Goal: Contribute content: Contribute content

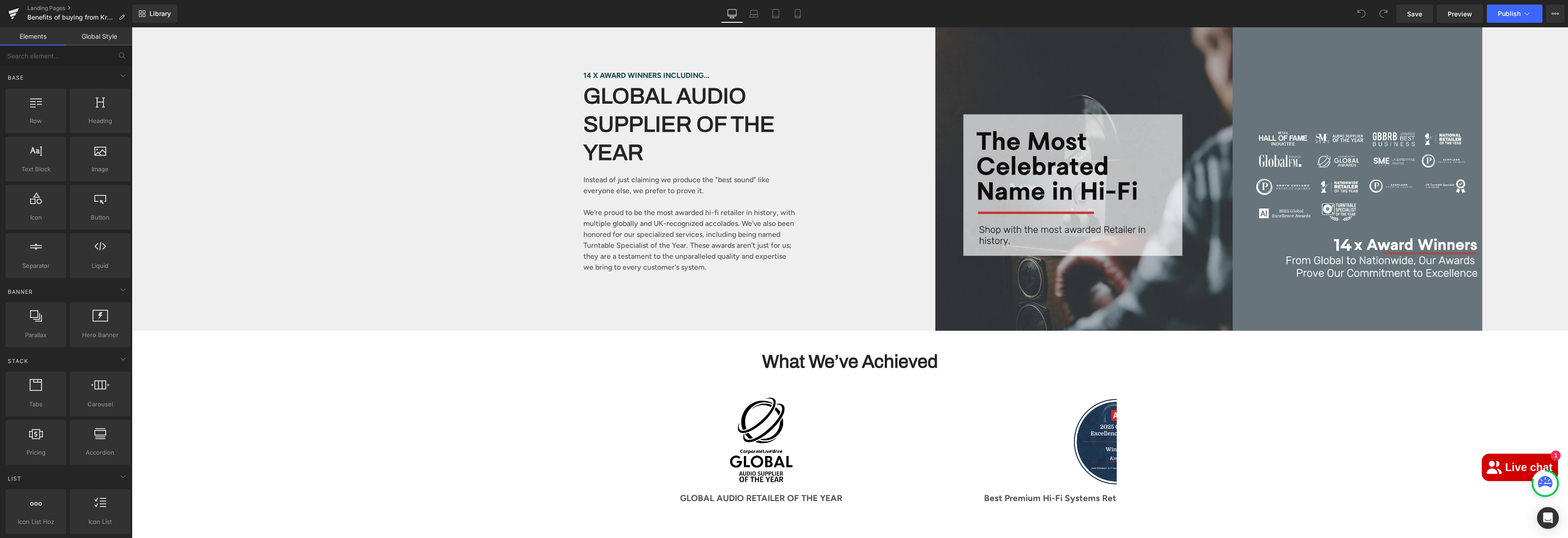
scroll to position [449, 0]
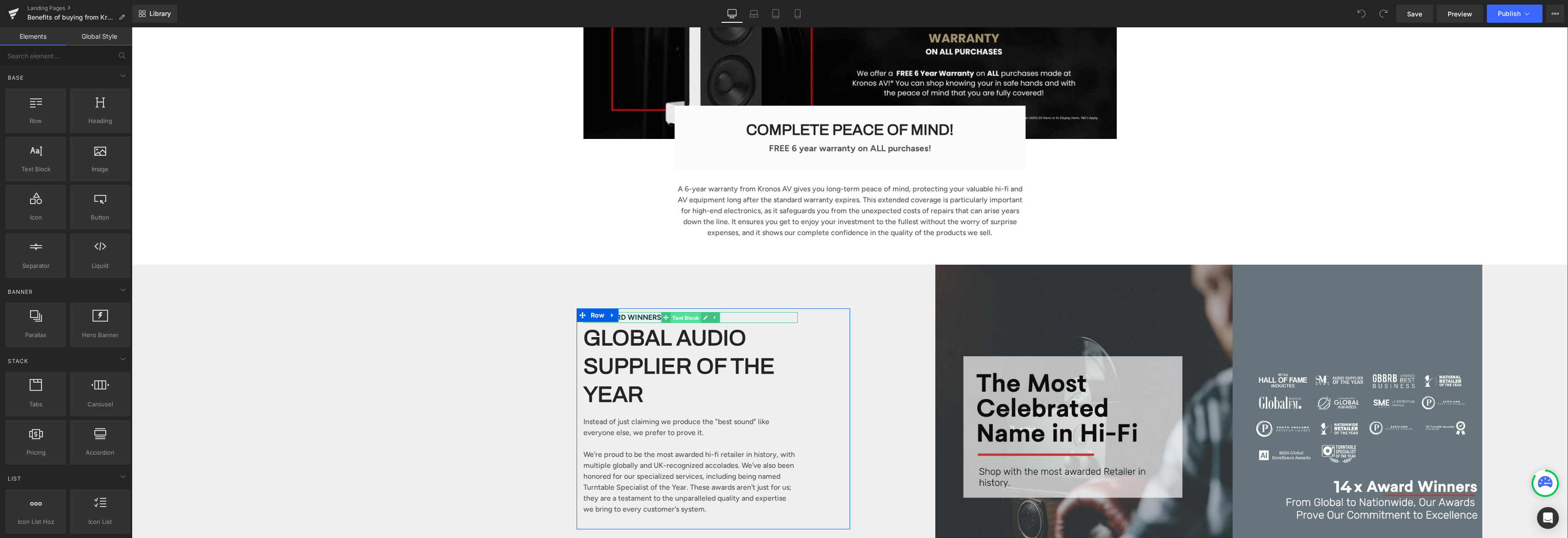
click at [684, 312] on span "Text Block" at bounding box center [685, 318] width 30 height 11
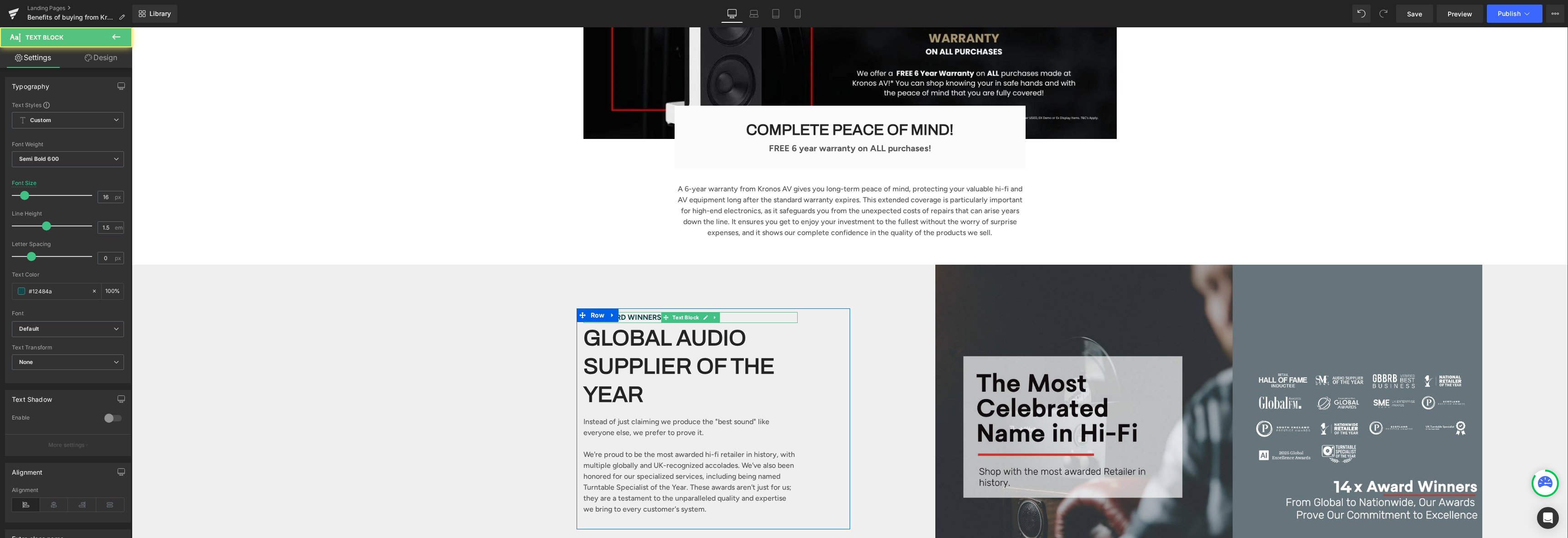
click at [632, 312] on p "14 X AWARD WINNERS INCLUDING..." at bounding box center [691, 318] width 214 height 11
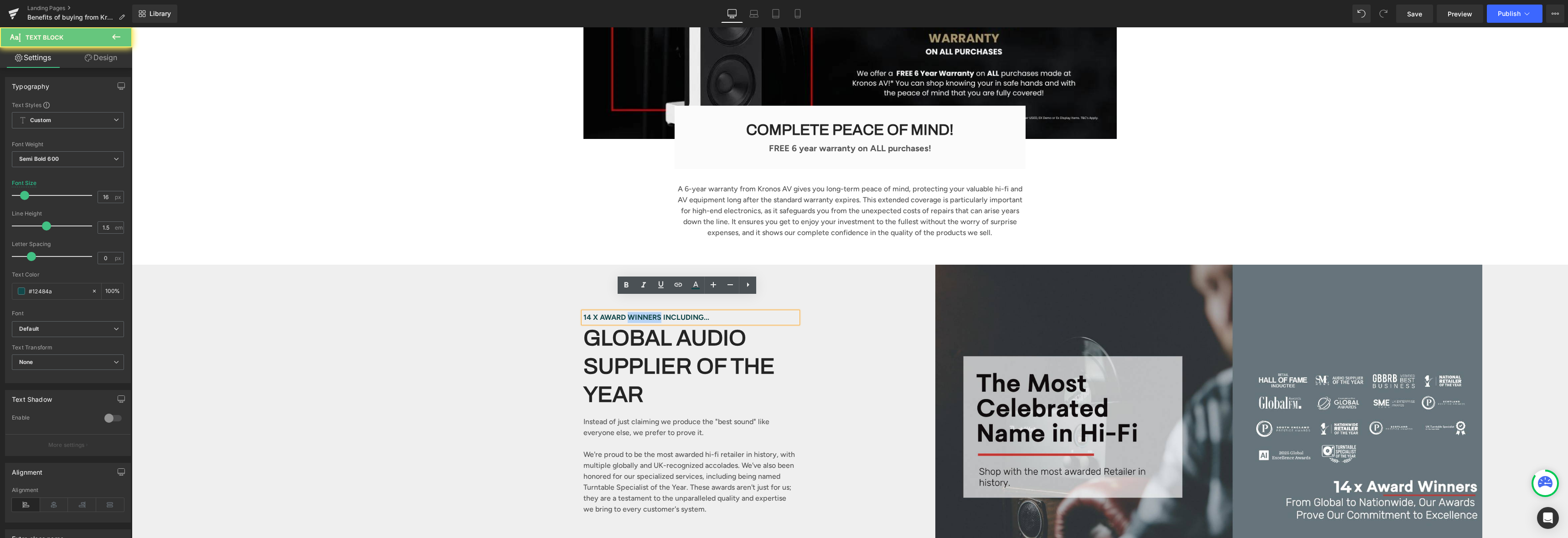
click at [632, 312] on p "14 X AWARD WINNERS INCLUDING..." at bounding box center [691, 318] width 214 height 11
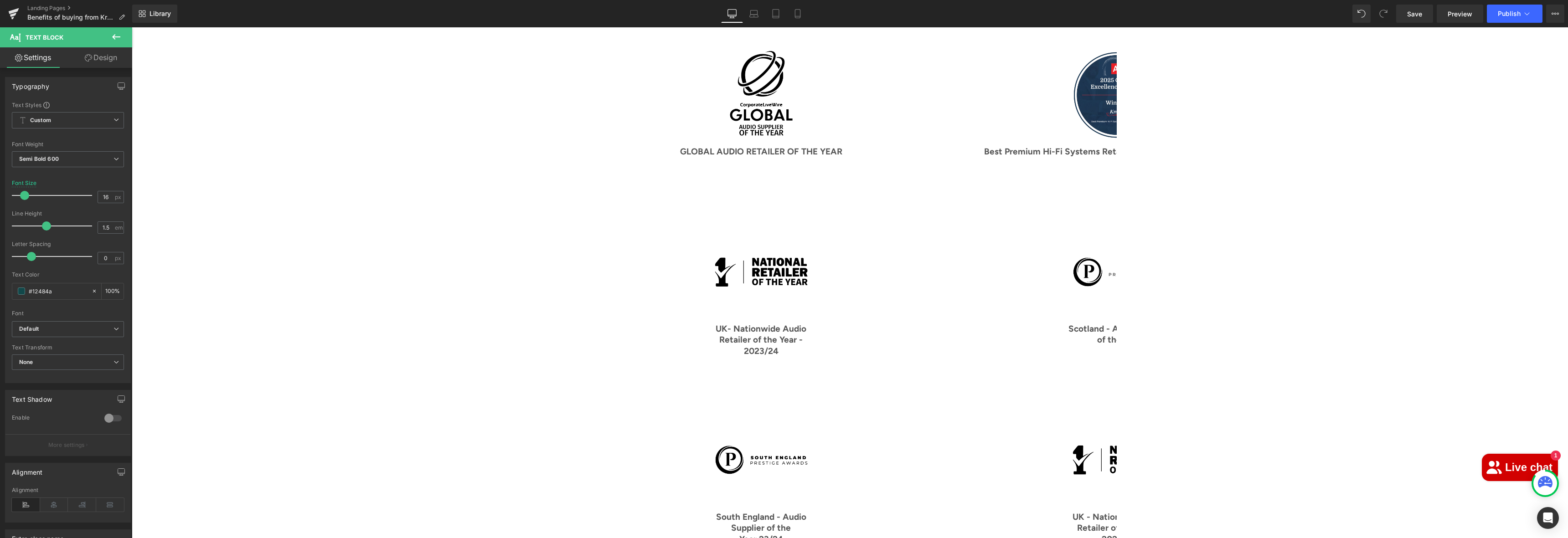
scroll to position [1058, 0]
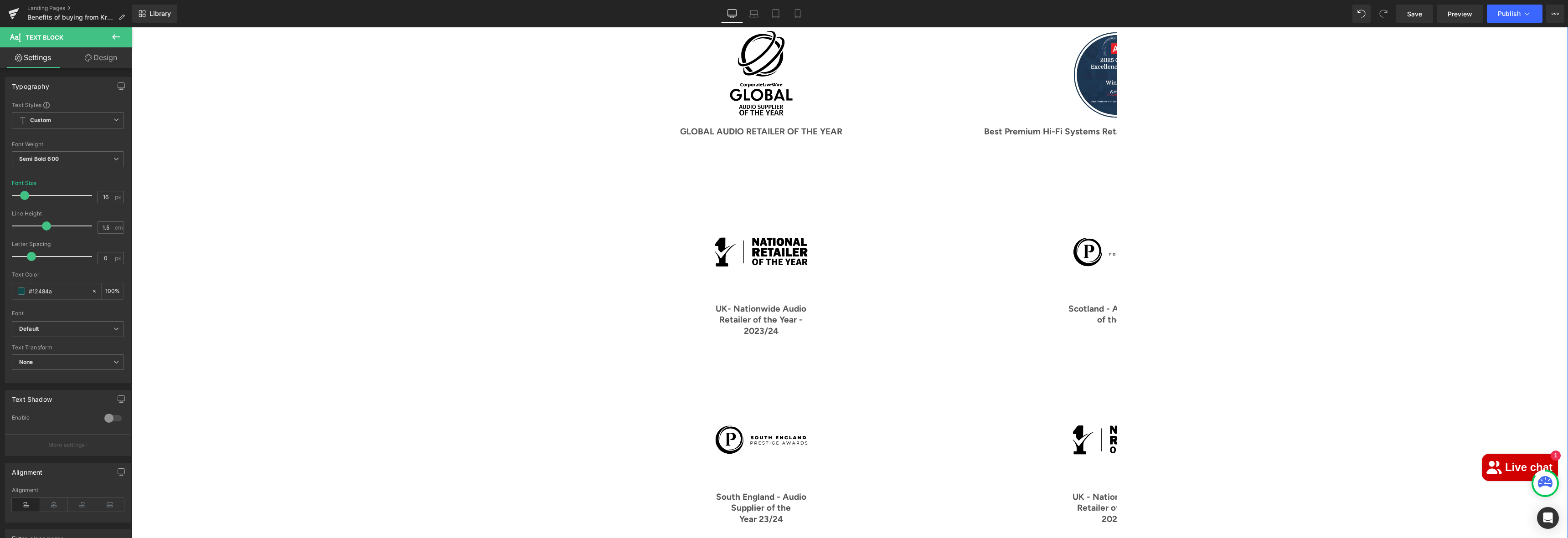
click at [979, 304] on p "Scotland - Audio Retailer" at bounding box center [1119, 309] width 355 height 12
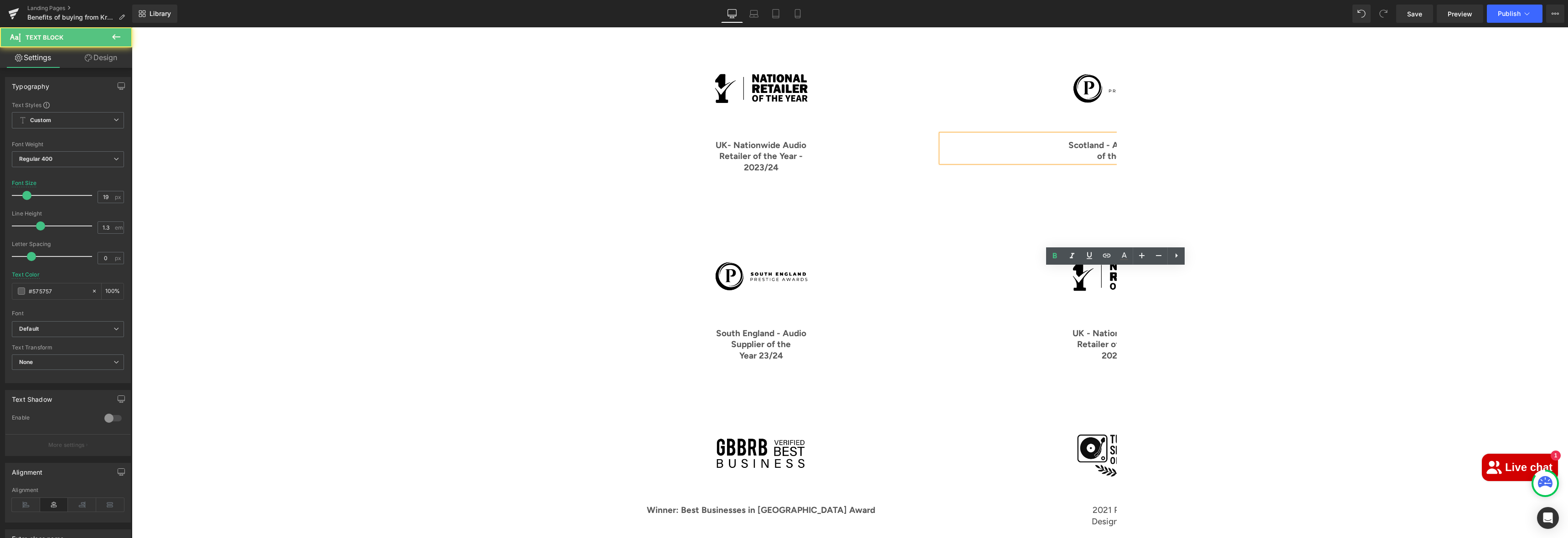
scroll to position [1526, 0]
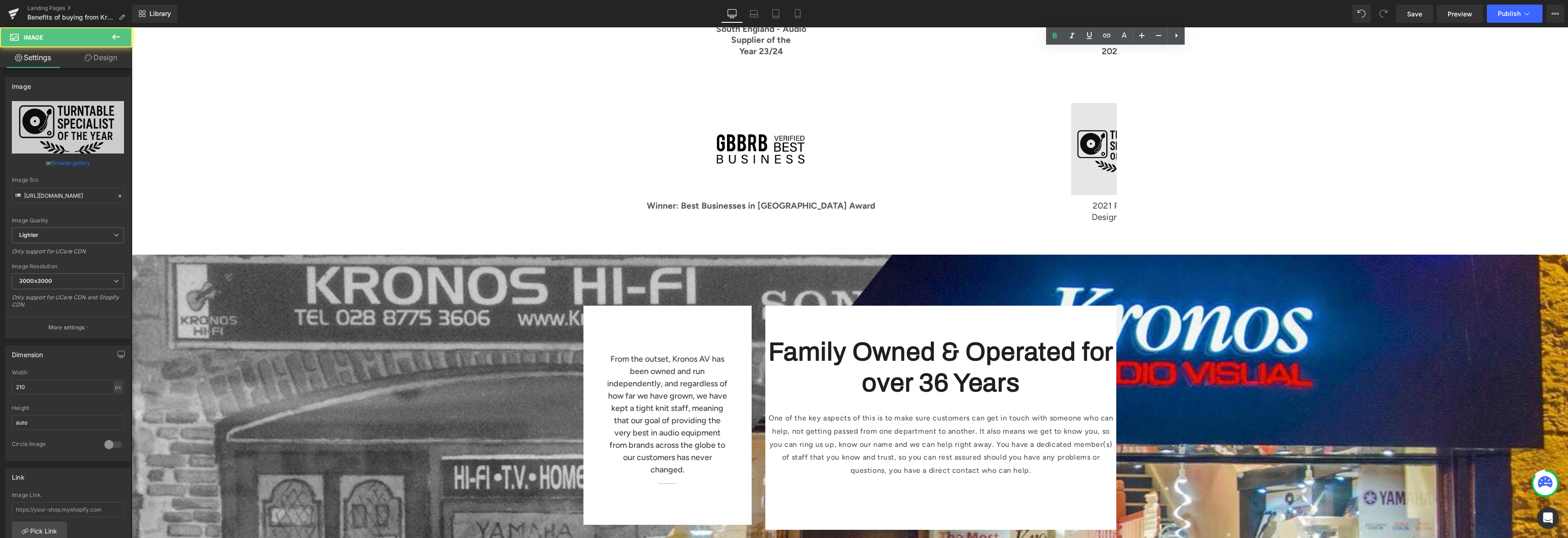
click at [1097, 141] on img at bounding box center [1119, 148] width 96 height 92
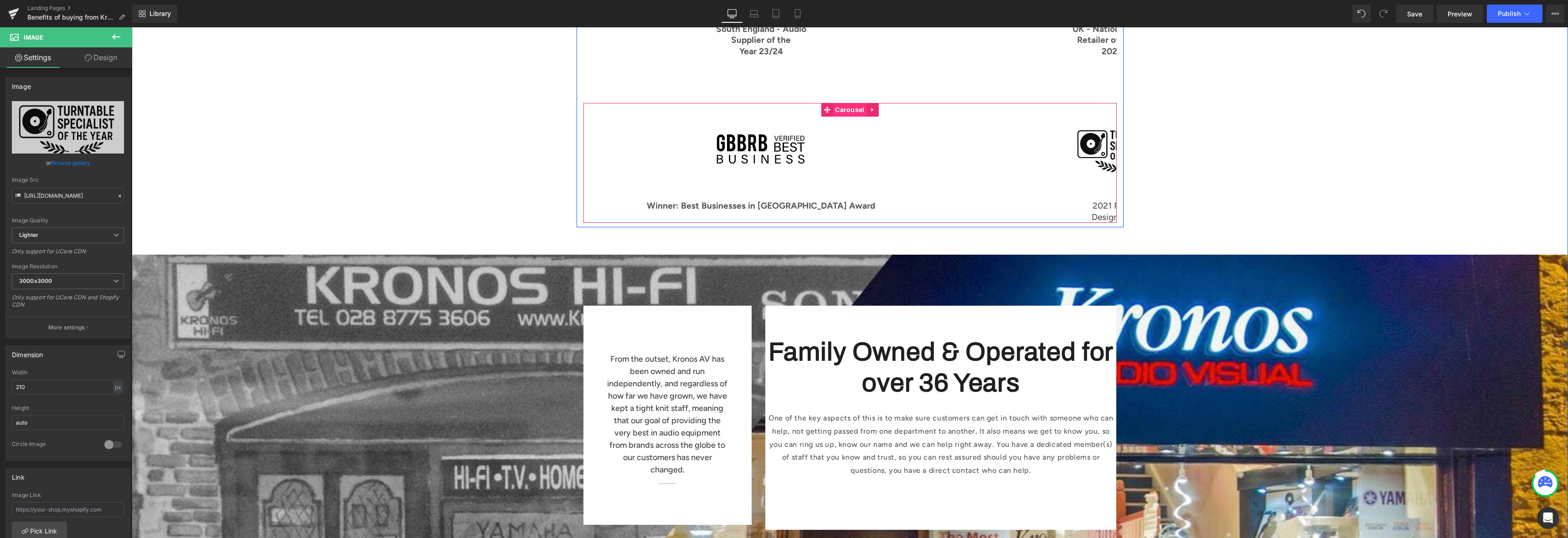
click at [834, 103] on span "Carousel" at bounding box center [849, 110] width 33 height 13
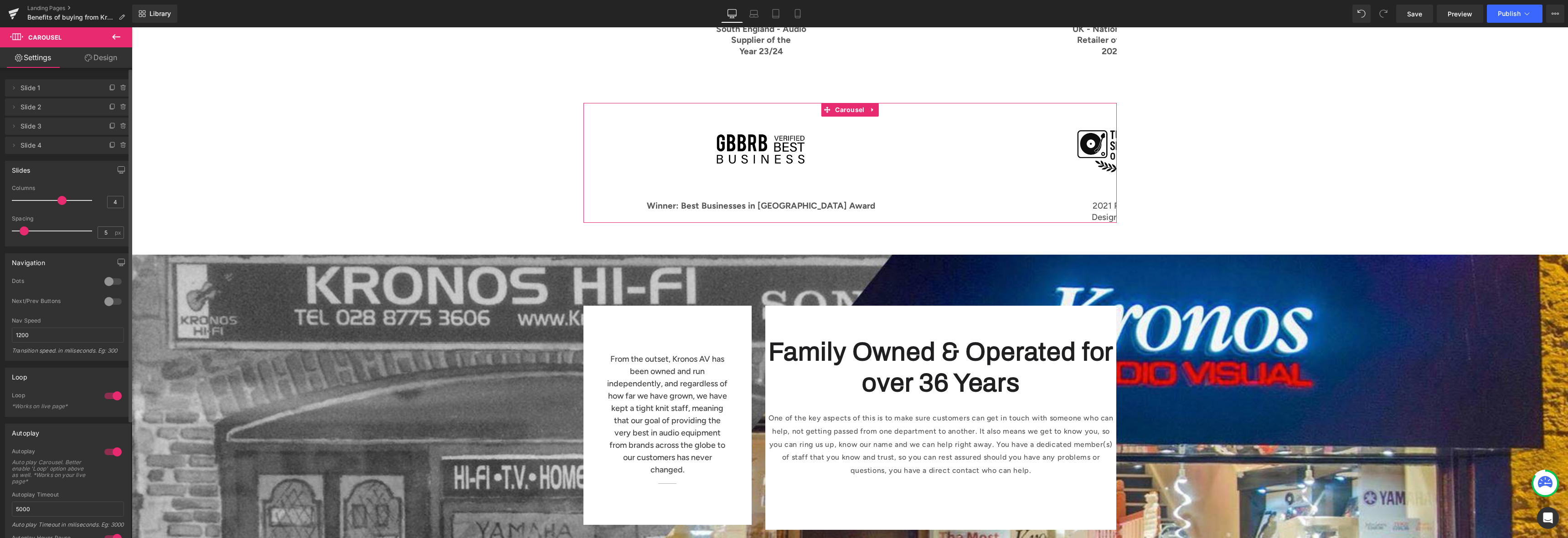
click at [28, 147] on span "Slide 4" at bounding box center [59, 145] width 77 height 17
click at [14, 145] on icon at bounding box center [14, 145] width 2 height 3
click at [14, 145] on icon at bounding box center [13, 145] width 7 height 7
click at [7, 125] on li "Delete Cancel Slide 3 Slide 3 Name Slide 3" at bounding box center [68, 126] width 126 height 17
click at [13, 125] on icon at bounding box center [13, 126] width 7 height 7
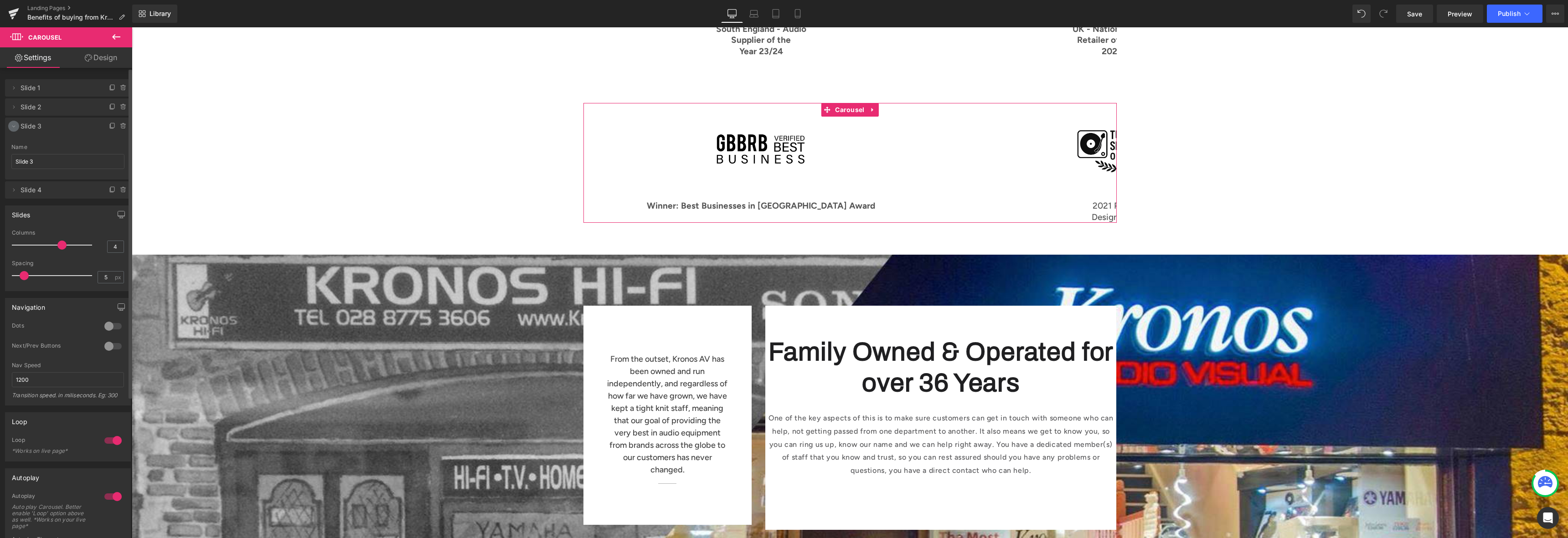
click at [13, 125] on icon at bounding box center [13, 126] width 7 height 7
click at [12, 108] on icon at bounding box center [13, 107] width 7 height 7
click at [13, 108] on icon at bounding box center [13, 107] width 7 height 7
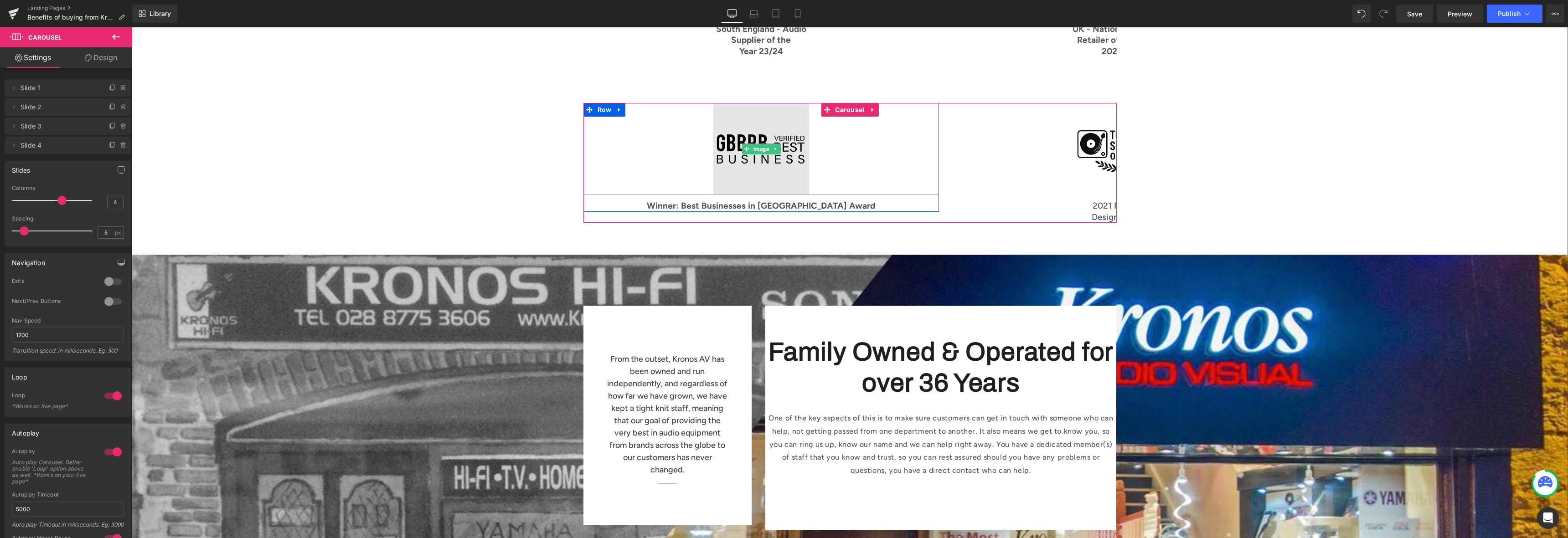
click at [805, 115] on img at bounding box center [761, 148] width 96 height 92
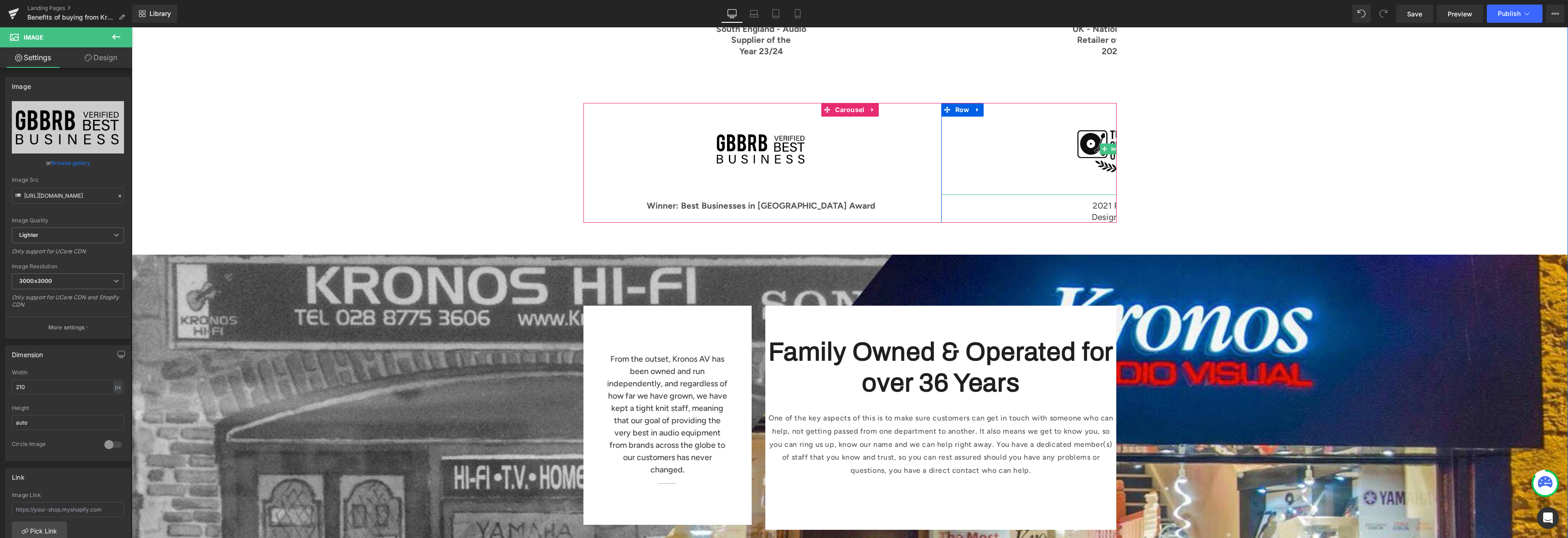
click at [1034, 119] on div at bounding box center [1119, 148] width 355 height 92
click at [852, 103] on span "Carousel" at bounding box center [849, 110] width 33 height 13
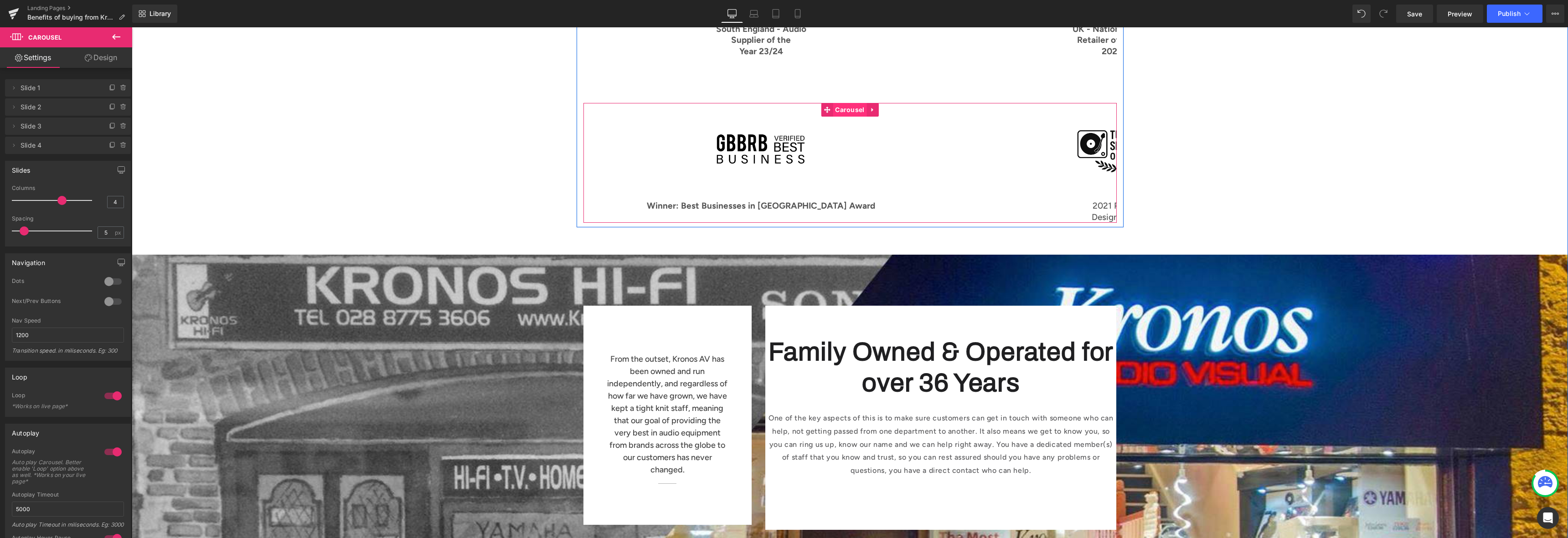
click at [833, 103] on span "Carousel" at bounding box center [849, 110] width 33 height 13
click at [833, 103] on span "Carousel" at bounding box center [849, 110] width 33 height 13
click at [855, 169] on div at bounding box center [761, 148] width 355 height 92
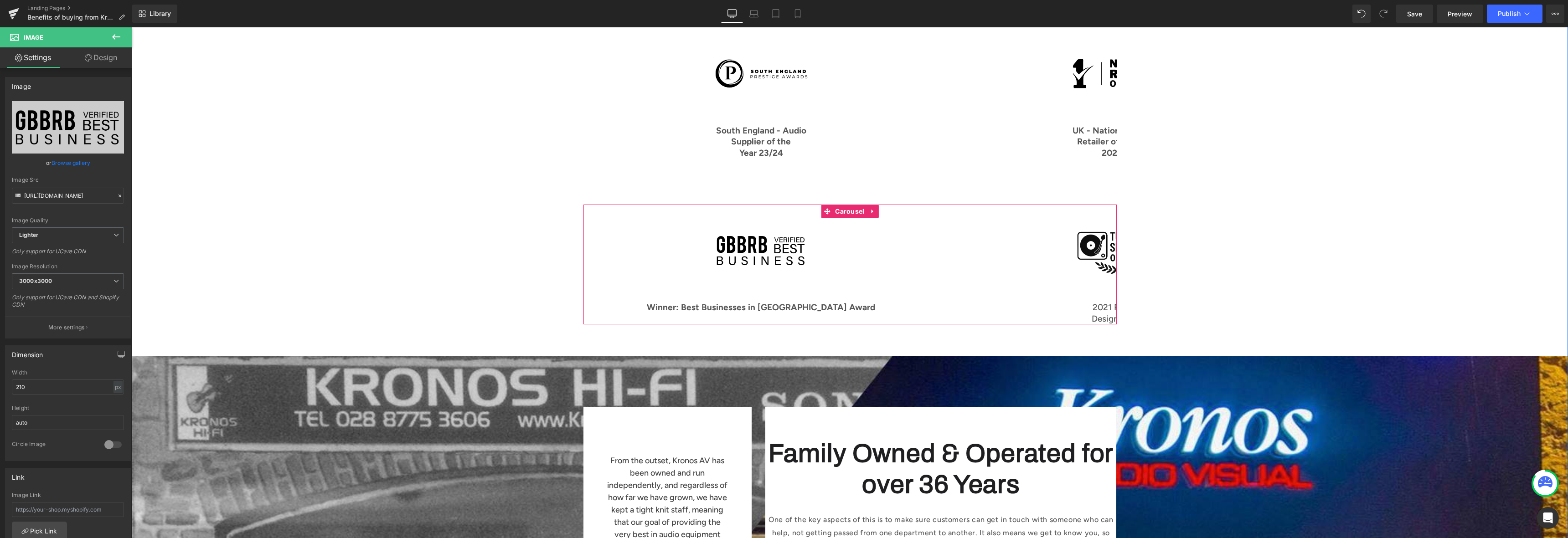
scroll to position [808, 0]
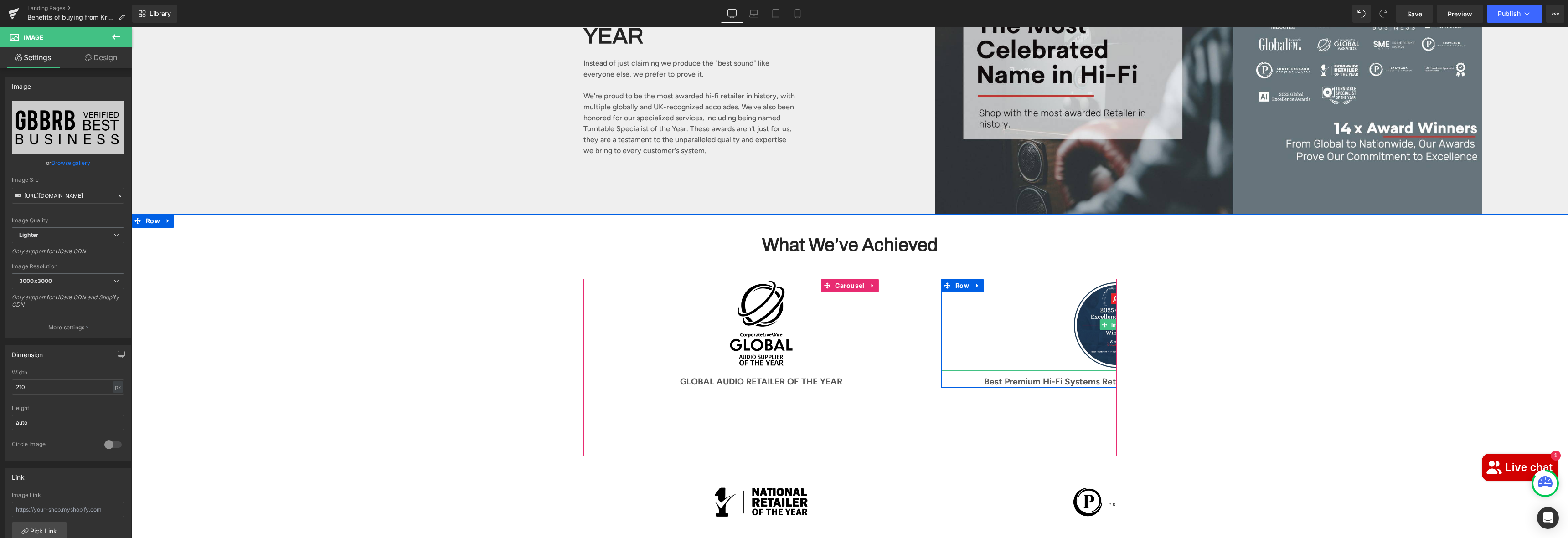
click at [1045, 288] on div at bounding box center [1119, 324] width 355 height 92
click at [962, 279] on span "Row" at bounding box center [962, 286] width 19 height 13
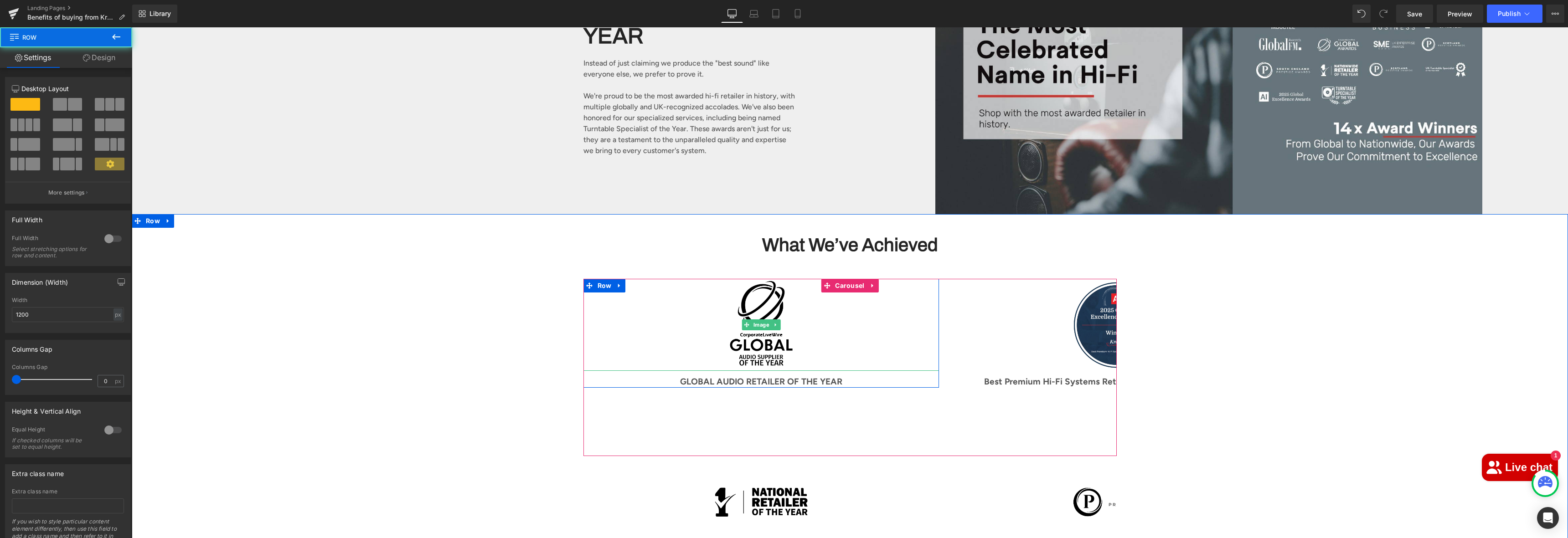
click at [915, 279] on div at bounding box center [761, 324] width 355 height 92
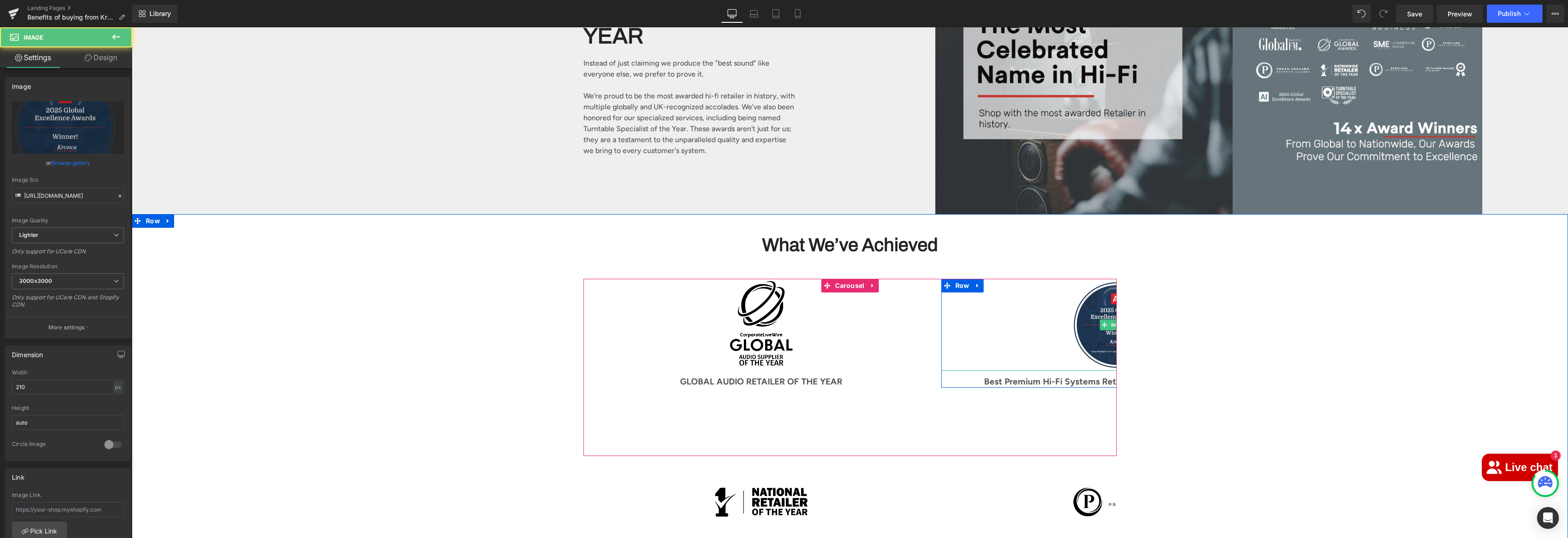
click at [1024, 308] on div at bounding box center [1119, 324] width 355 height 92
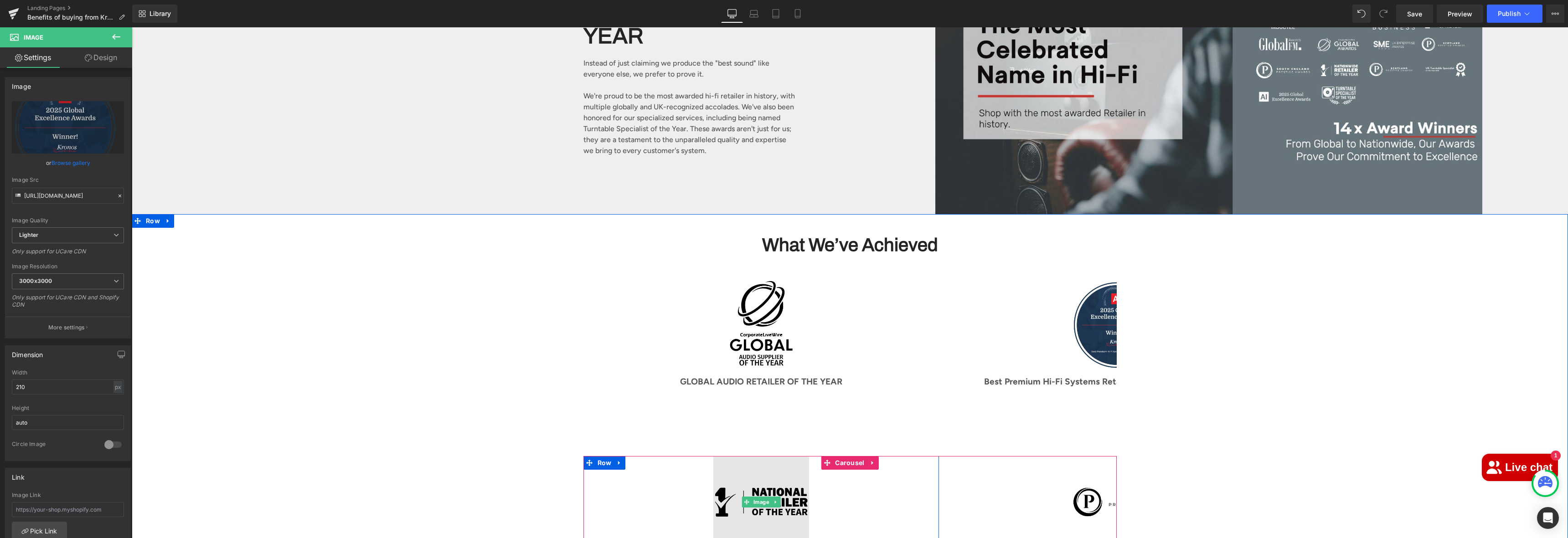
click at [734, 522] on img at bounding box center [761, 502] width 96 height 92
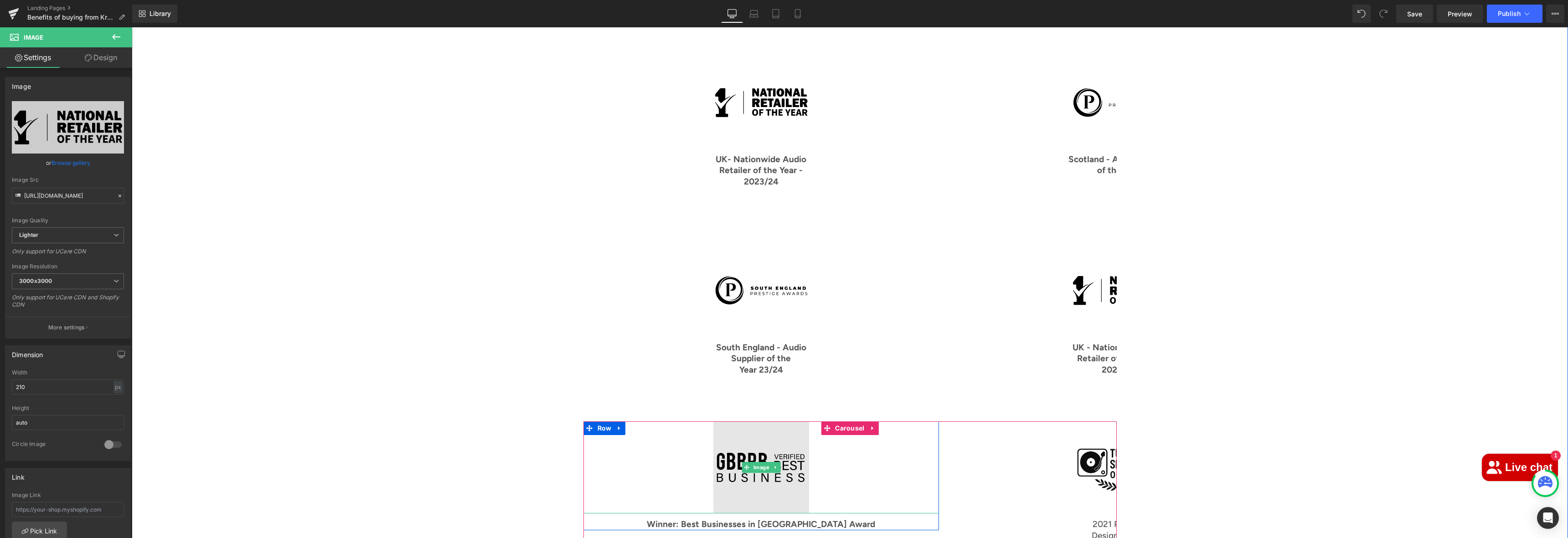
scroll to position [1389, 0]
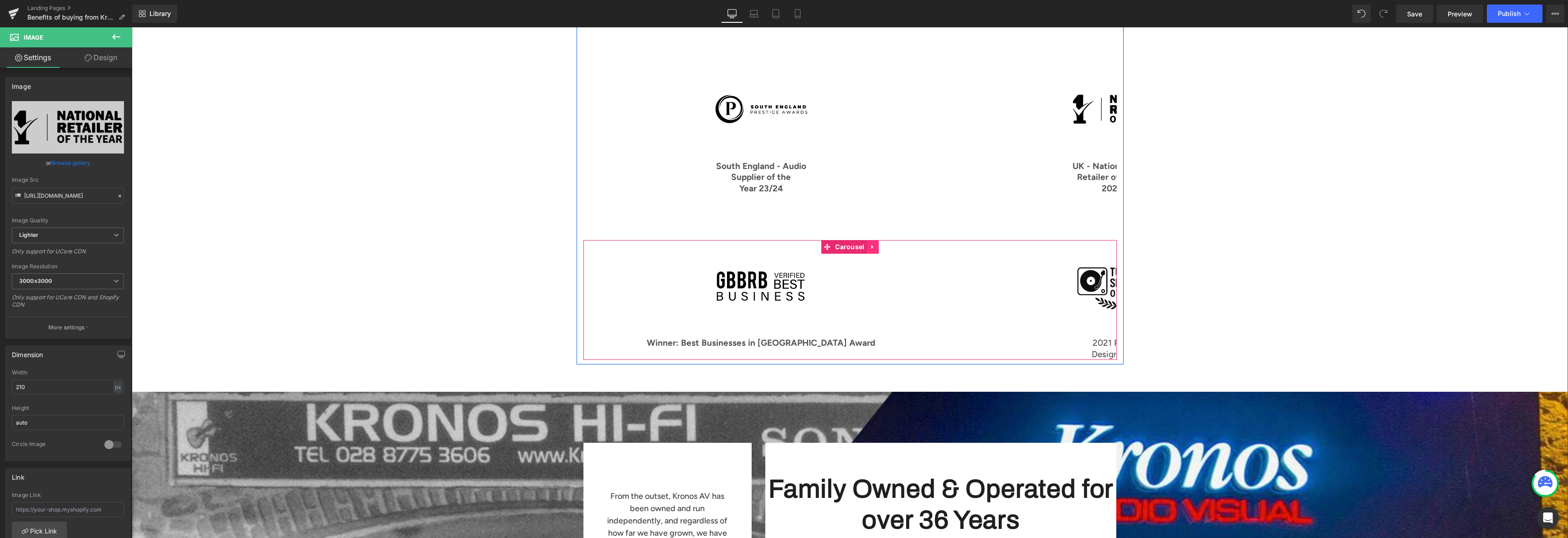
click at [870, 243] on icon at bounding box center [873, 246] width 6 height 7
click at [867, 240] on link at bounding box center [867, 247] width 12 height 13
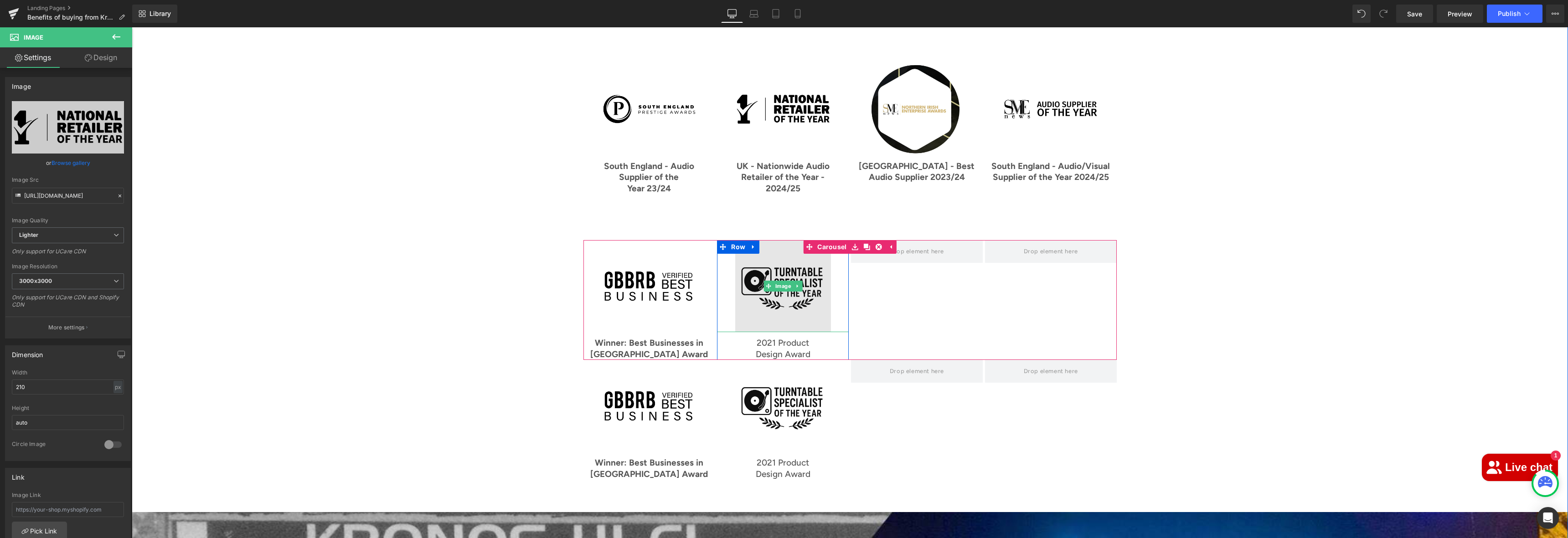
click at [775, 248] on img at bounding box center [783, 286] width 96 height 92
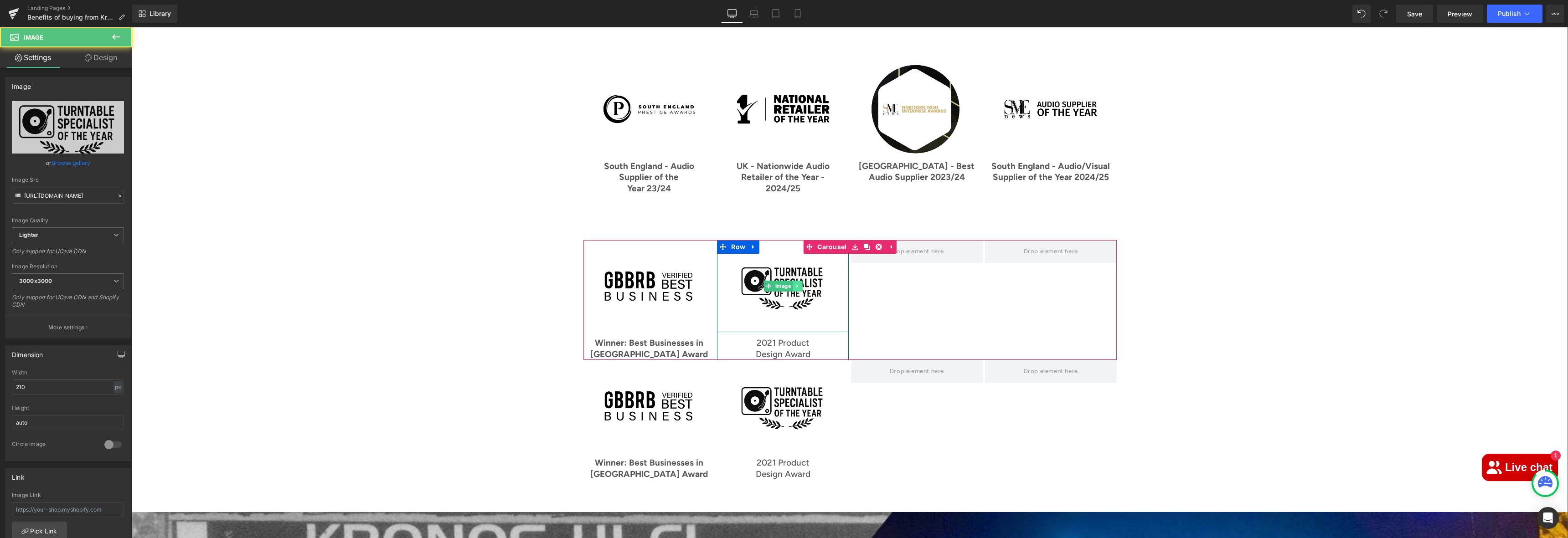
click at [795, 284] on icon at bounding box center [797, 286] width 5 height 5
click at [792, 281] on link at bounding box center [793, 286] width 10 height 11
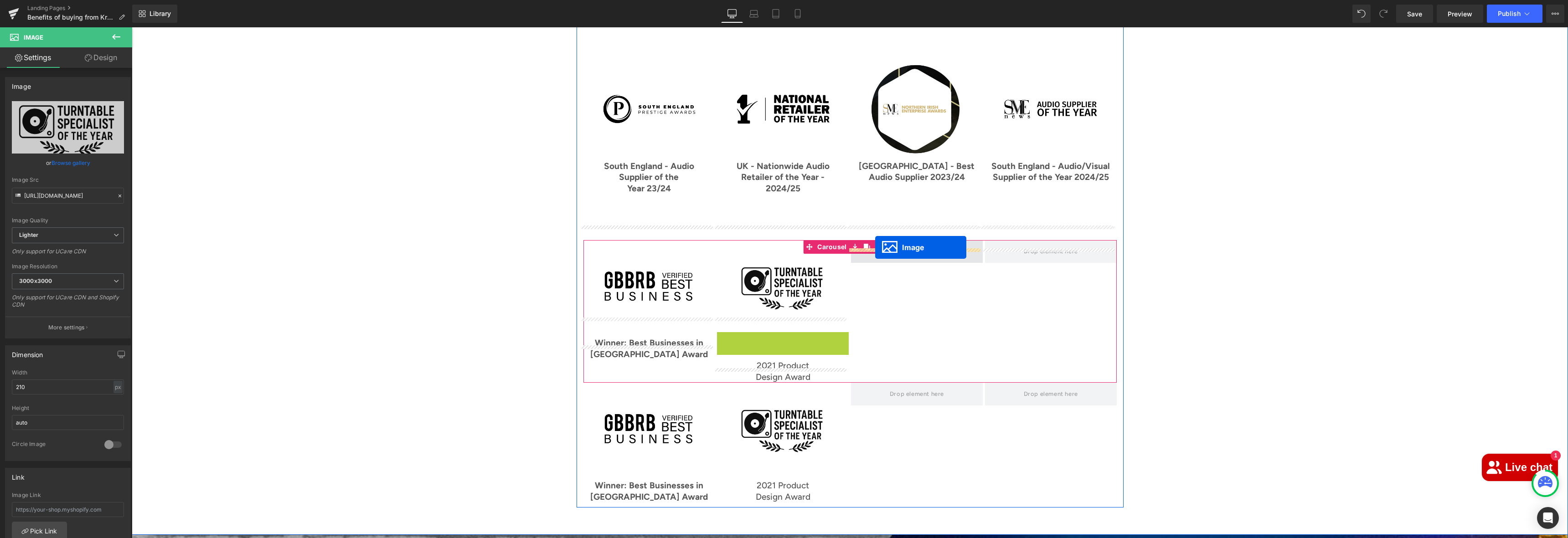
drag, startPoint x: 761, startPoint y: 363, endPoint x: 875, endPoint y: 248, distance: 161.9
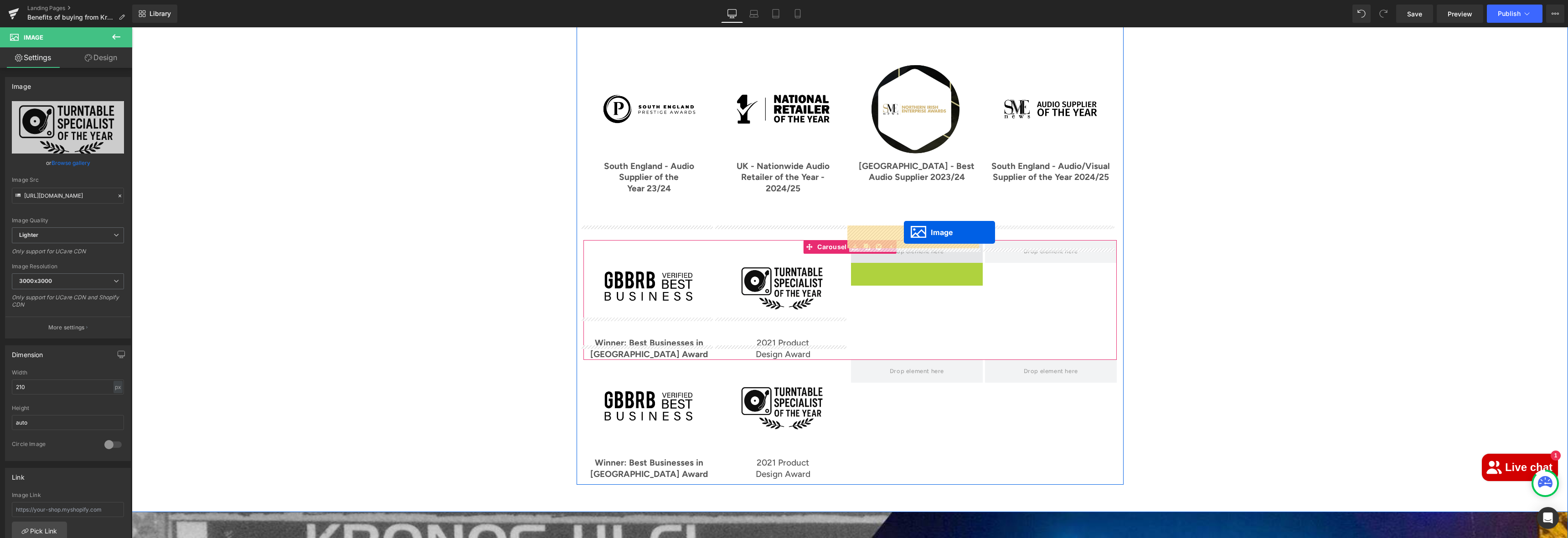
drag, startPoint x: 897, startPoint y: 296, endPoint x: 904, endPoint y: 232, distance: 64.4
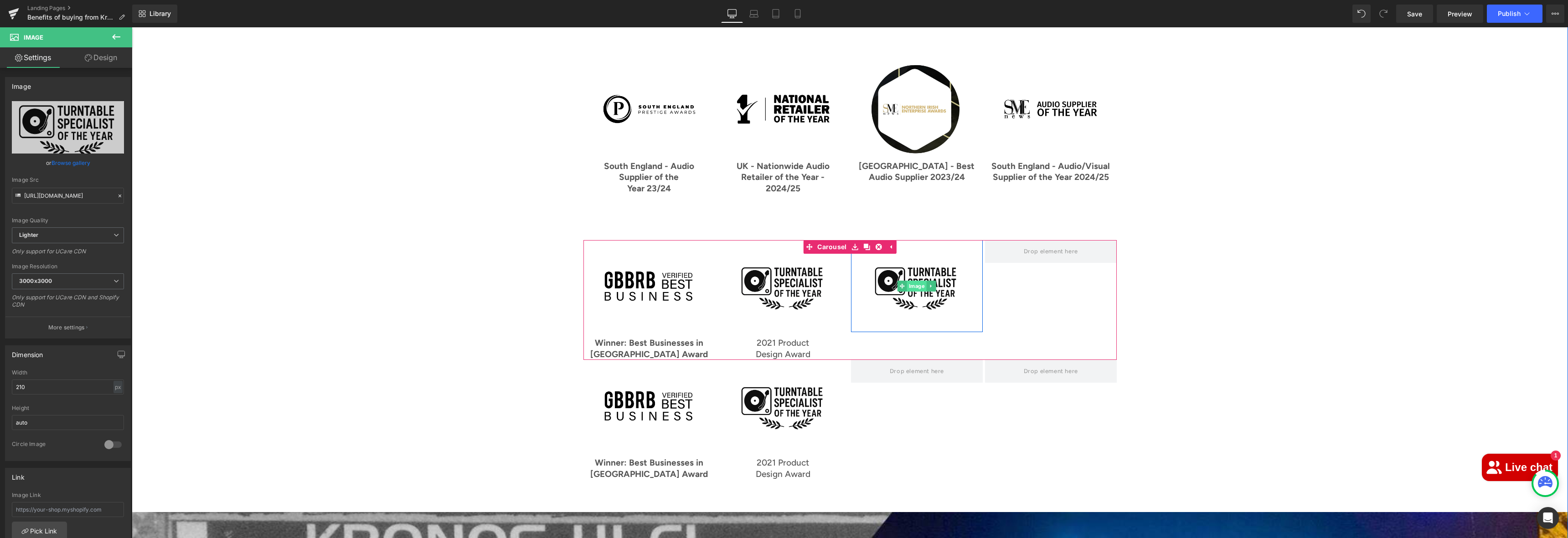
click at [910, 281] on span "Image" at bounding box center [917, 286] width 19 height 11
click at [870, 364] on icon at bounding box center [873, 367] width 6 height 7
click at [876, 364] on icon at bounding box center [879, 367] width 6 height 6
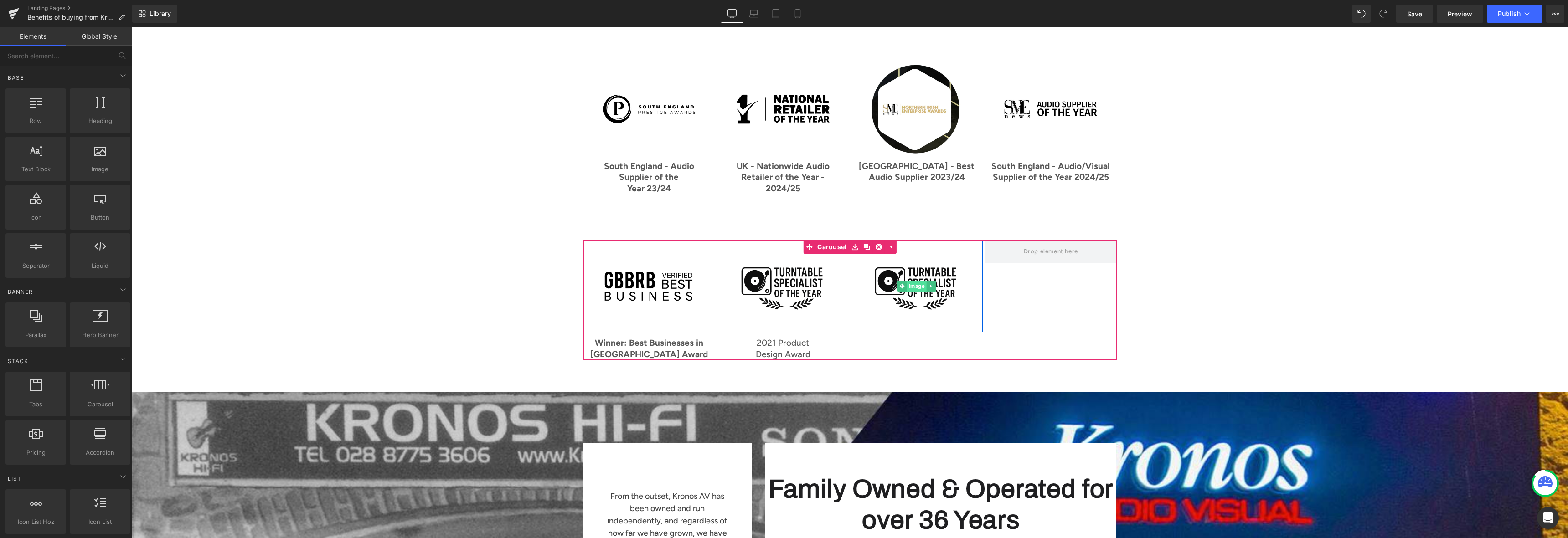
click at [911, 281] on span "Image" at bounding box center [917, 286] width 19 height 11
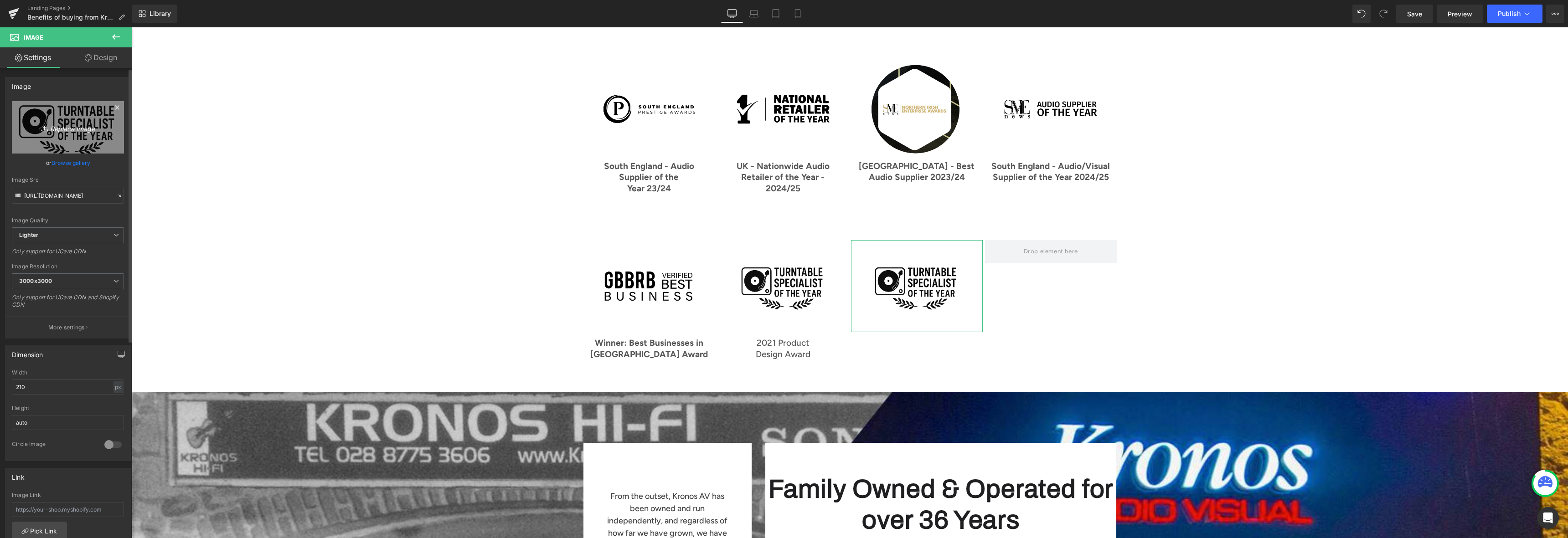
click at [57, 108] on link "Replace Image" at bounding box center [68, 127] width 112 height 52
type input "C:\fakepath\Black [PERSON_NAME] Wreath Premium Organic Cosmetics Logo.png"
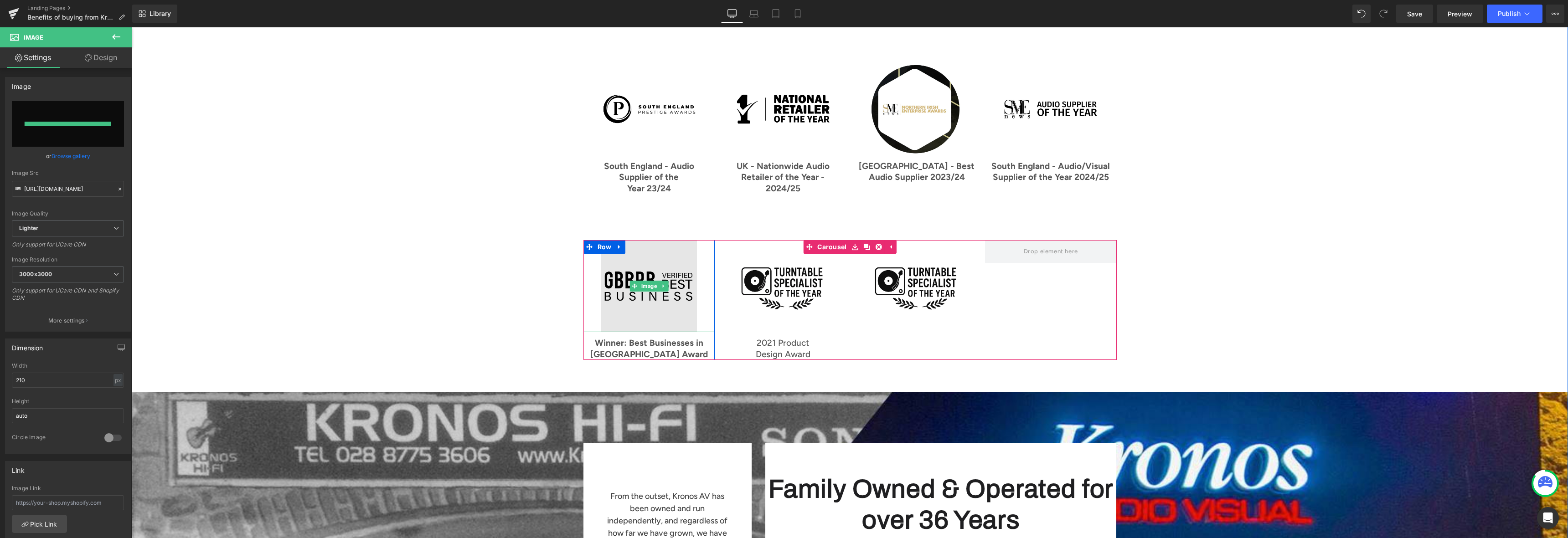
type input "[URL][DOMAIN_NAME]"
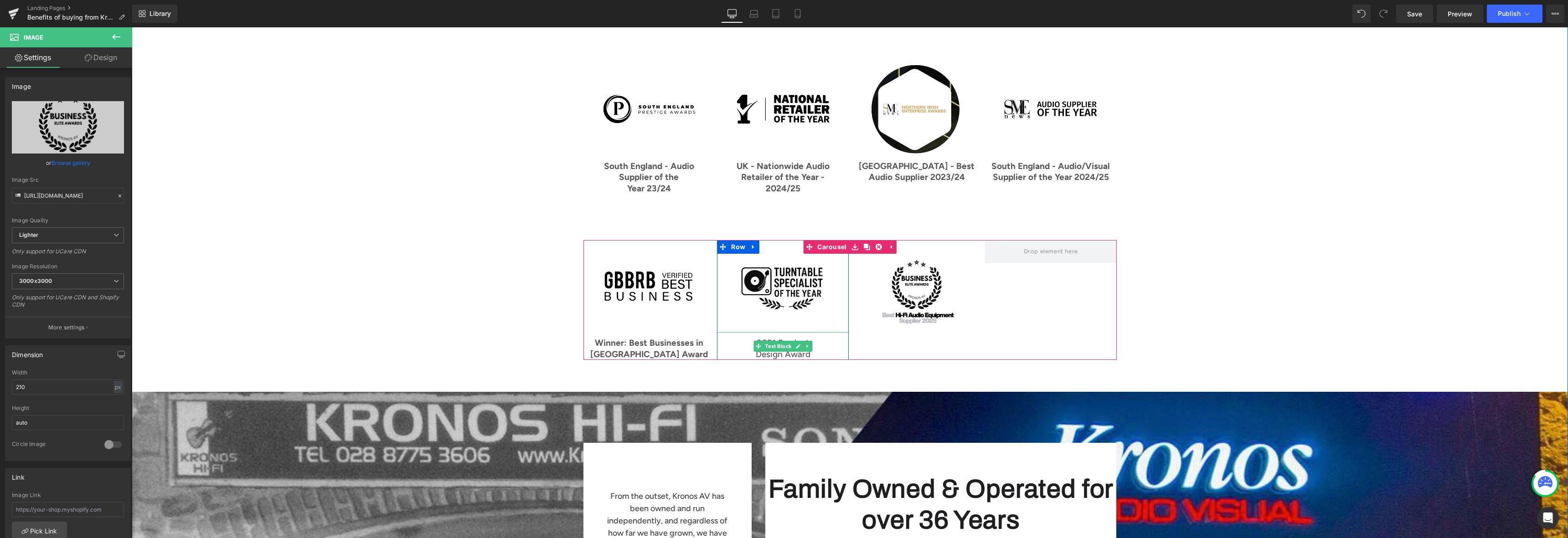
click at [810, 338] on p "2021 Product" at bounding box center [783, 343] width 131 height 12
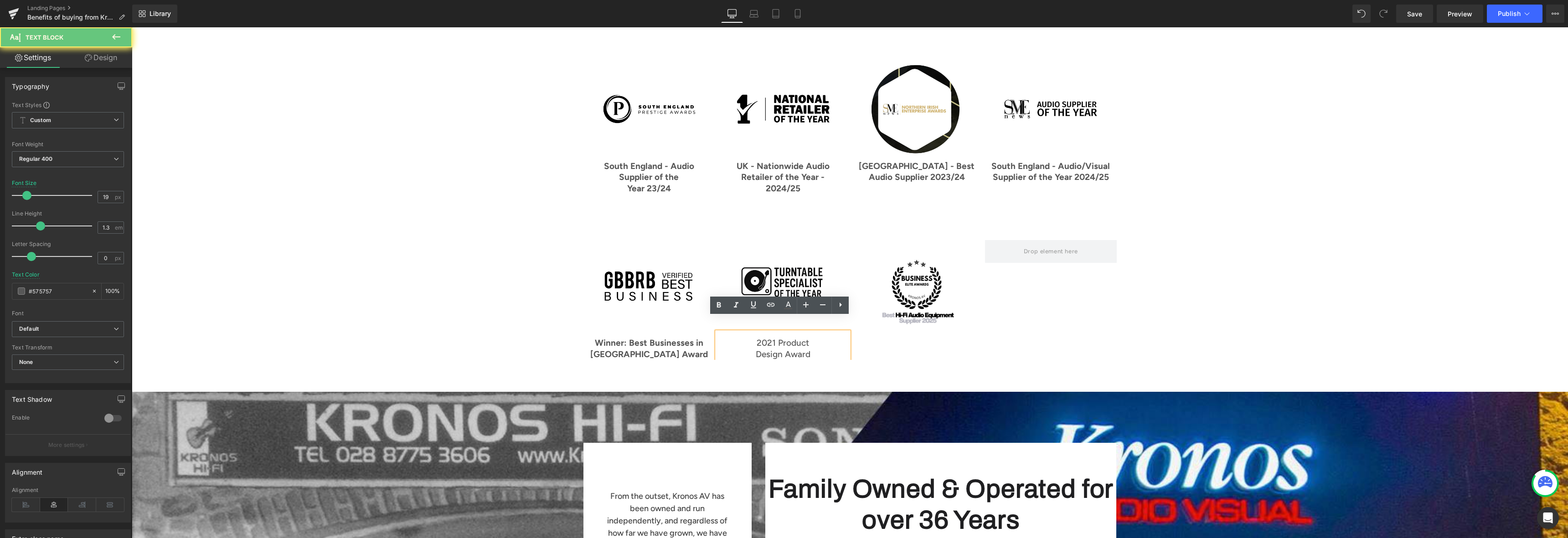
click at [807, 338] on p "2021 Product" at bounding box center [783, 343] width 131 height 12
click at [747, 349] on p "Design Award" at bounding box center [783, 355] width 131 height 12
click at [672, 338] on strong "Winner: Best Businesses in [GEOGRAPHIC_DATA] Award" at bounding box center [649, 349] width 117 height 22
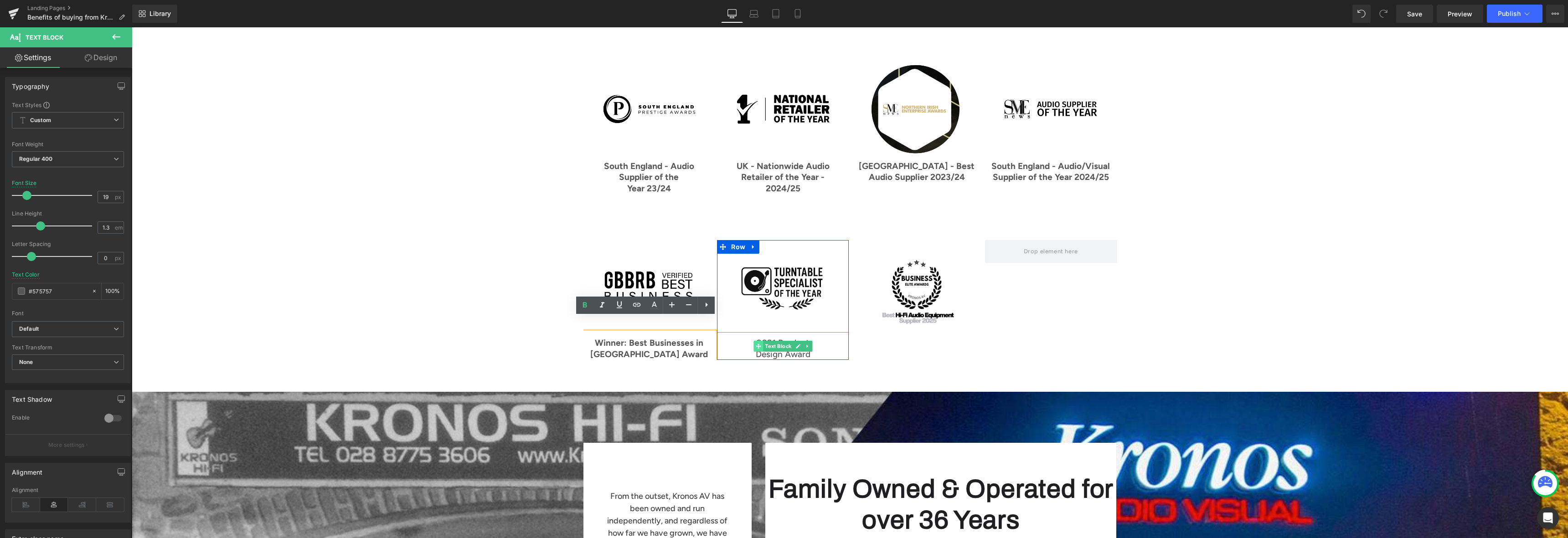
click at [756, 344] on icon at bounding box center [758, 346] width 5 height 5
click at [807, 344] on icon at bounding box center [807, 346] width 1 height 3
click at [802, 341] on link at bounding box center [803, 346] width 10 height 11
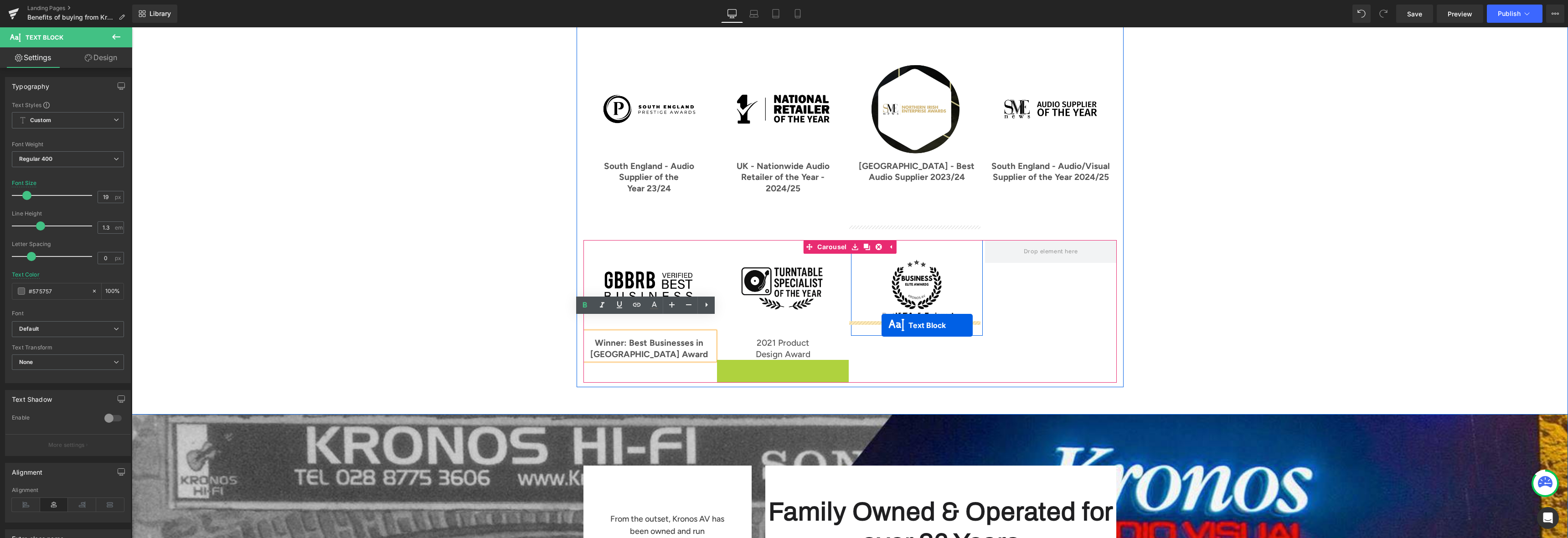
drag, startPoint x: 756, startPoint y: 358, endPoint x: 881, endPoint y: 326, distance: 129.0
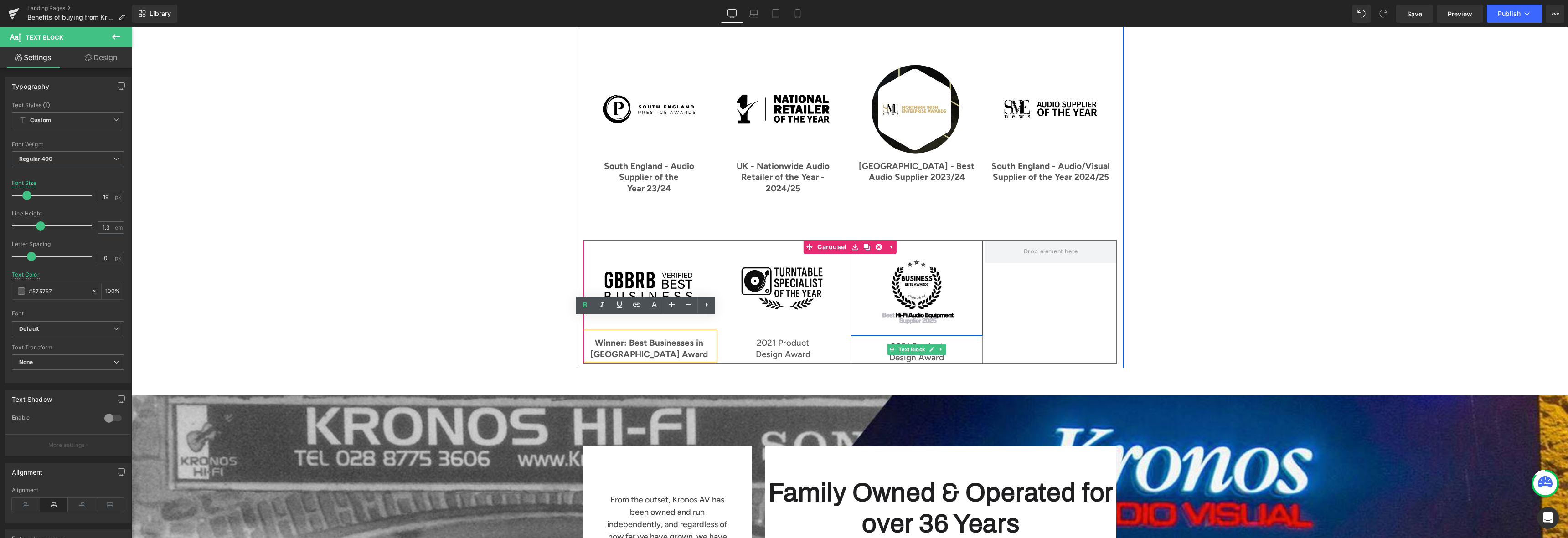
click at [917, 352] on p "Design Award" at bounding box center [917, 358] width 131 height 12
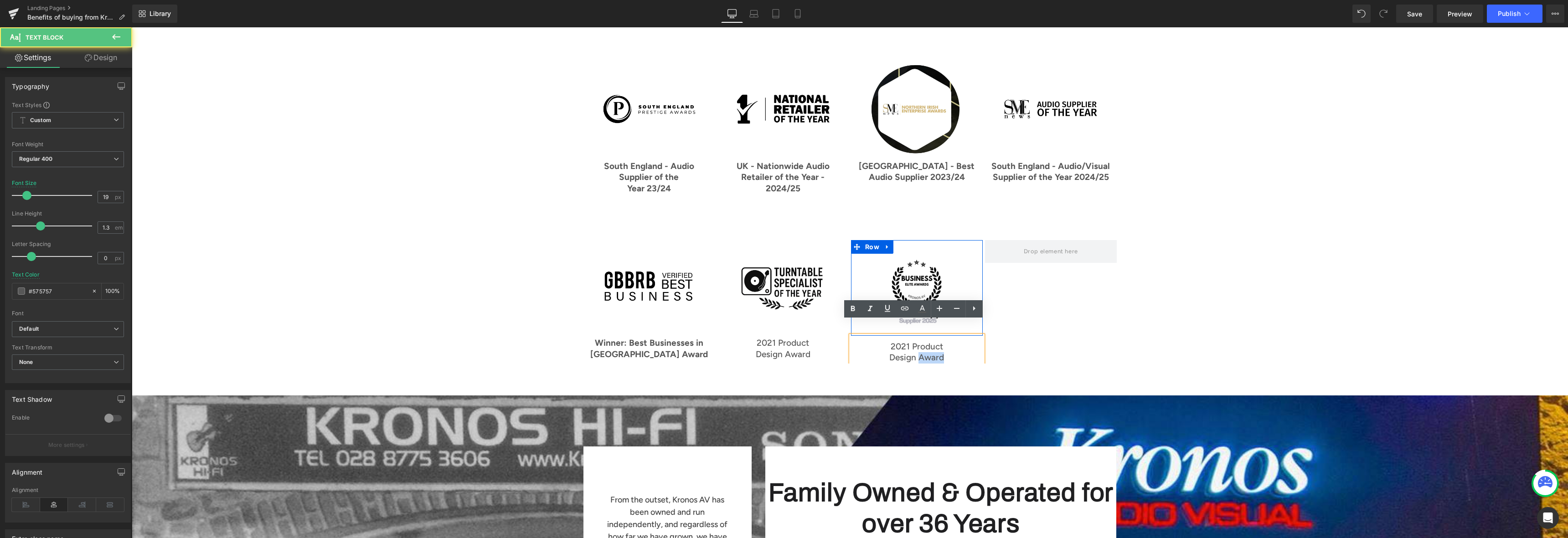
click at [917, 352] on p "Design Award" at bounding box center [917, 358] width 131 height 12
click at [917, 352] on p "Design Award" at bounding box center [917, 358] width 131 height 12
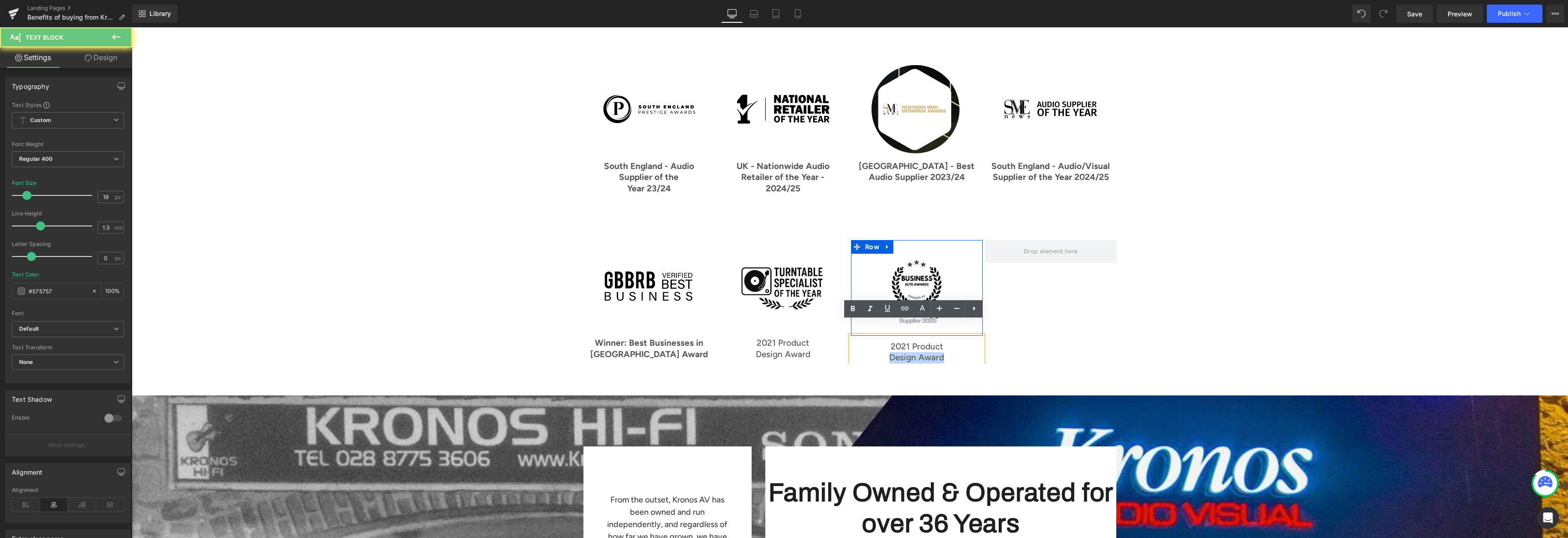
click at [917, 352] on p "Design Award" at bounding box center [917, 358] width 131 height 12
click at [917, 341] on p "2021 Product" at bounding box center [917, 347] width 131 height 12
click at [937, 352] on p "Design Award" at bounding box center [917, 358] width 131 height 12
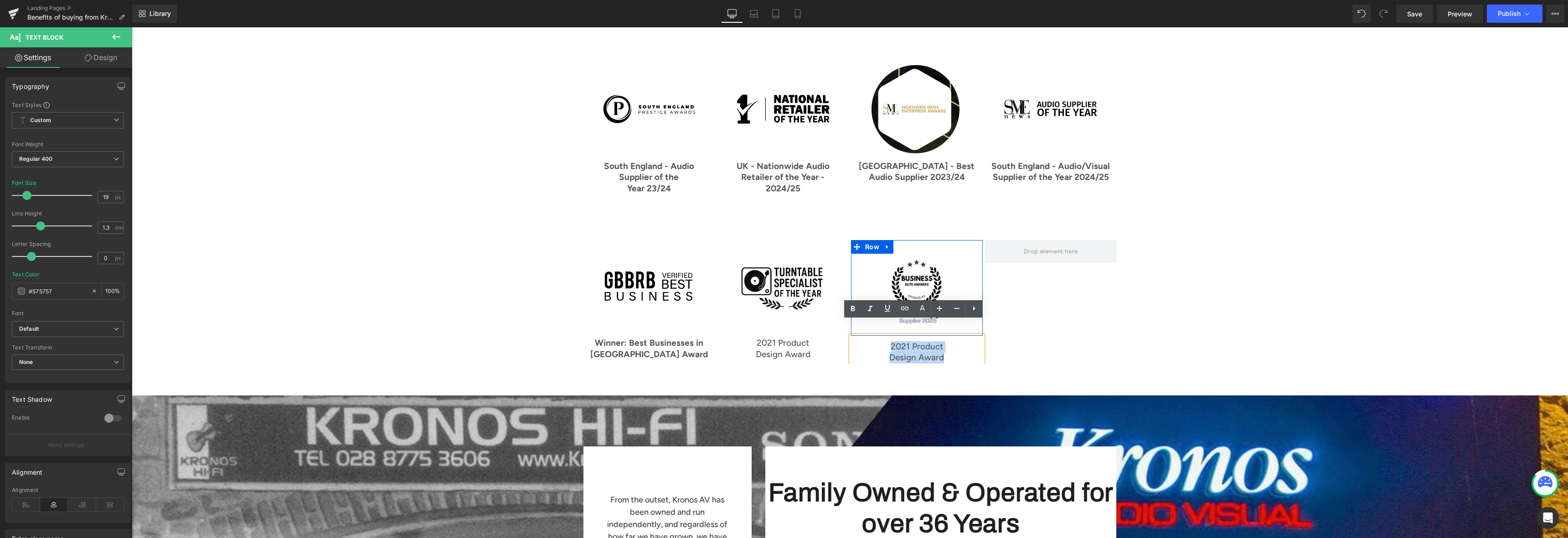
drag, startPoint x: 939, startPoint y: 346, endPoint x: 878, endPoint y: 332, distance: 62.6
click at [878, 336] on div "2021 Product Design Award" at bounding box center [917, 350] width 131 height 28
click at [767, 349] on p "Design Award" at bounding box center [783, 355] width 131 height 12
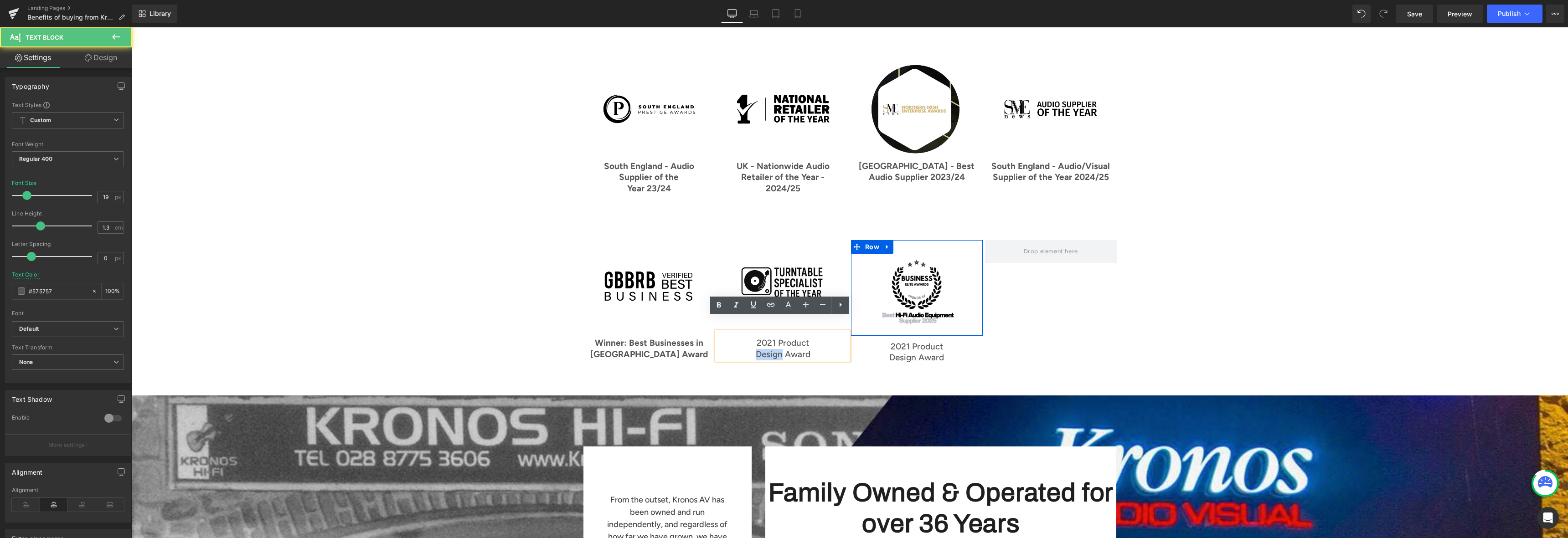
click at [767, 349] on p "Design Award" at bounding box center [783, 355] width 131 height 12
click at [810, 349] on p "Design Award" at bounding box center [783, 355] width 131 height 12
drag, startPoint x: 811, startPoint y: 338, endPoint x: 752, endPoint y: 329, distance: 59.7
click at [752, 332] on div "2021 Product Design Award" at bounding box center [783, 346] width 131 height 28
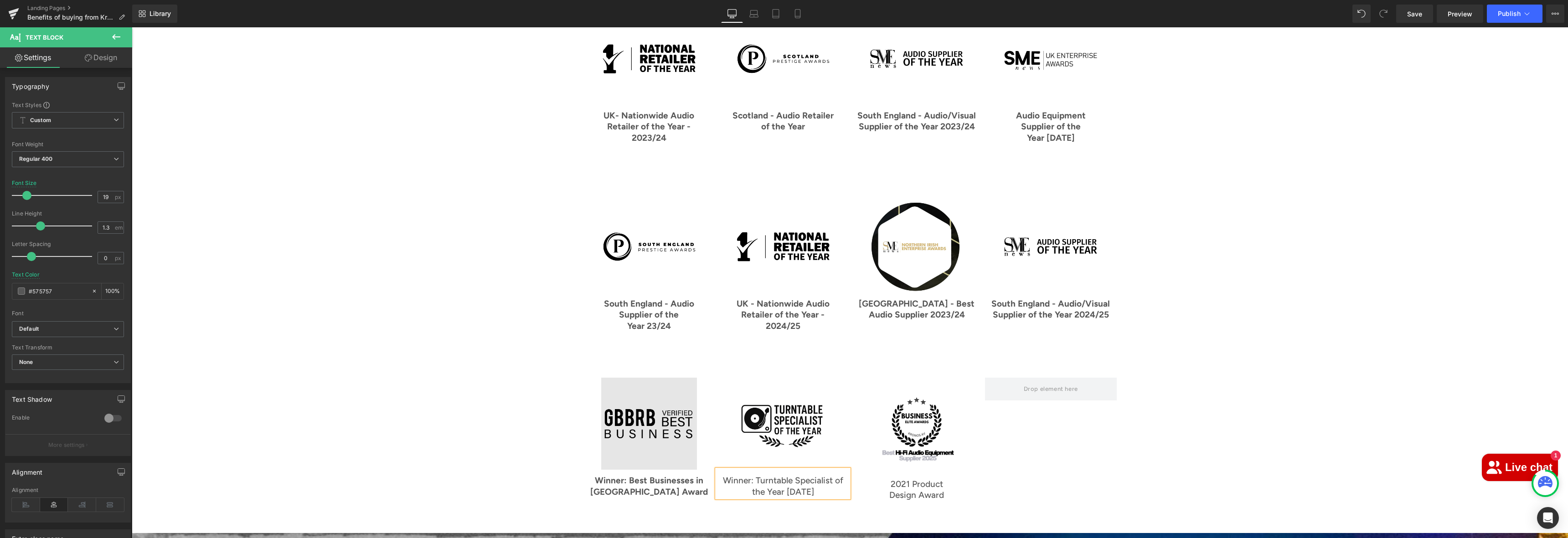
scroll to position [1251, 0]
click at [790, 421] on icon at bounding box center [793, 423] width 5 height 5
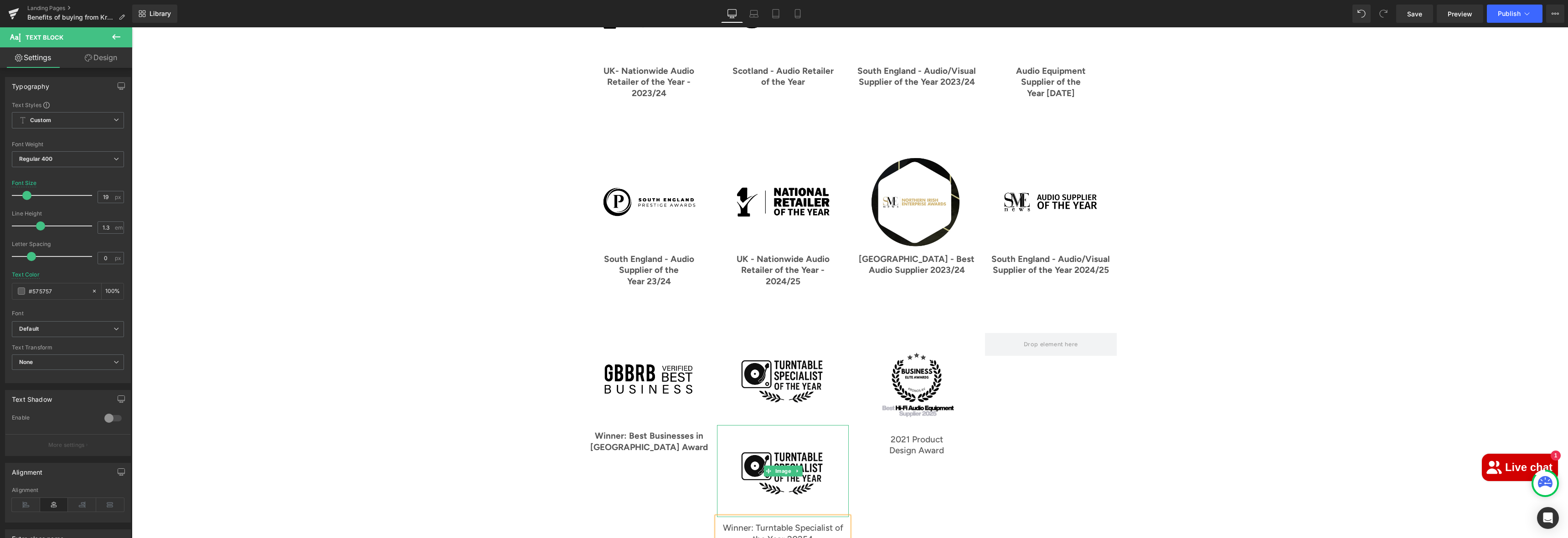
scroll to position [1391, 0]
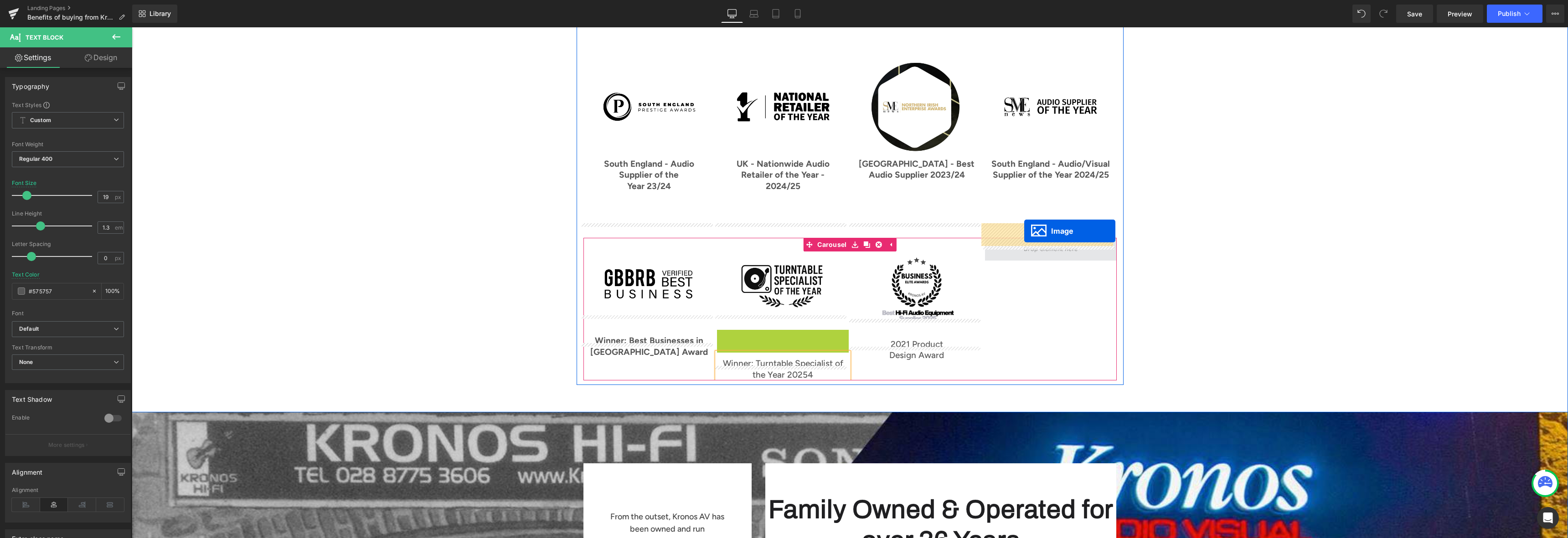
drag, startPoint x: 767, startPoint y: 362, endPoint x: 1024, endPoint y: 231, distance: 288.5
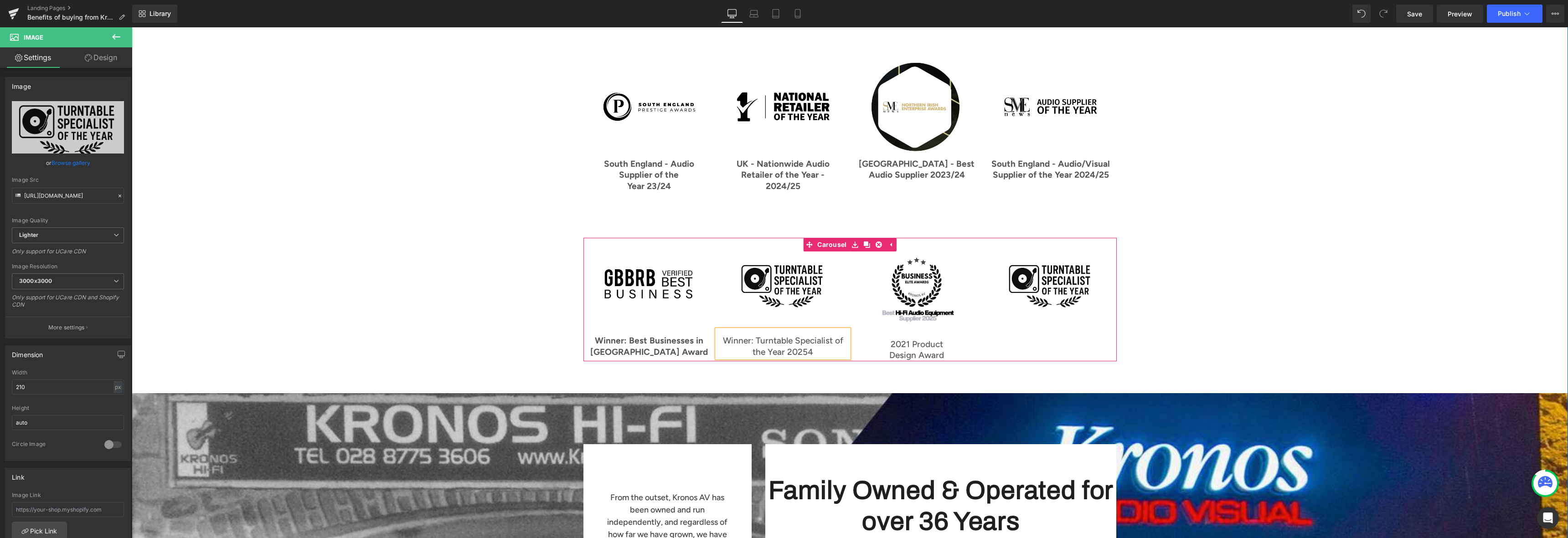
click at [765, 335] on p "Winner: Turntable Specialist of the Year 20254" at bounding box center [783, 346] width 131 height 23
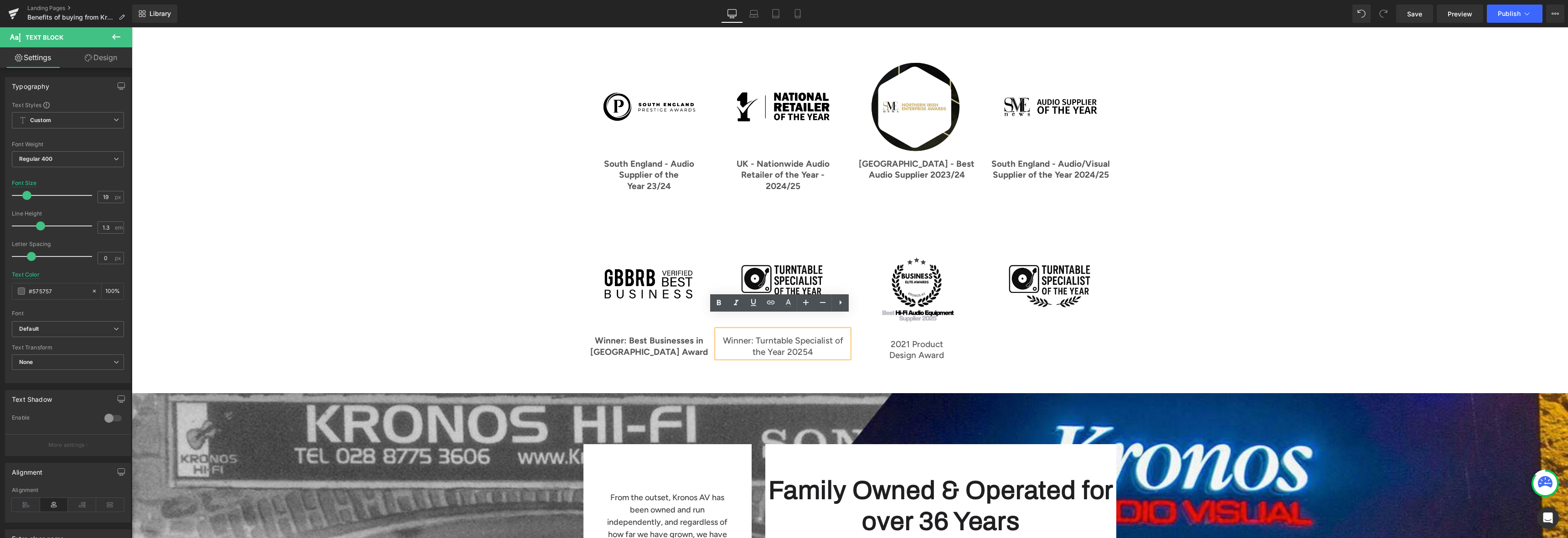
click at [852, 365] on div "What We’ve Achieved Heading Row Image GLOBAL AUDIO RETAILER OF THE YEAR Text Bl…" at bounding box center [850, 21] width 1437 height 743
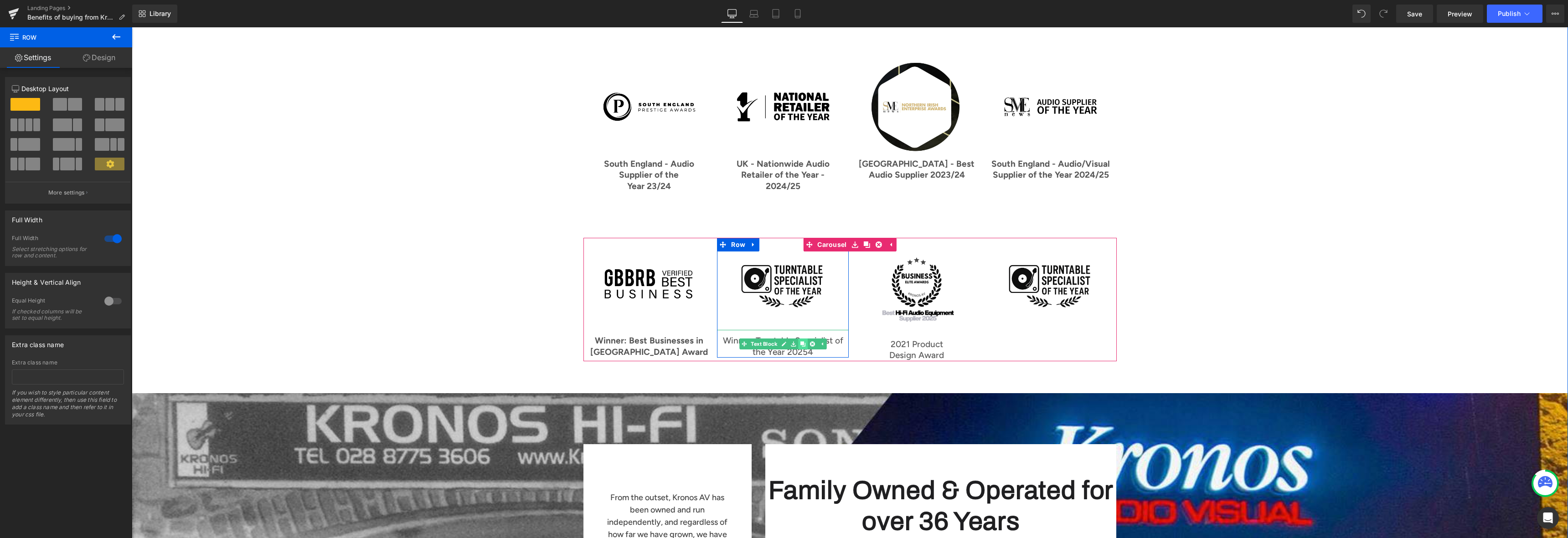
click at [800, 341] on icon at bounding box center [803, 344] width 5 height 5
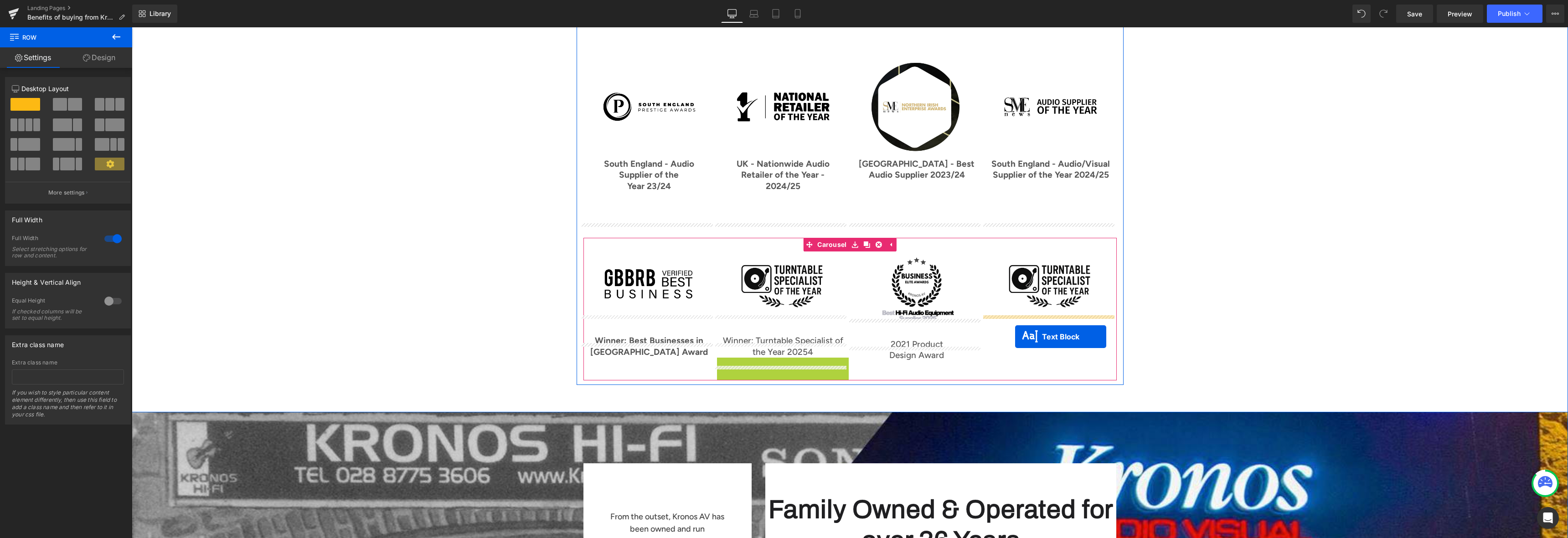
drag, startPoint x: 756, startPoint y: 357, endPoint x: 1015, endPoint y: 337, distance: 259.8
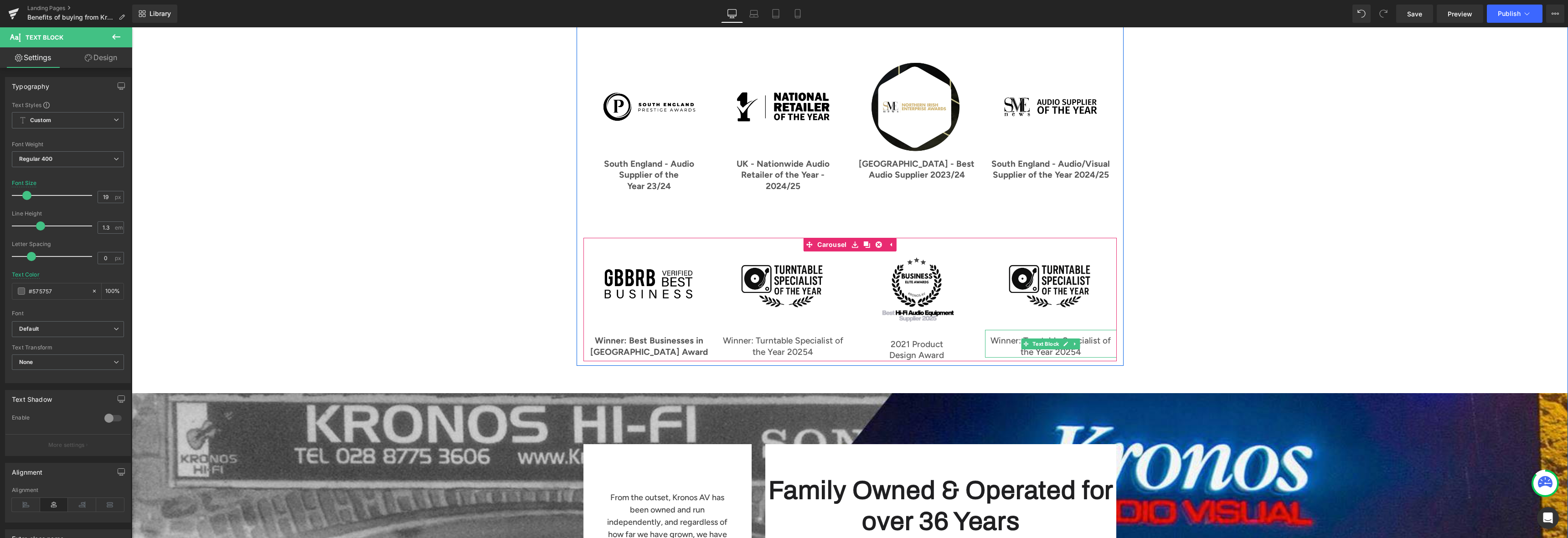
click at [1079, 337] on p "Winner: Turntable Specialist of the Year 20254" at bounding box center [1051, 346] width 131 height 23
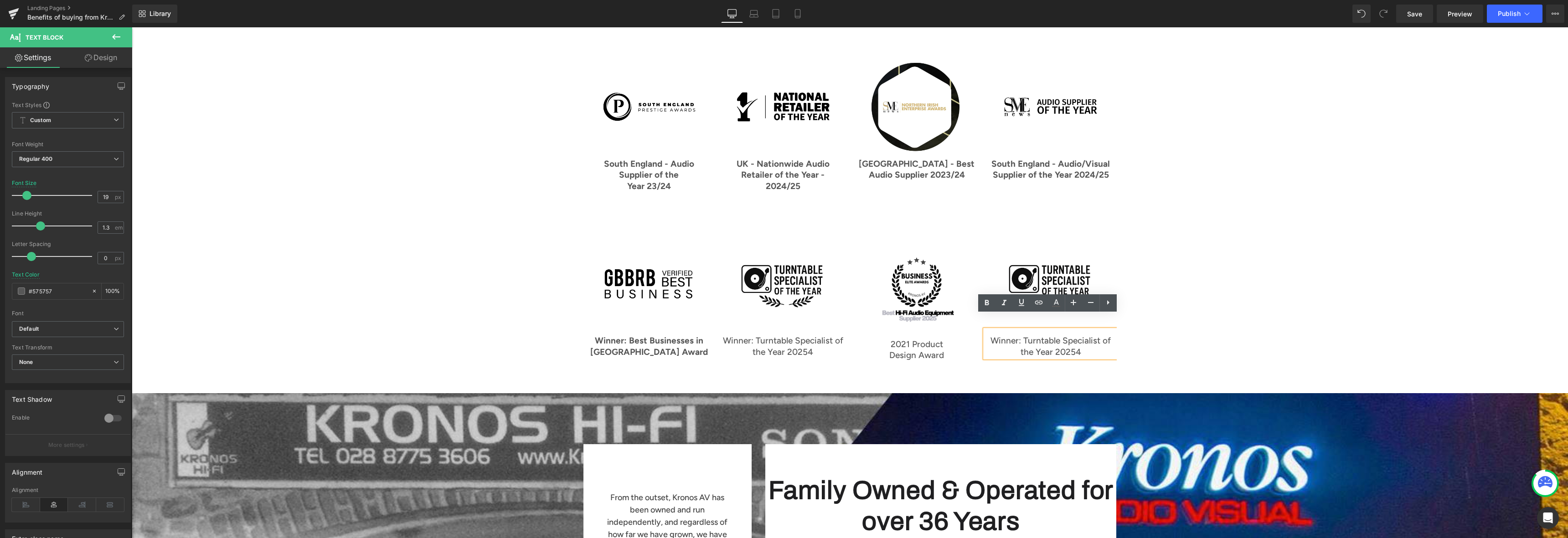
click at [1073, 338] on p "Winner: Turntable Specialist of the Year 20254" at bounding box center [1051, 346] width 131 height 23
click at [1075, 338] on p "Winner: Turntable Specialist of the Year 20254" at bounding box center [1051, 346] width 131 height 23
click at [807, 355] on div at bounding box center [783, 357] width 131 height 2
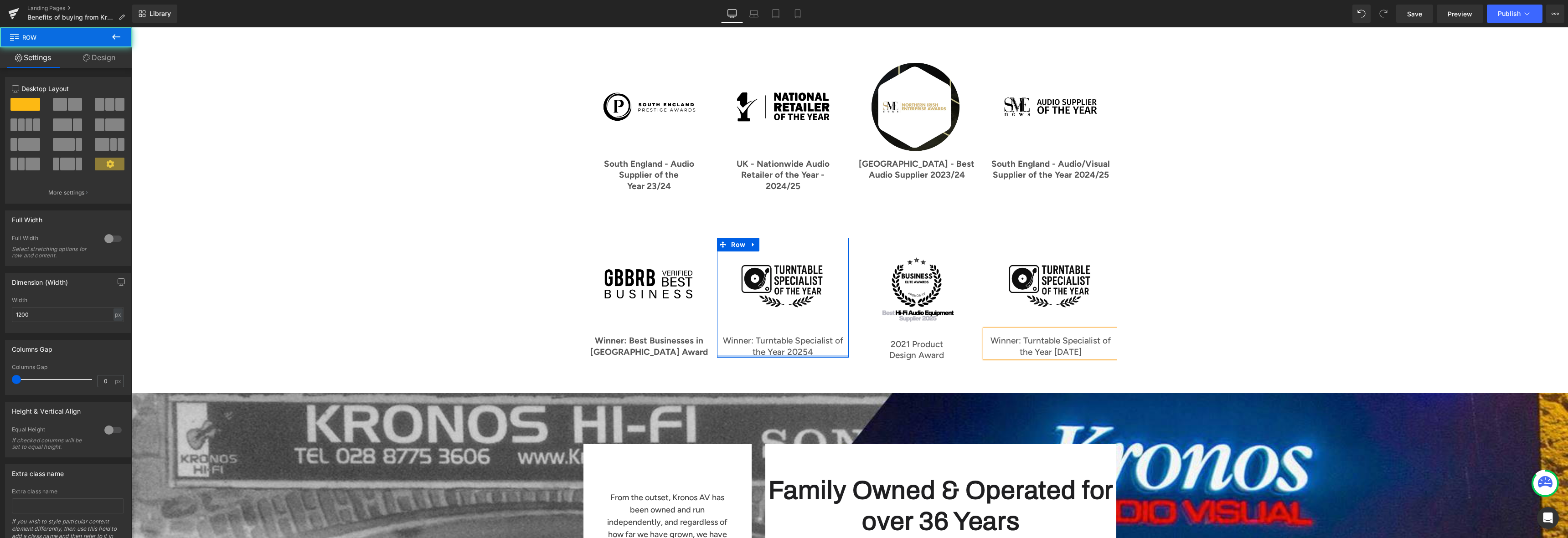
click at [807, 355] on div at bounding box center [783, 357] width 131 height 2
click at [805, 338] on p "Winner: Turntable Specialist of the Year 20254" at bounding box center [783, 346] width 131 height 23
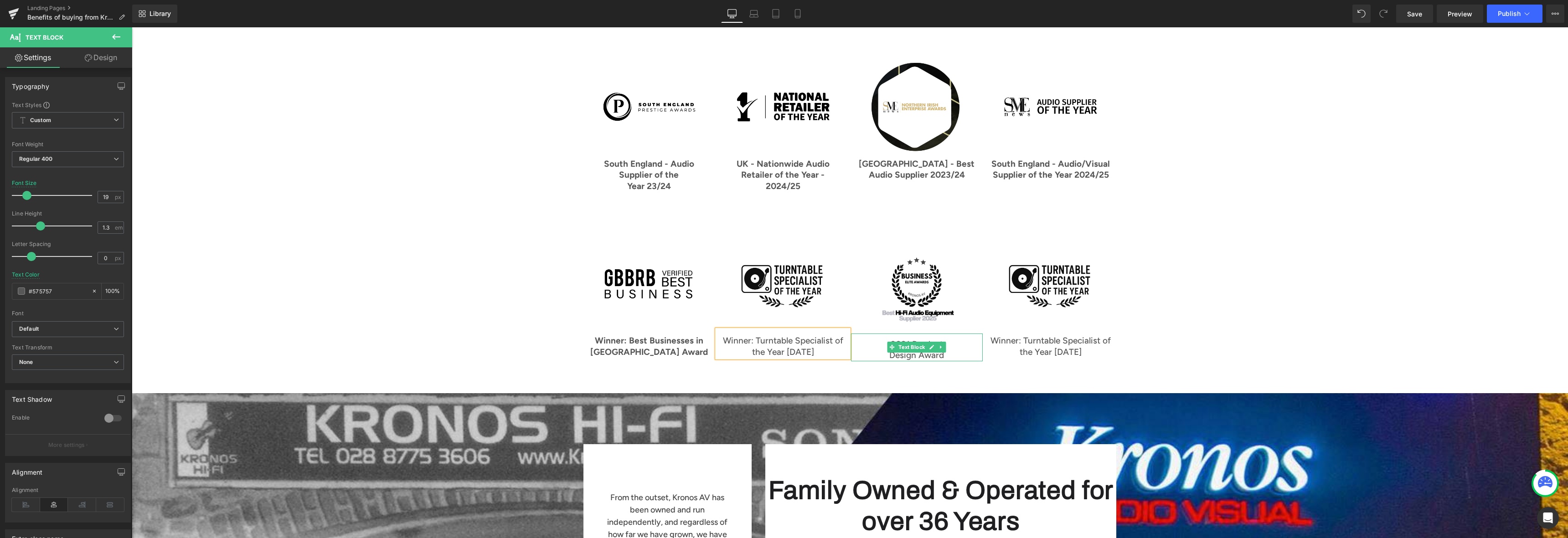
click at [905, 350] on p "Design Award" at bounding box center [917, 355] width 131 height 12
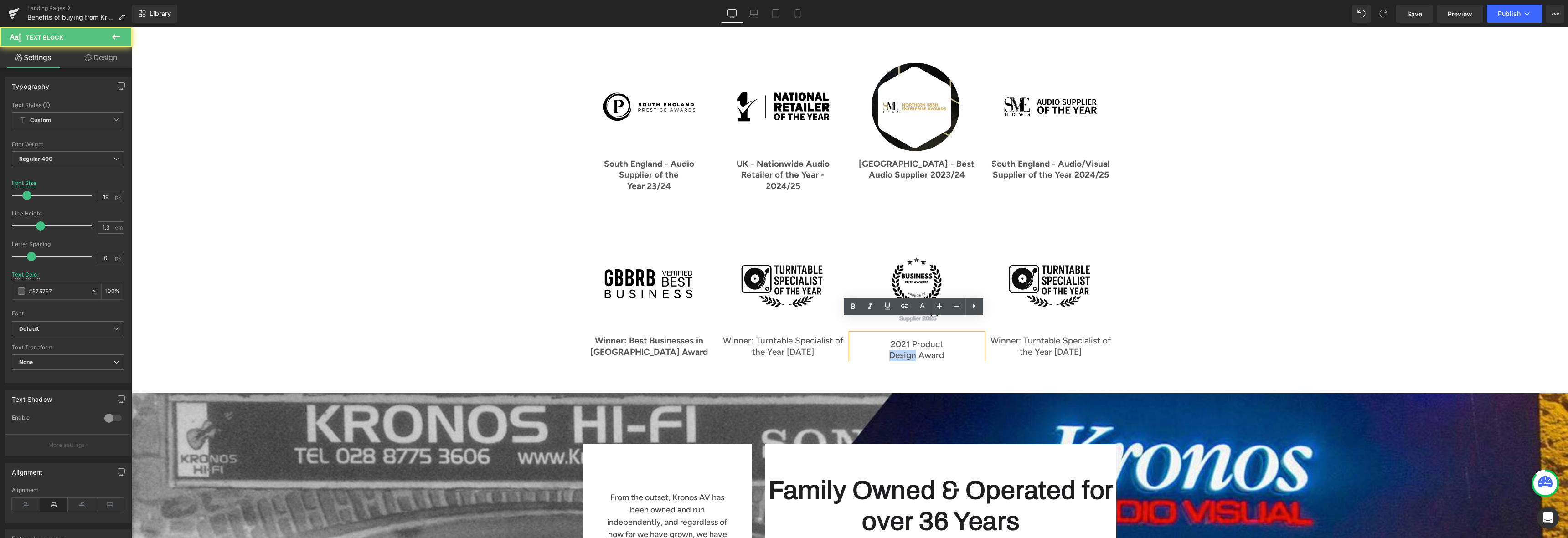
click at [905, 350] on p "Design Award" at bounding box center [917, 355] width 131 height 12
click at [887, 339] on p "2021 Product" at bounding box center [917, 344] width 131 height 12
drag, startPoint x: 895, startPoint y: 329, endPoint x: 970, endPoint y: 340, distance: 75.8
click at [970, 340] on div "2021 Product Design Award" at bounding box center [917, 348] width 131 height 28
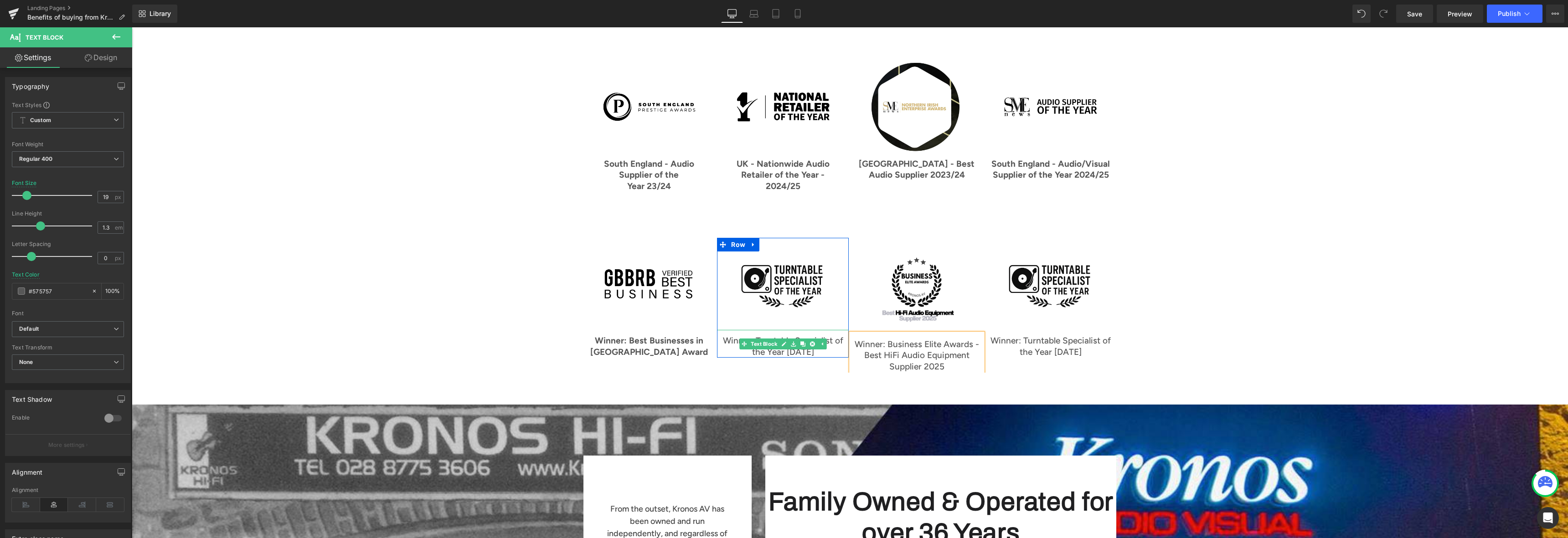
click at [774, 339] on p "Winner: Turntable Specialist of the Year [DATE]" at bounding box center [783, 346] width 131 height 23
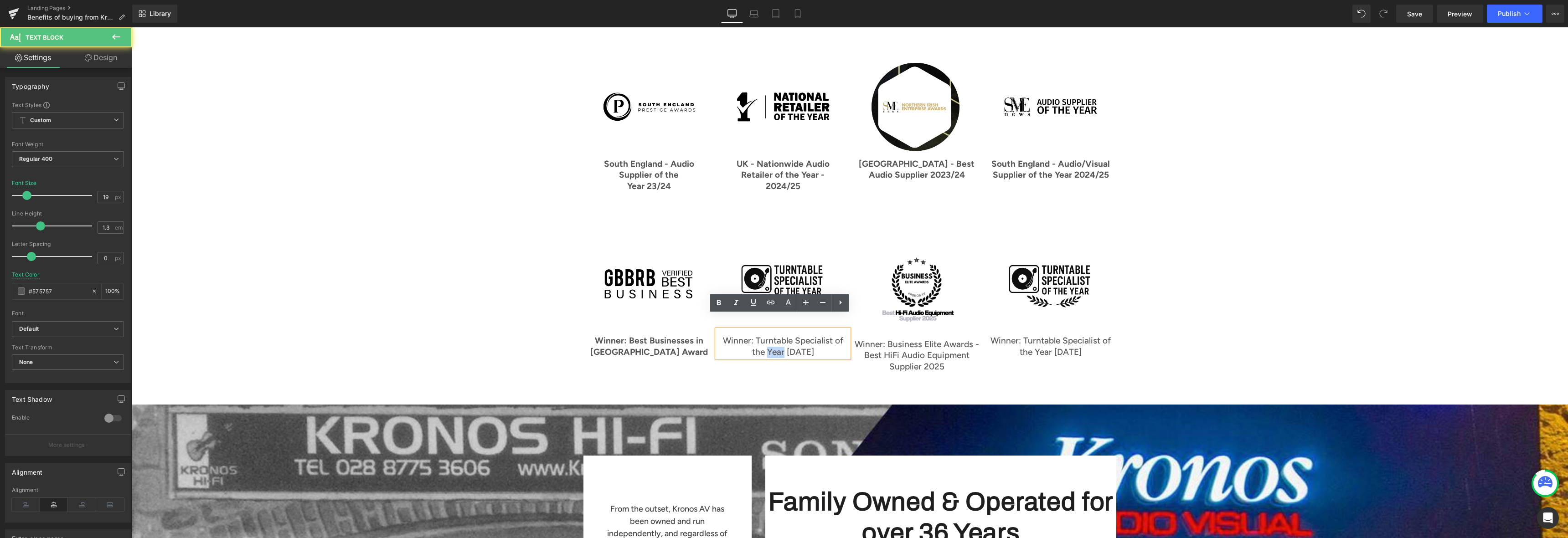
click at [774, 339] on p "Winner: Turntable Specialist of the Year [DATE]" at bounding box center [783, 346] width 131 height 23
click at [721, 299] on icon at bounding box center [719, 303] width 11 height 11
click at [903, 348] on span "Text Block" at bounding box center [912, 354] width 30 height 11
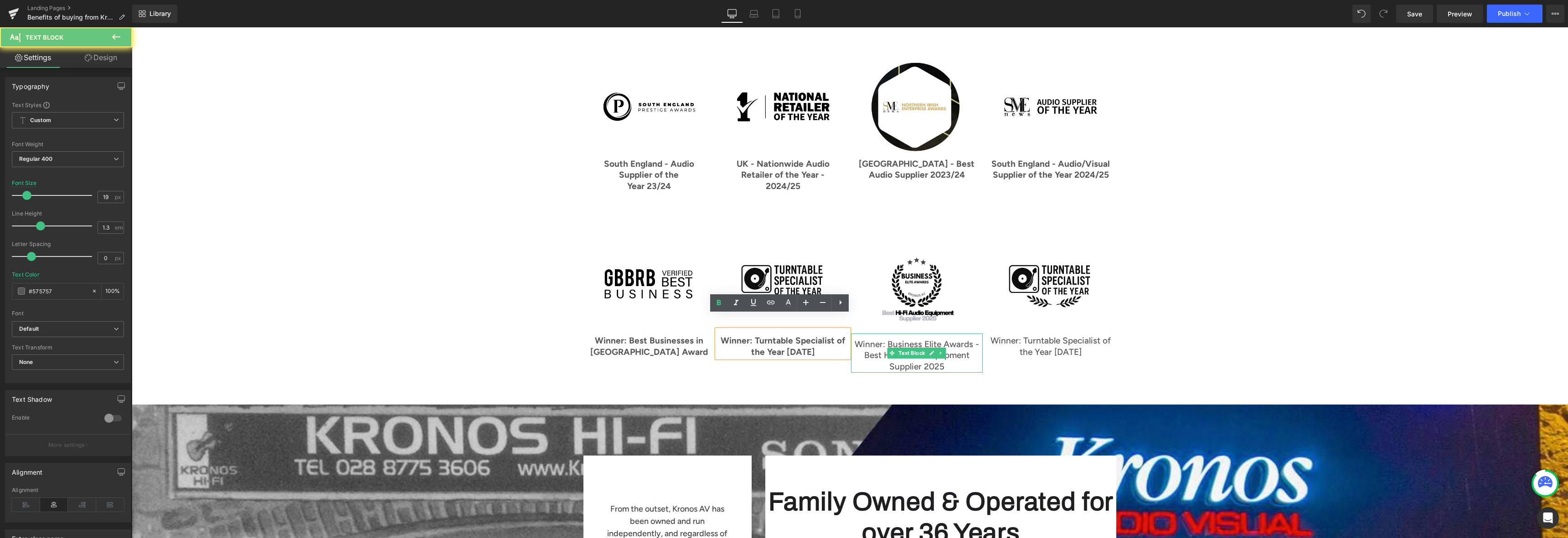
click at [875, 344] on p "Winner: Business Elite Awards - Best HiFi Audio Equipment Supplier 2025" at bounding box center [917, 355] width 131 height 33
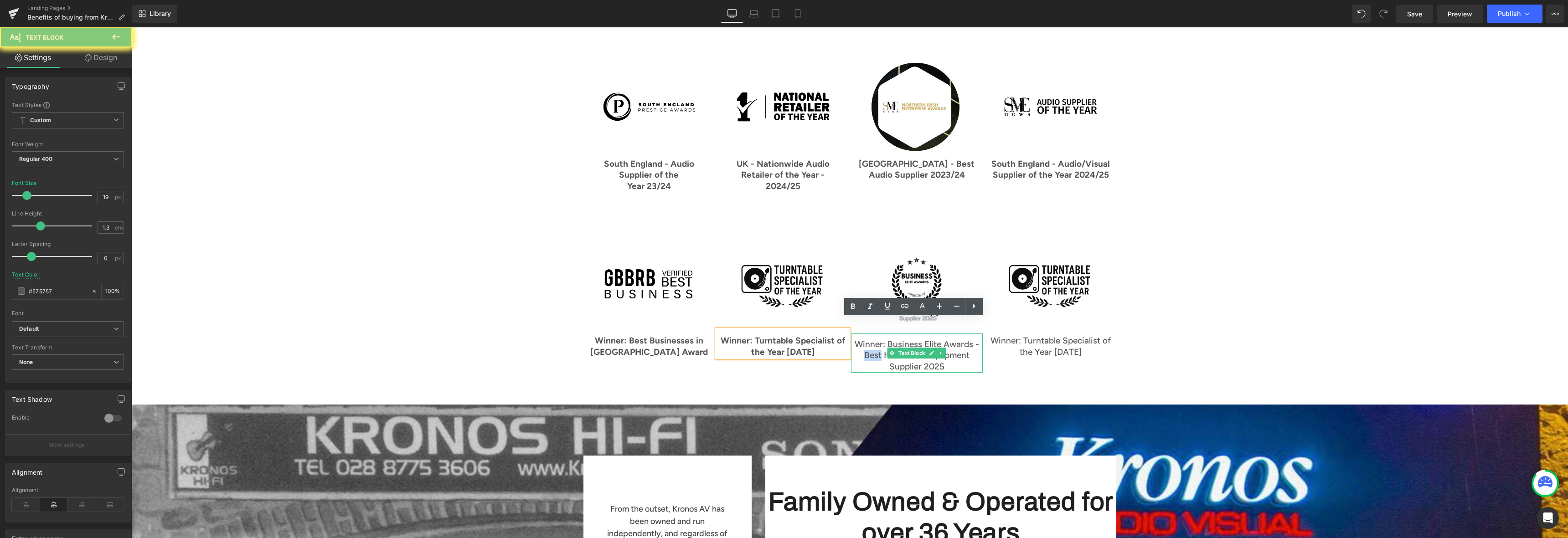
click at [875, 344] on p "Winner: Business Elite Awards - Best HiFi Audio Equipment Supplier 2025" at bounding box center [917, 355] width 131 height 33
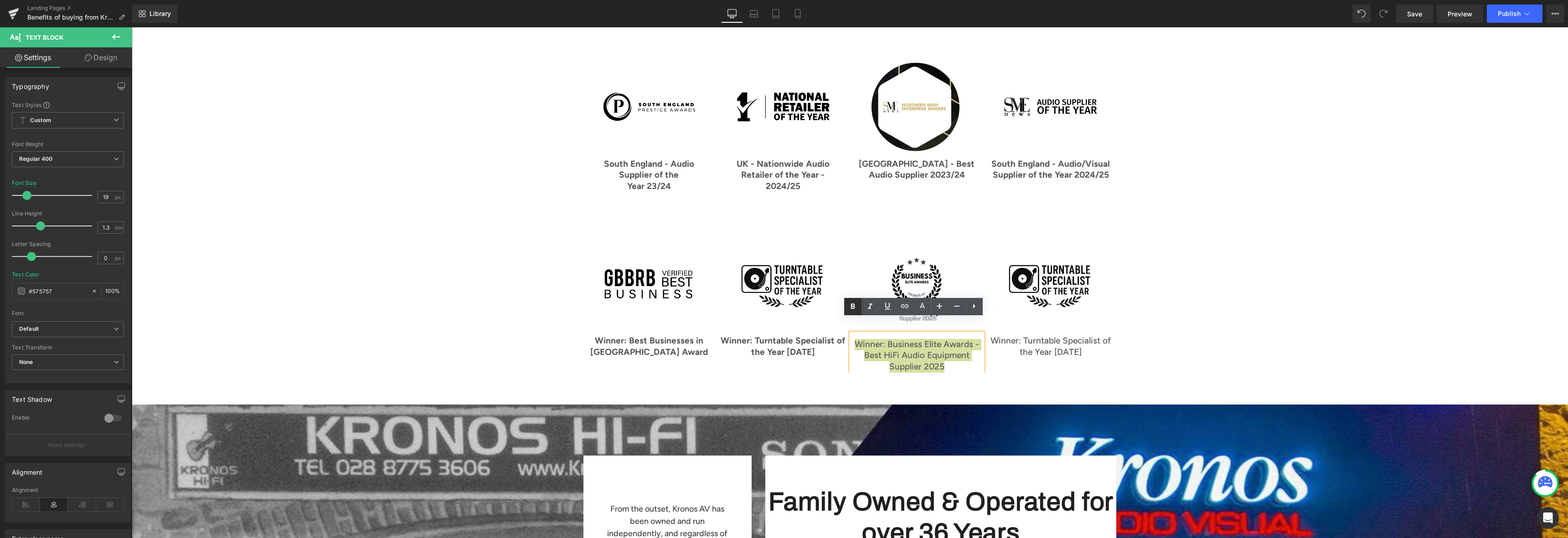
click at [852, 307] on icon at bounding box center [853, 307] width 11 height 11
click at [1003, 335] on p "Winner: Turntable Specialist of the Year [DATE]" at bounding box center [1051, 346] width 131 height 23
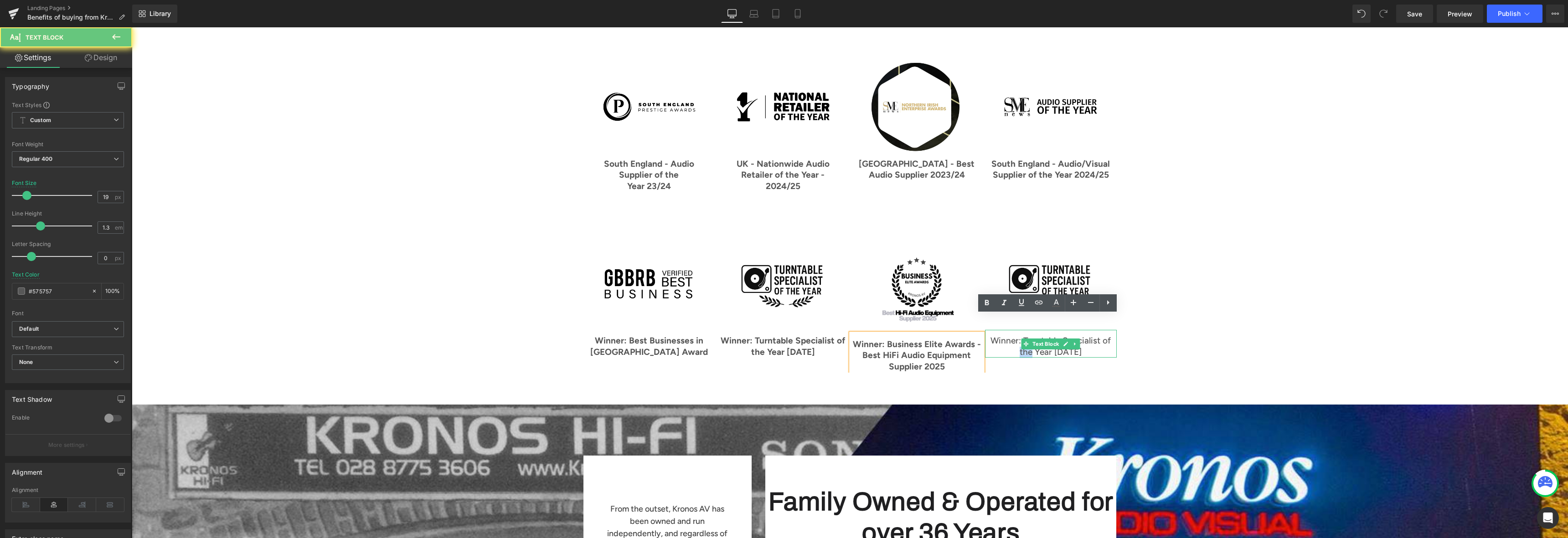
click at [1003, 335] on p "Winner: Turntable Specialist of the Year [DATE]" at bounding box center [1051, 346] width 131 height 23
click at [986, 303] on icon at bounding box center [986, 302] width 4 height 5
click at [1208, 338] on div "What We’ve Achieved Heading Row Image GLOBAL AUDIO RETAILER OF THE YEAR Text Bl…" at bounding box center [850, 13] width 1437 height 727
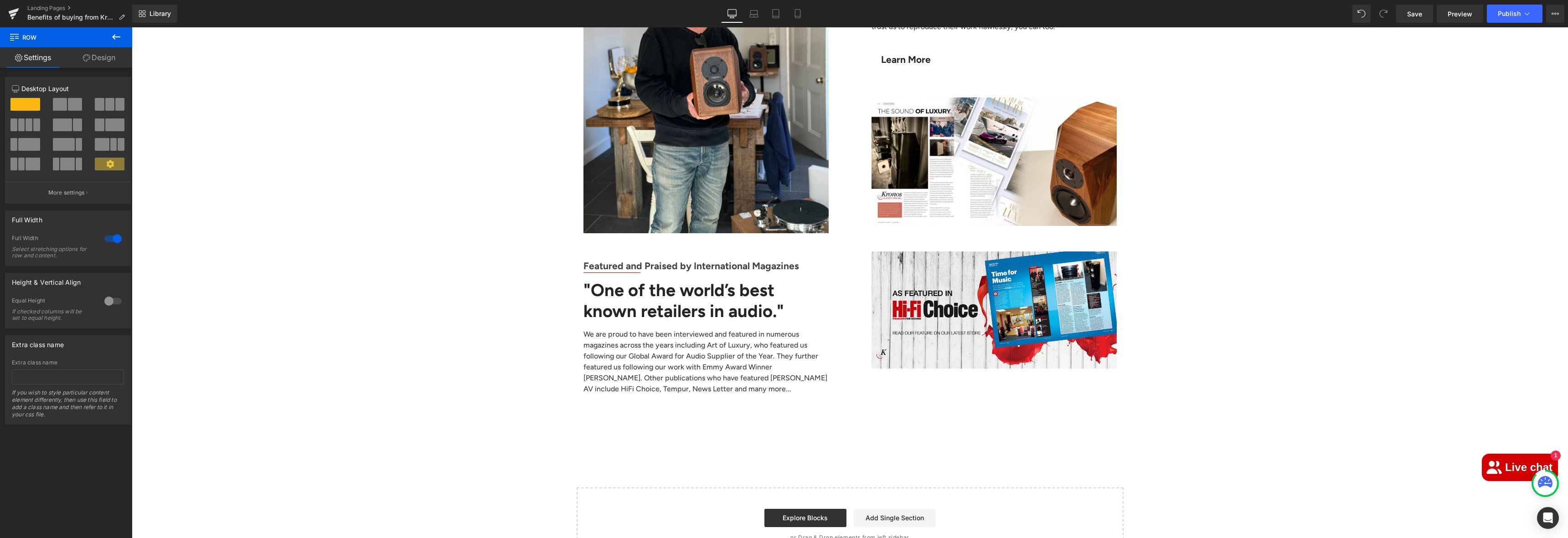
scroll to position [2871, 0]
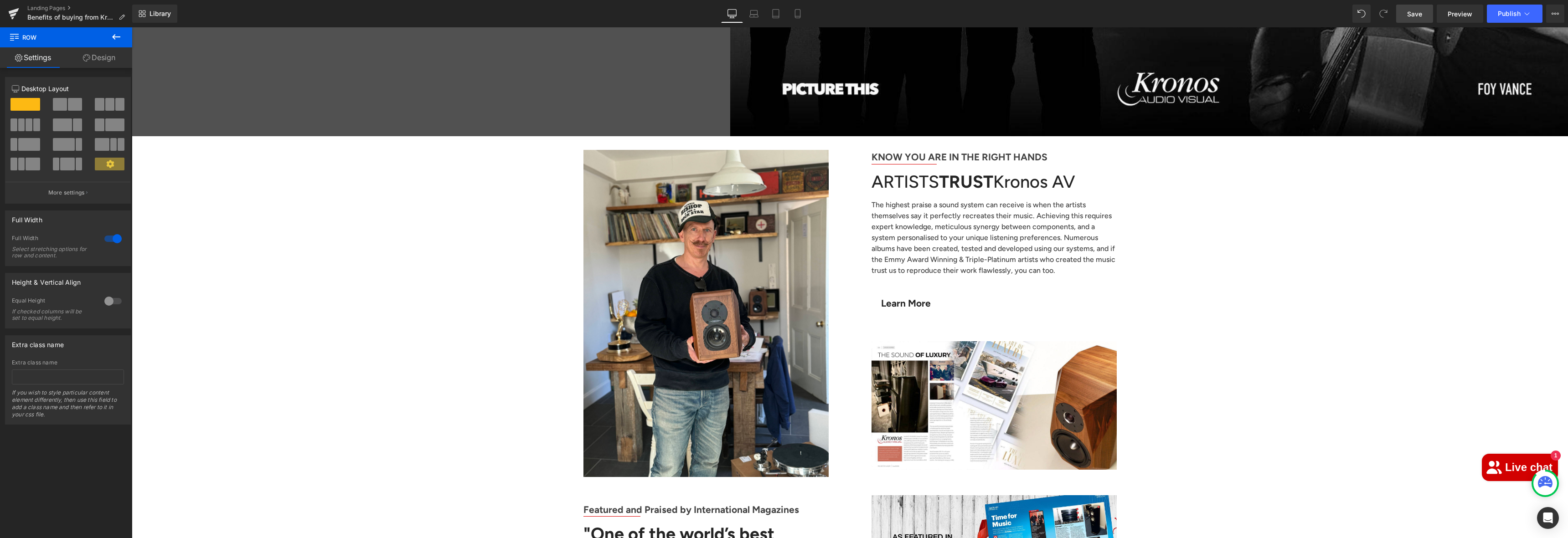
click at [1424, 13] on link "Save" at bounding box center [1415, 13] width 37 height 18
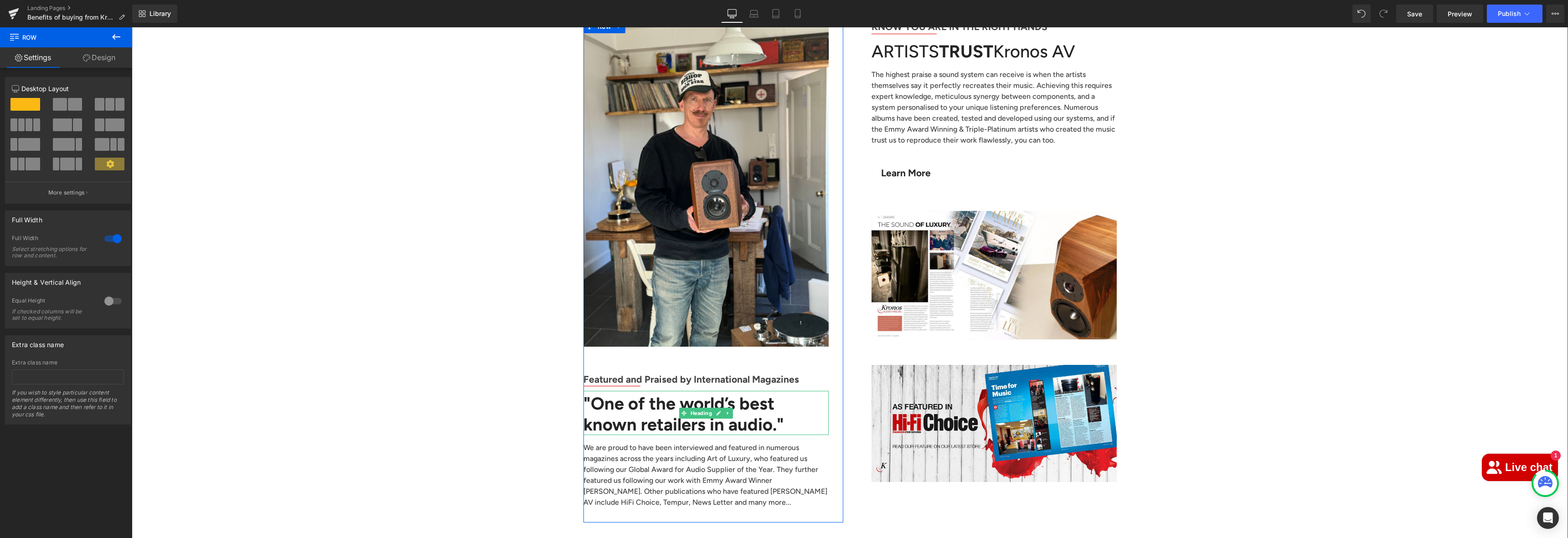
scroll to position [2811, 0]
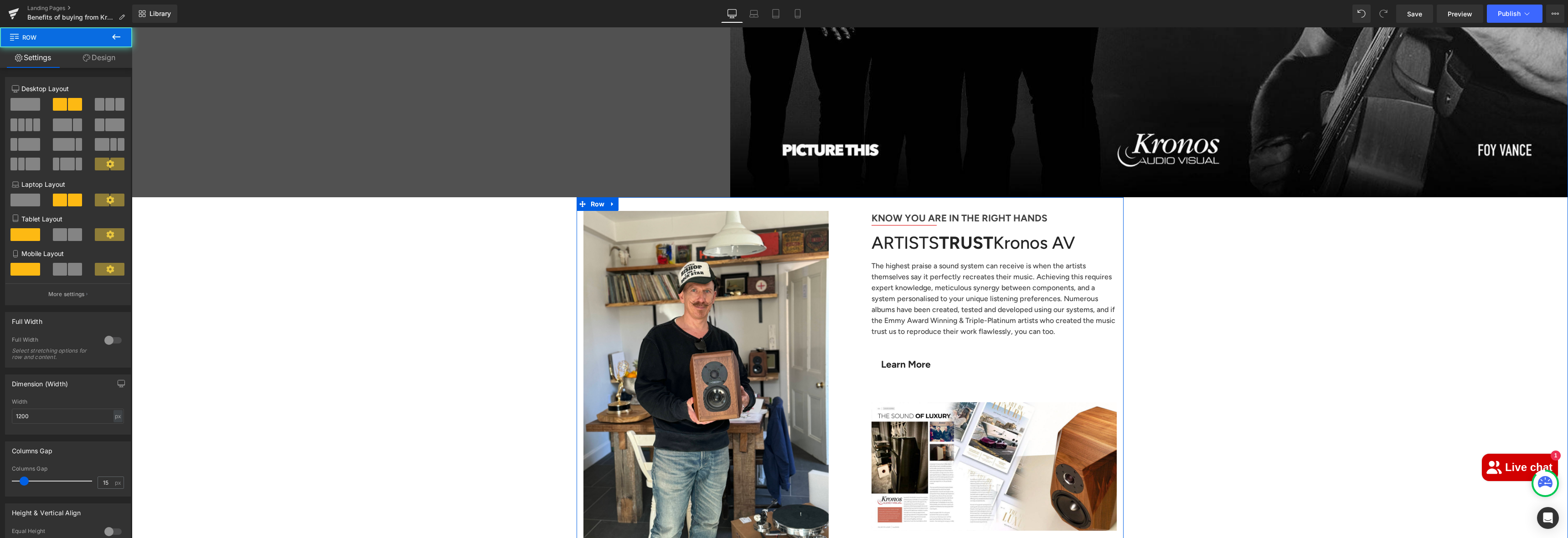
click at [842, 211] on div "Image Featured and Praised by International Magazines Text Block Separator "One…" at bounding box center [713, 463] width 273 height 503
click at [610, 201] on icon at bounding box center [612, 204] width 6 height 7
click at [621, 201] on icon at bounding box center [625, 204] width 6 height 6
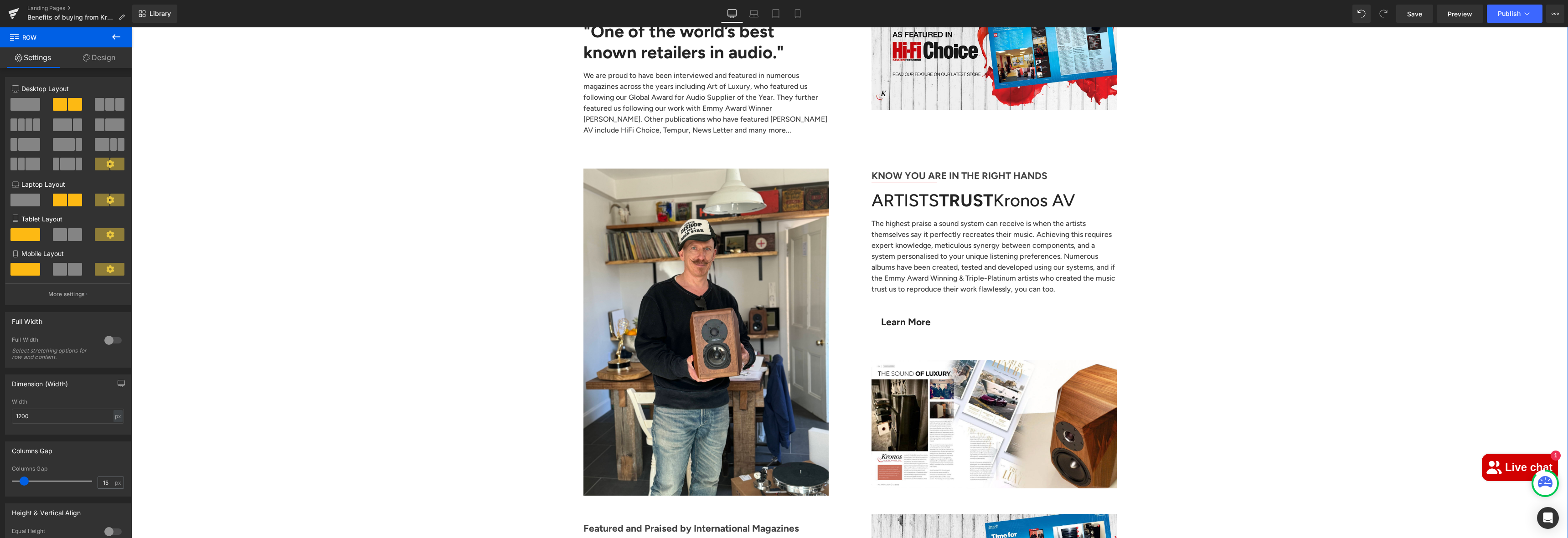
scroll to position [3429, 0]
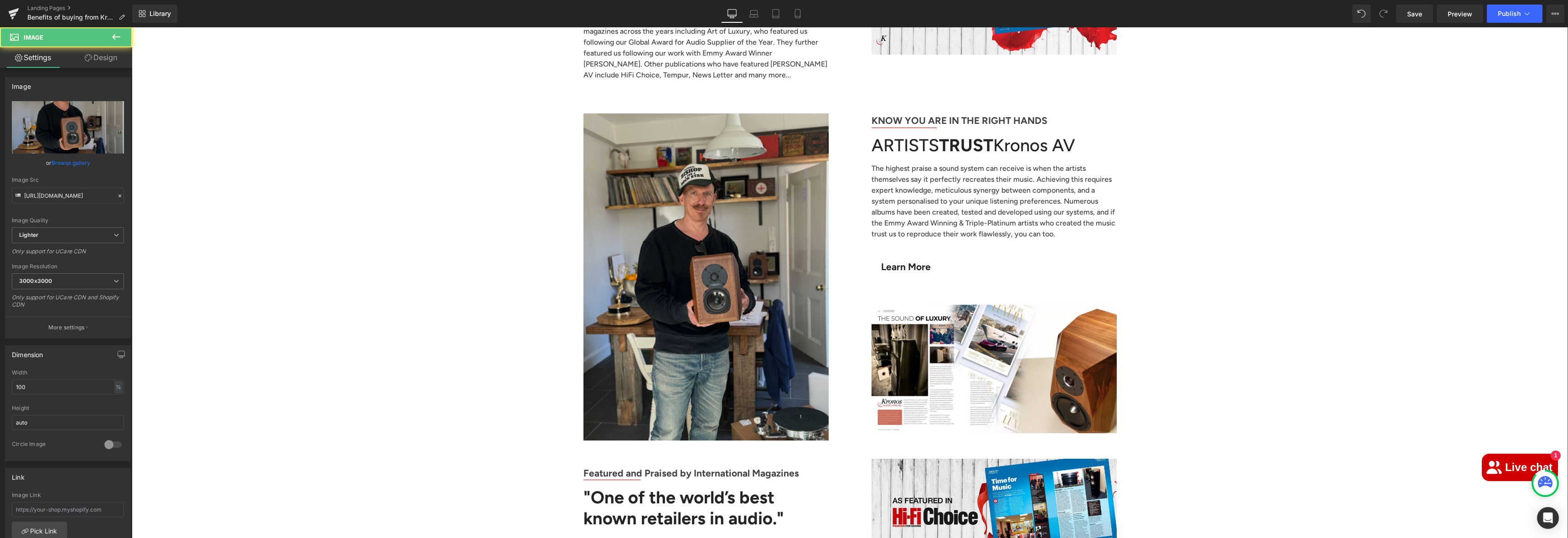
click at [663, 193] on img at bounding box center [706, 276] width 245 height 327
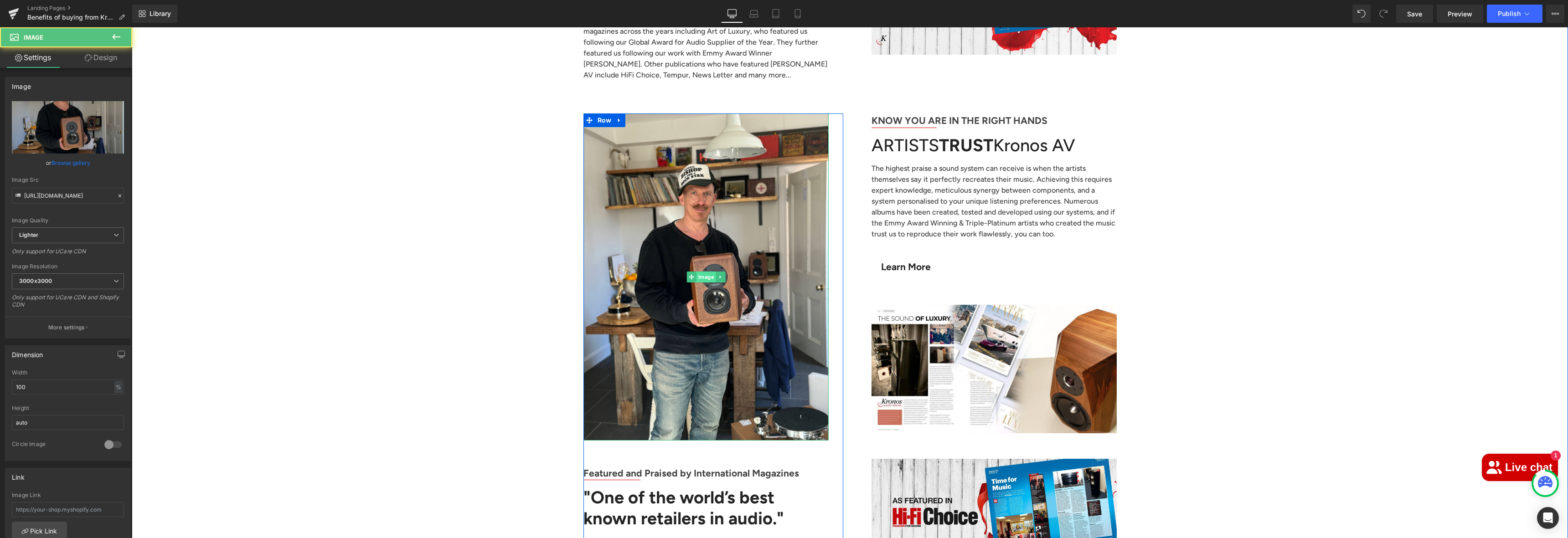
click at [699, 271] on span "Image" at bounding box center [705, 277] width 19 height 11
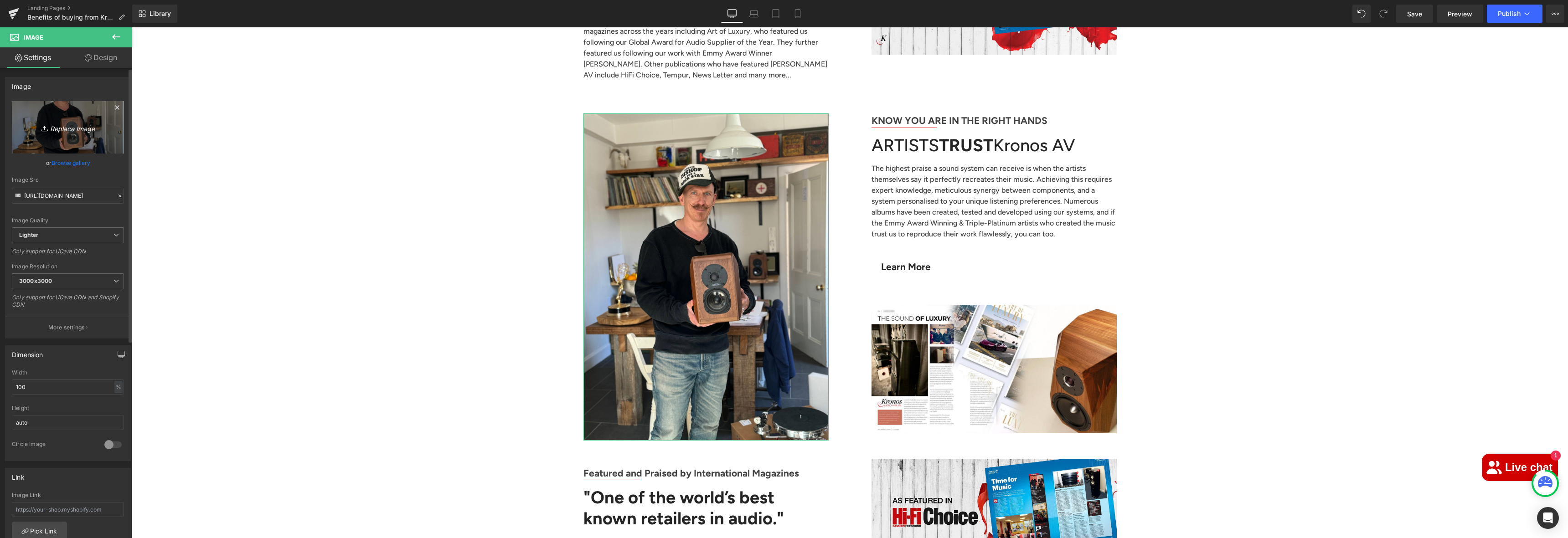
click at [75, 133] on link "Replace Image" at bounding box center [68, 127] width 112 height 52
type input "C:\fakepath\picture this art of luxury.jpg"
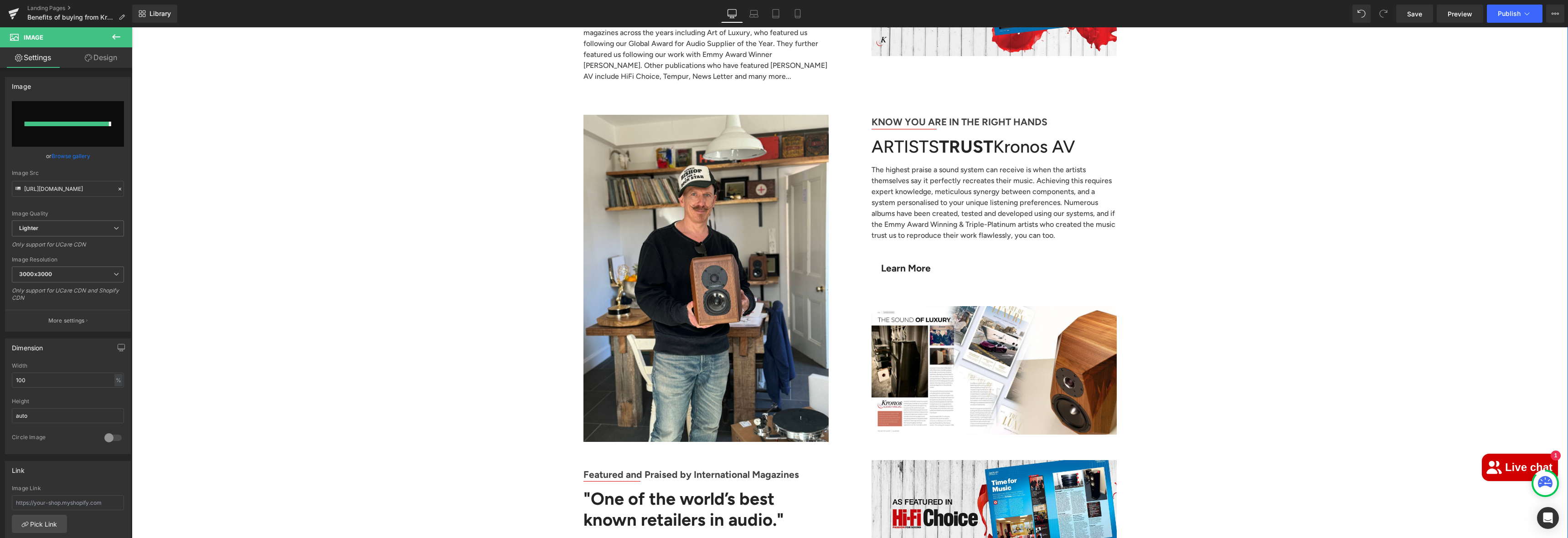
type input "[URL][DOMAIN_NAME]"
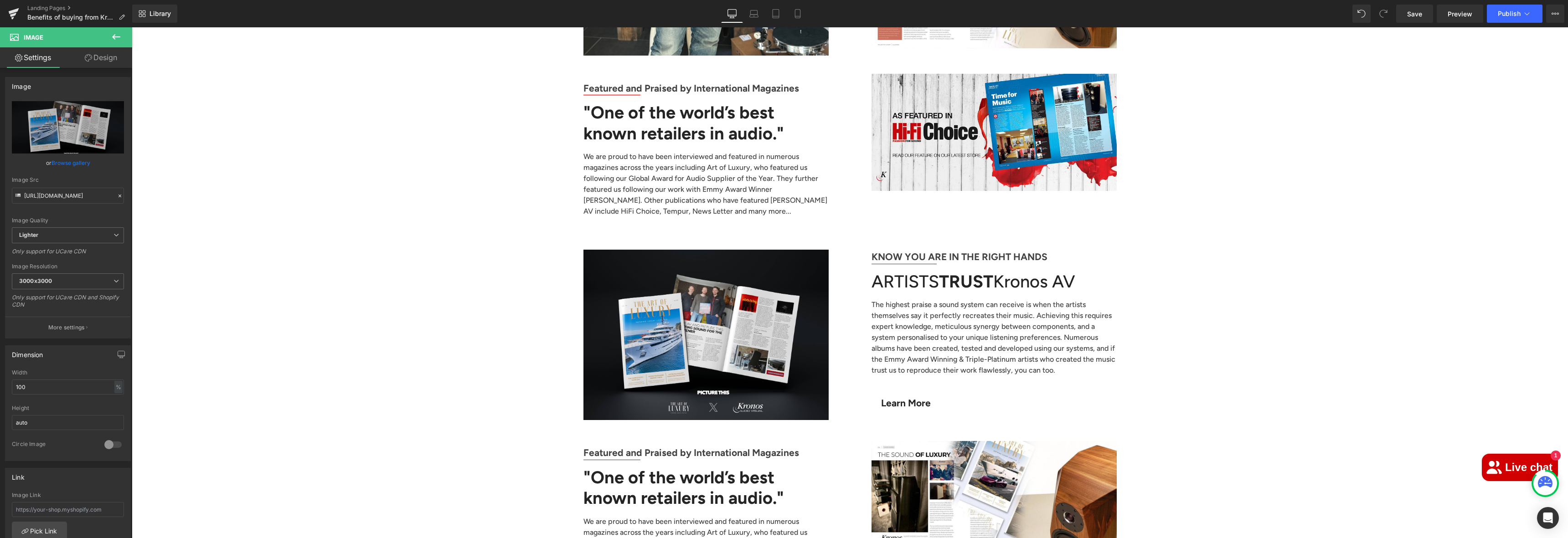
scroll to position [3291, 0]
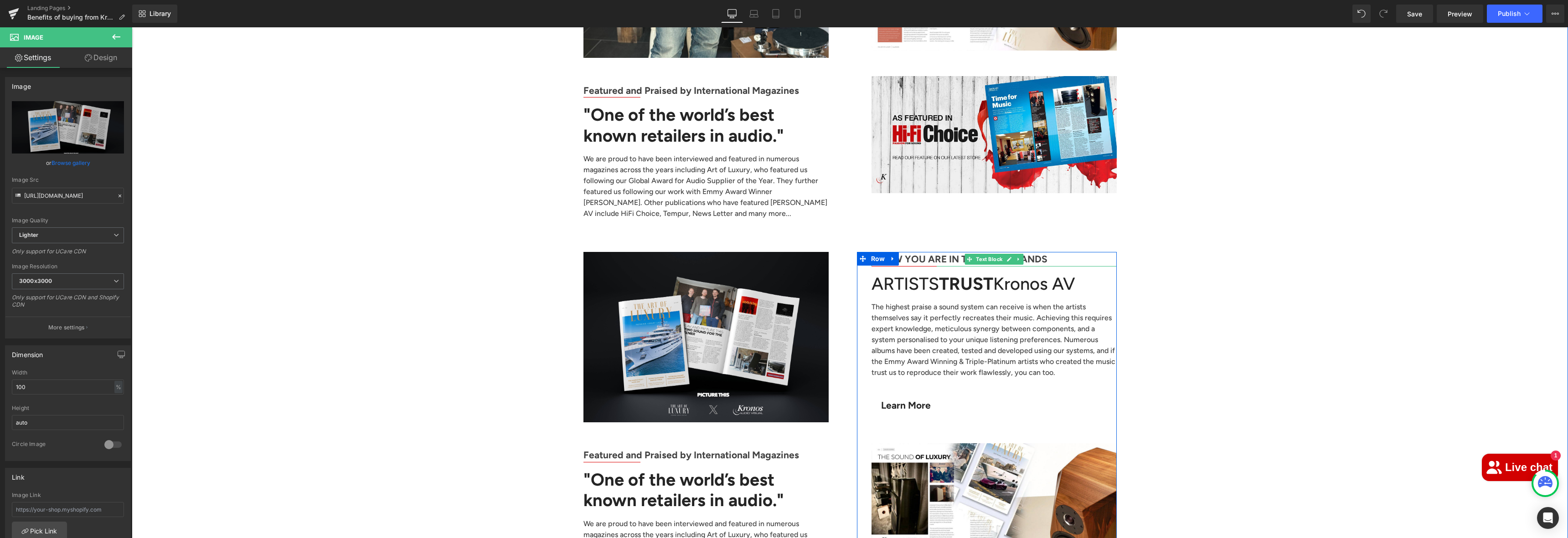
click at [946, 253] on b "KNOW YOU ARE IN THE RIGHT HANDS" at bounding box center [959, 259] width 176 height 12
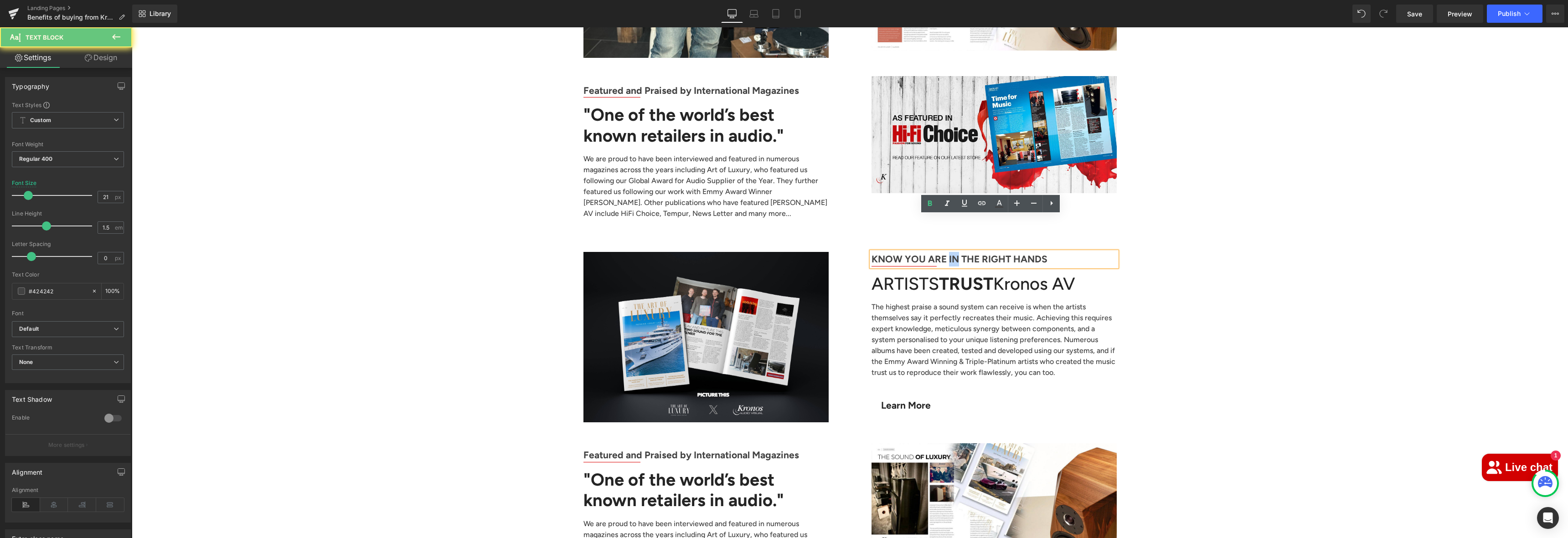
click at [946, 253] on b "KNOW YOU ARE IN THE RIGHT HANDS" at bounding box center [959, 259] width 176 height 12
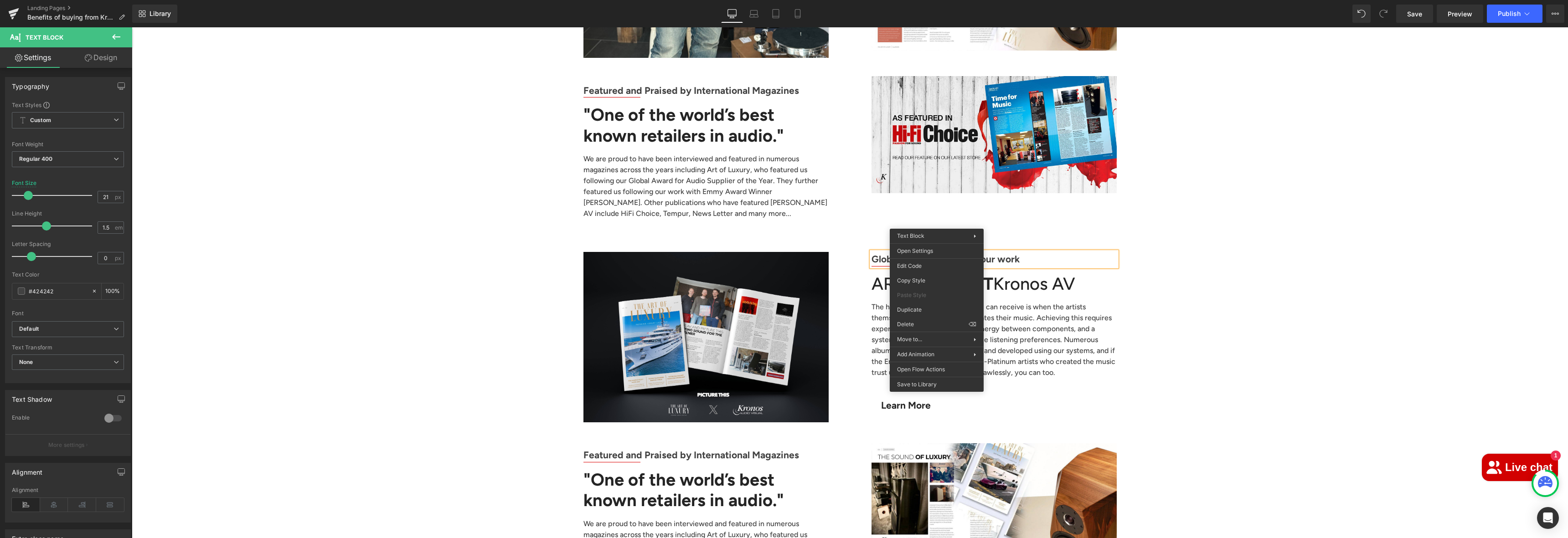
click at [926, 253] on b "Globally Regopnised for our work" at bounding box center [945, 259] width 148 height 12
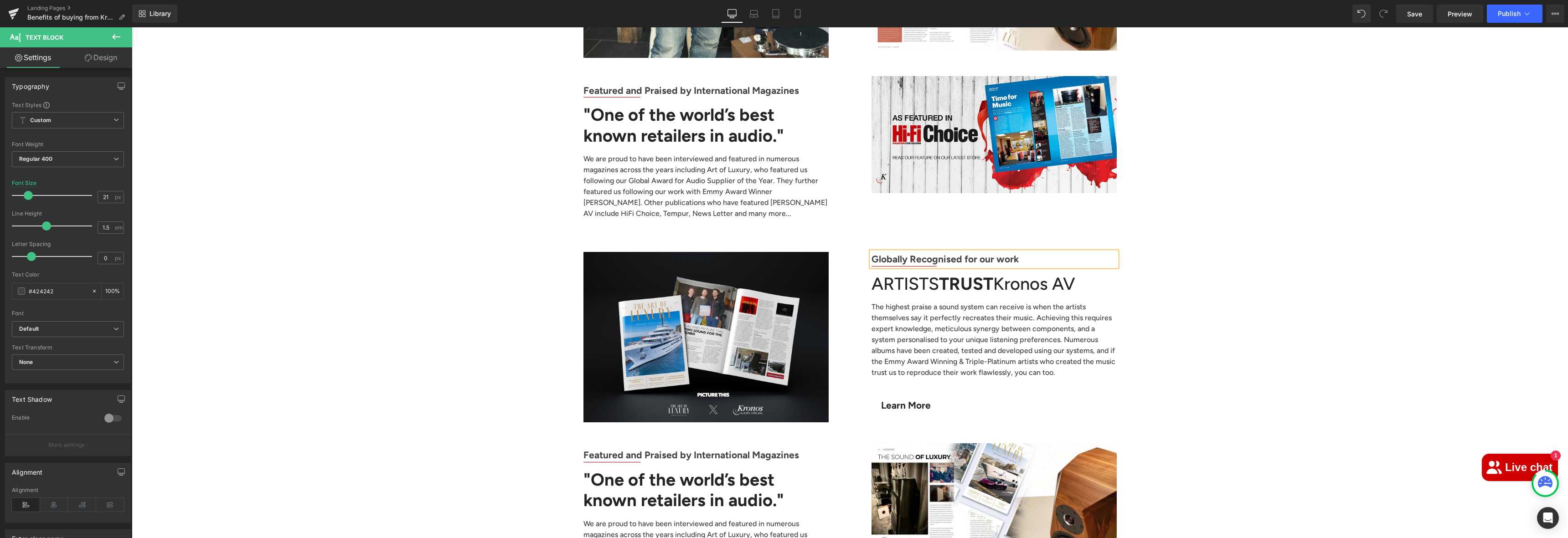
click at [1005, 253] on b "Globally Recognised for our work" at bounding box center [945, 259] width 147 height 12
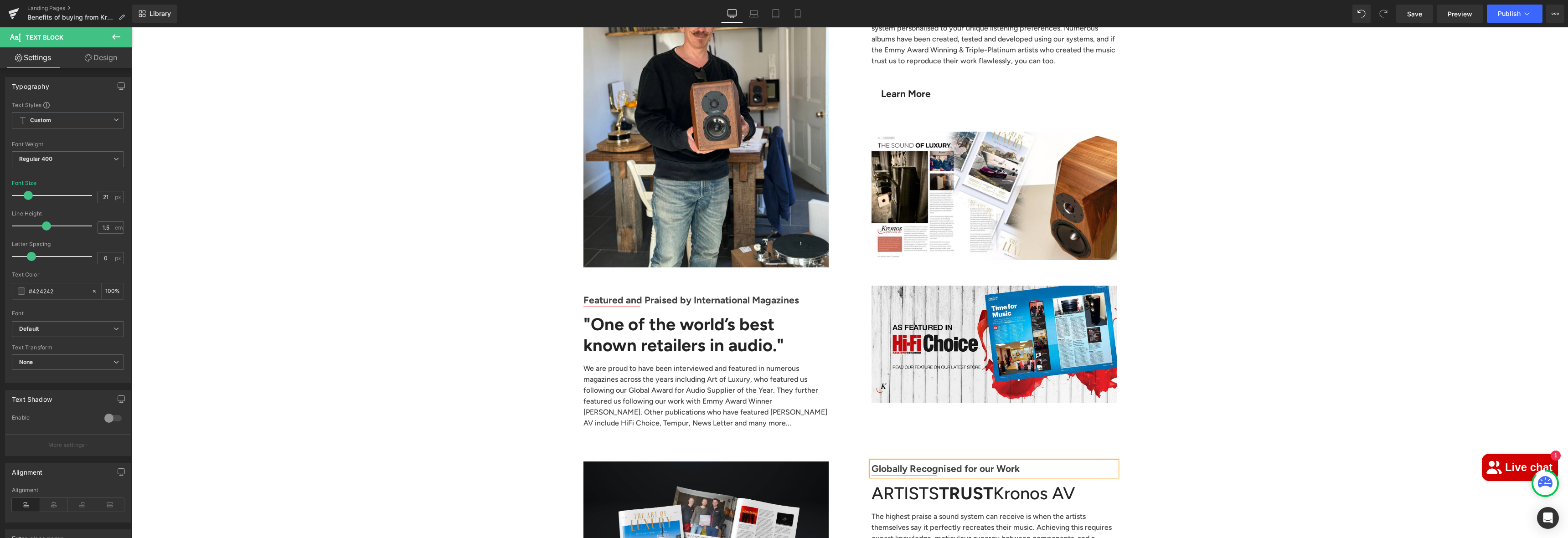
scroll to position [3205, 0]
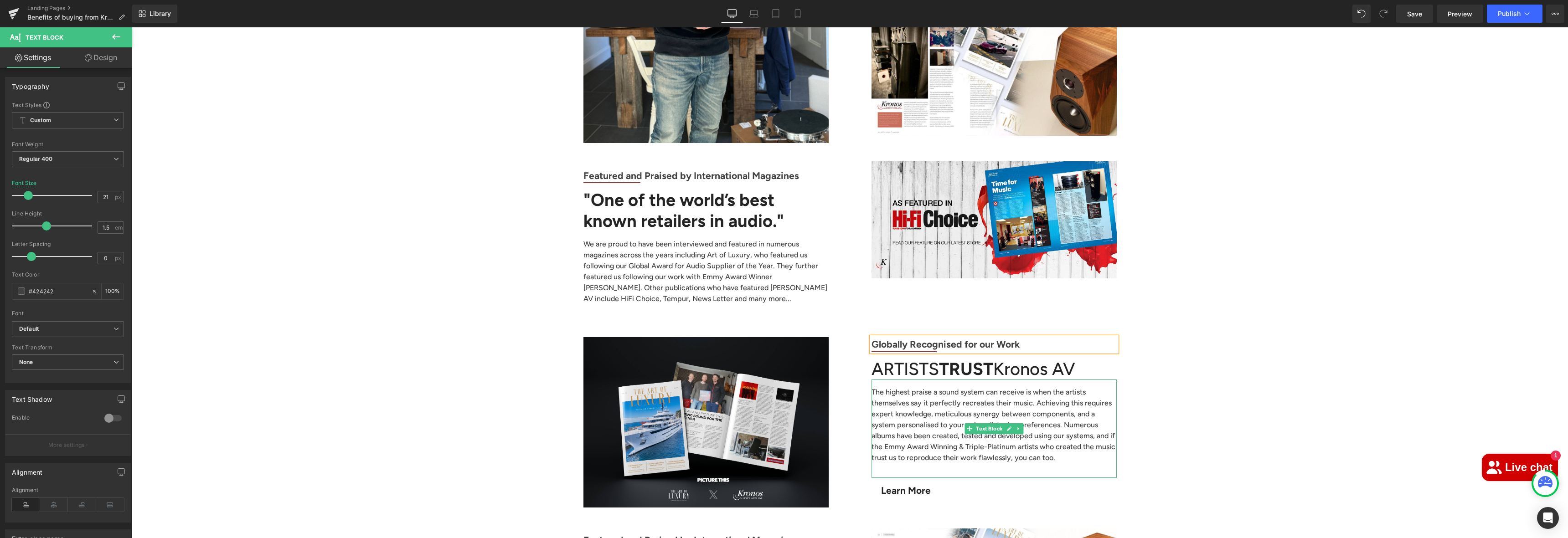
click at [939, 387] on p "The highest praise a sound system can receive is when the artists themselves sa…" at bounding box center [994, 425] width 245 height 77
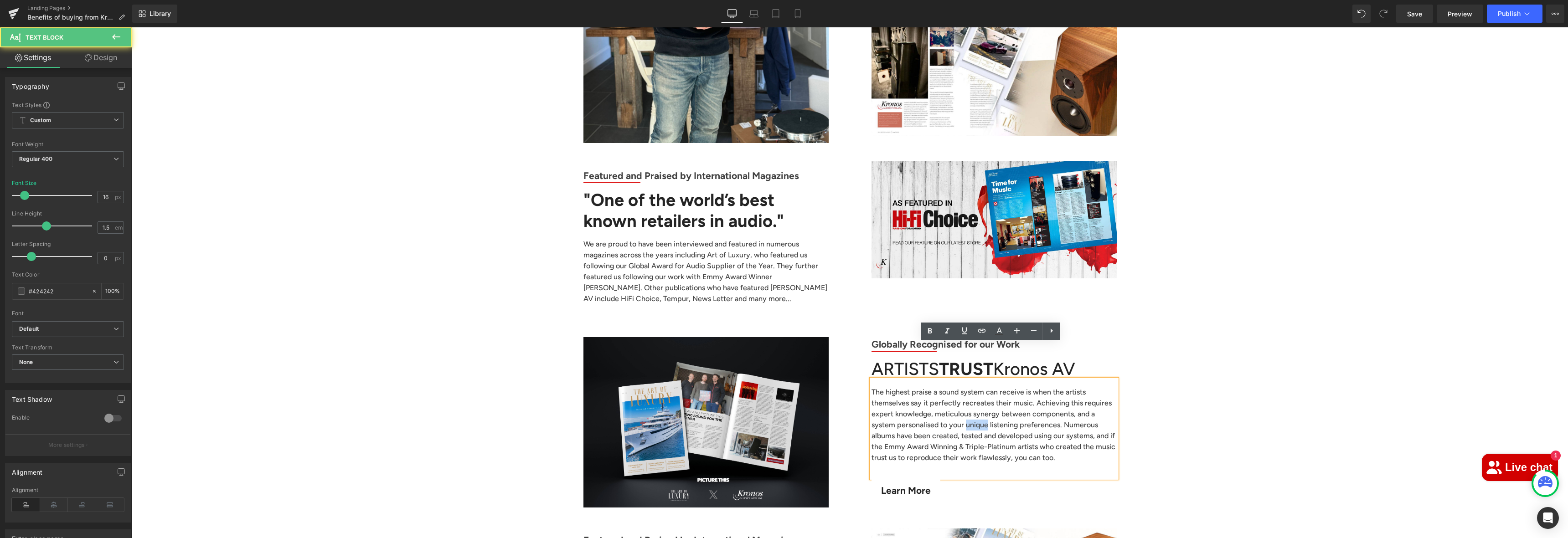
click at [939, 387] on p "The highest praise a sound system can receive is when the artists themselves sa…" at bounding box center [994, 425] width 245 height 77
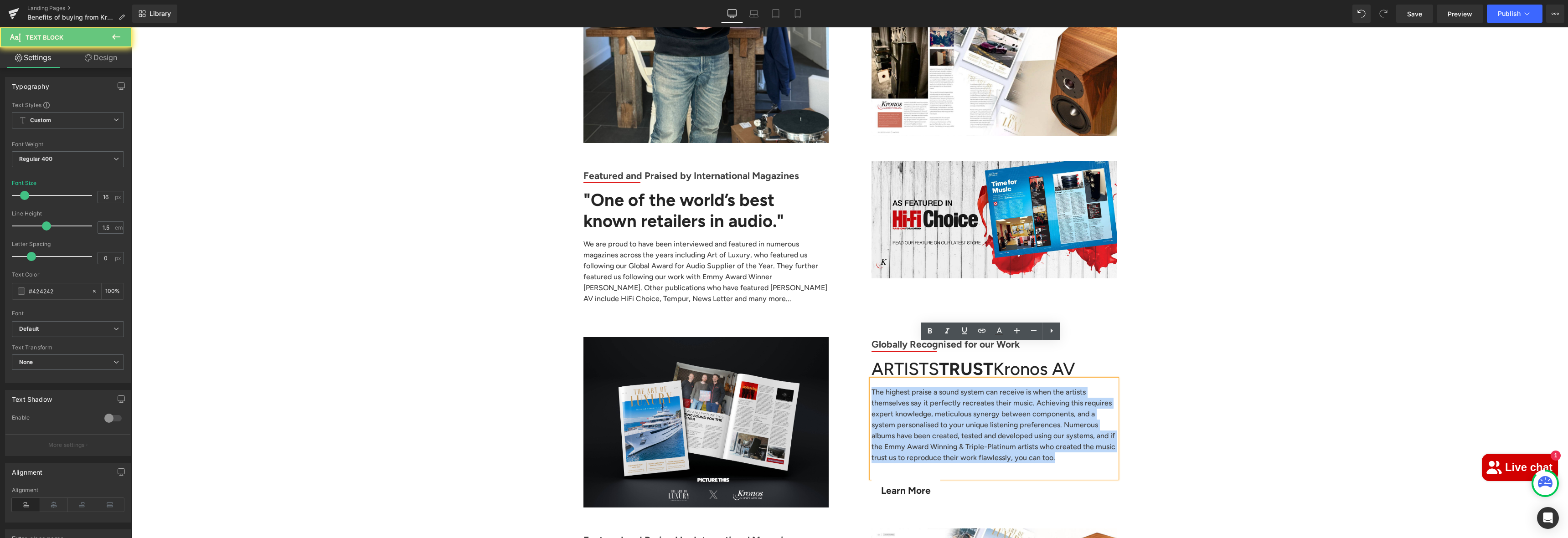
click at [939, 387] on p "The highest praise a sound system can receive is when the artists themselves sa…" at bounding box center [994, 425] width 245 height 77
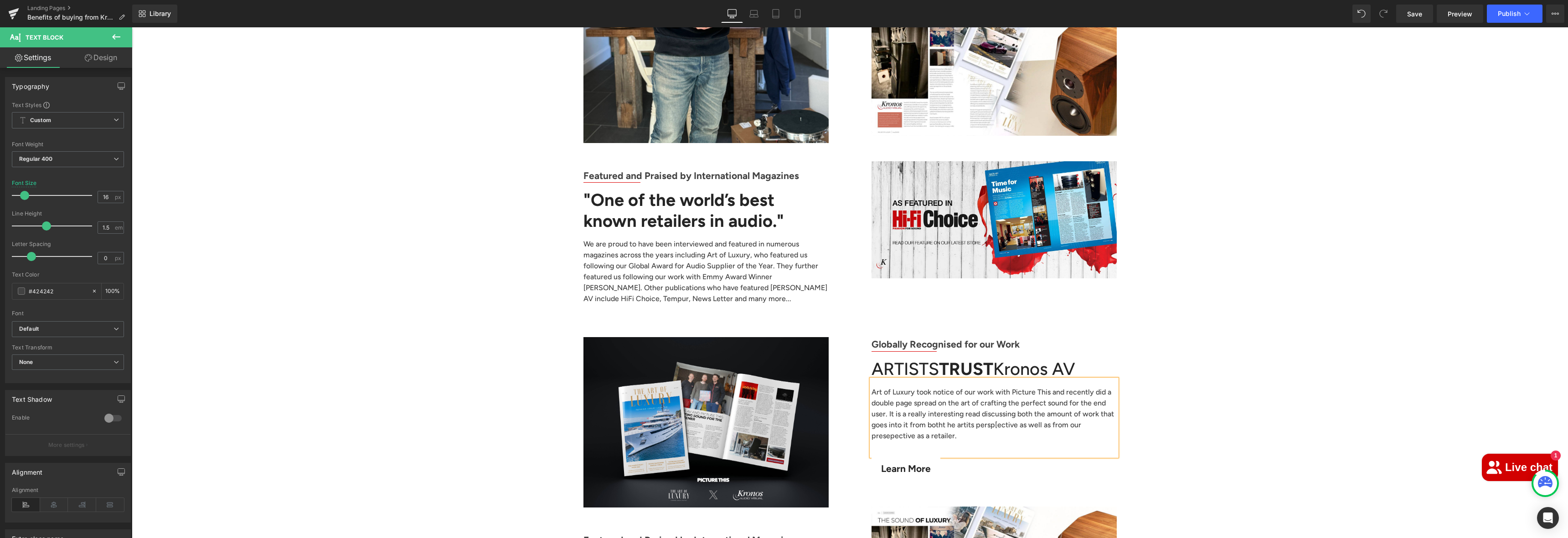
click at [916, 390] on p "Art of Luxury took notice of our work with Picture This and recently did a doub…" at bounding box center [994, 414] width 245 height 55
click at [925, 390] on p "Art of Luxury took notice of our work with Picture This and recently did a doub…" at bounding box center [994, 414] width 245 height 55
click at [946, 390] on p "Art of Luxury took notice of our work with Picture This and recently did a doub…" at bounding box center [994, 414] width 245 height 55
click at [945, 390] on p "Art of Luxury took notice of our work with Picture This and recently did a doub…" at bounding box center [994, 414] width 245 height 55
click at [971, 390] on p "Art of Luxury took notice of our work with Picture This and recently did a doub…" at bounding box center [994, 414] width 245 height 55
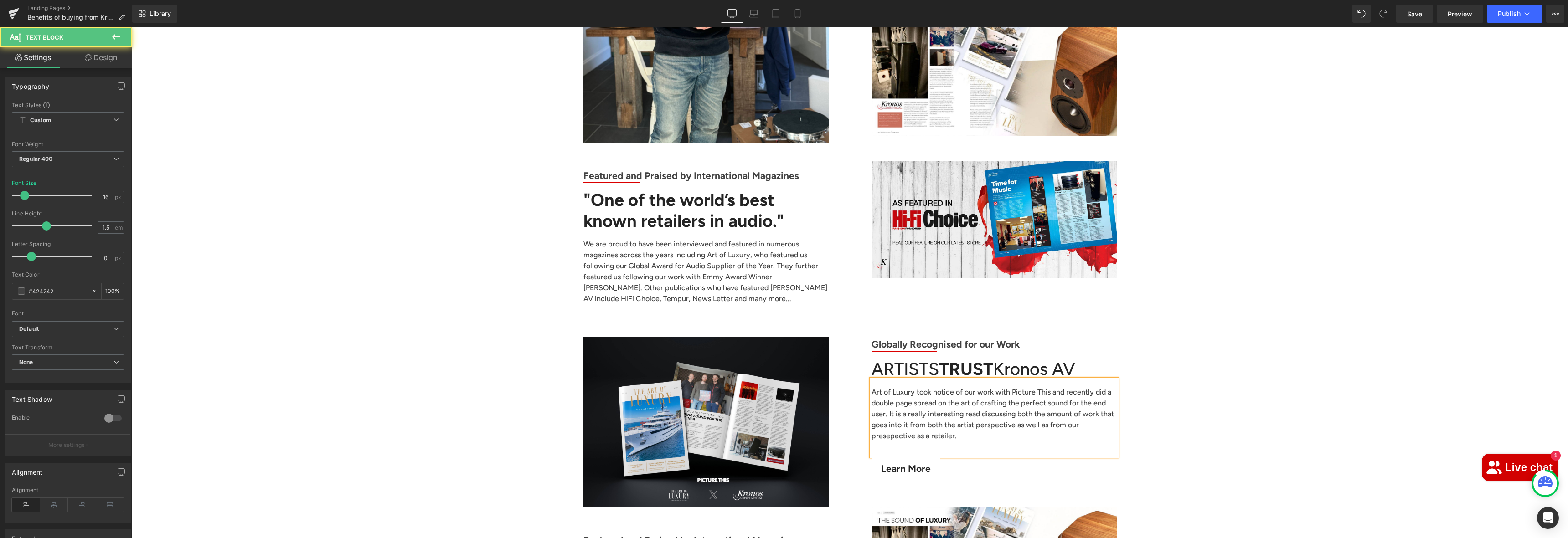
click at [1041, 398] on p "Art of Luxury took notice of our work with Picture This and recently did a doub…" at bounding box center [994, 414] width 245 height 55
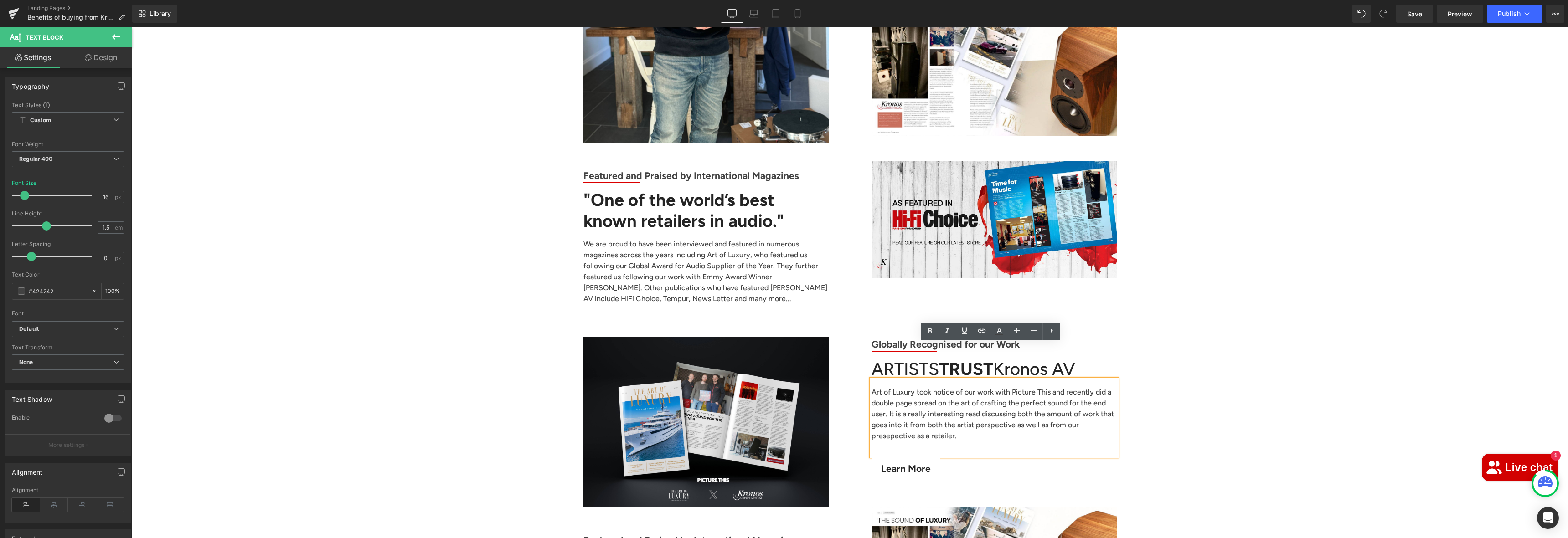
click at [1068, 391] on p "Art of Luxury took notice of our work with Picture This and recently did a doub…" at bounding box center [994, 414] width 245 height 55
click at [1063, 391] on p "Art of Luxury took notice of our work with Picture This and recently did a doub…" at bounding box center [994, 414] width 245 height 55
click at [1049, 400] on p "Art of Luxury took notice of our work with Picture This and recently did a doub…" at bounding box center [994, 414] width 245 height 55
click at [1069, 391] on p "Art of Luxury took notice of our work with Picture This and recently did a doub…" at bounding box center [994, 414] width 245 height 55
click at [1065, 393] on p "Art of Luxury took notice of our work with Picture This and recently did a doub…" at bounding box center [994, 414] width 245 height 55
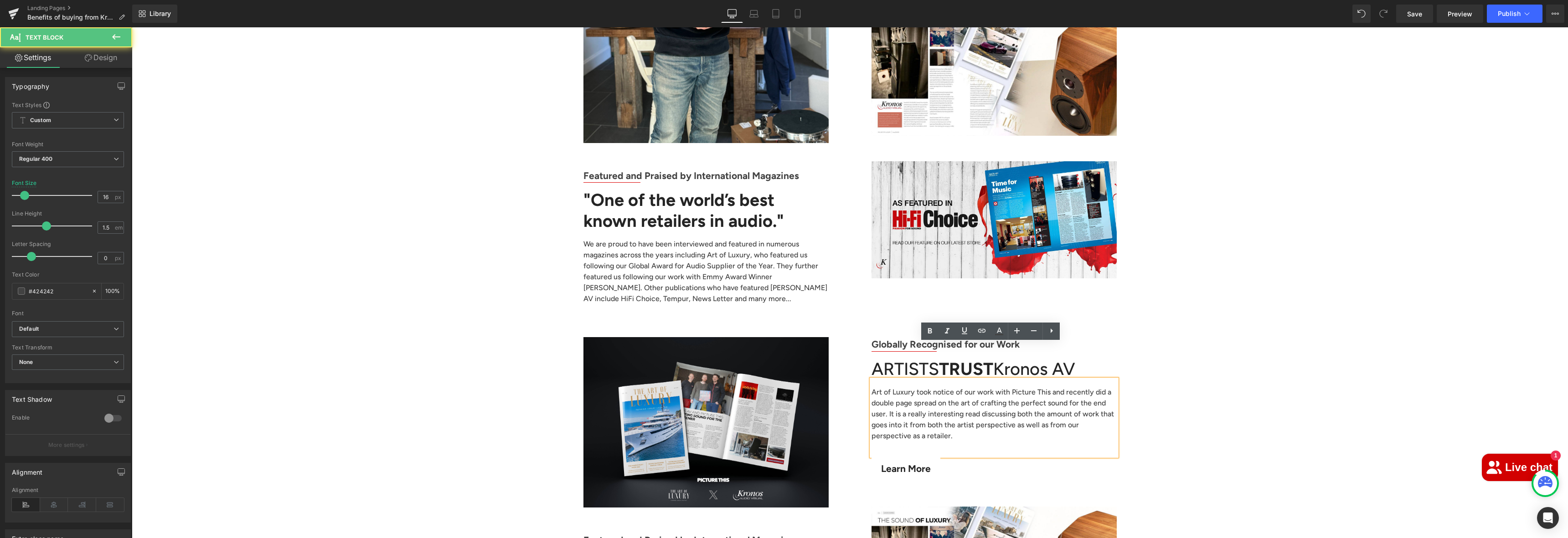
click at [1065, 394] on p "Art of Luxury took notice of our work with Picture This and recently did a doub…" at bounding box center [994, 414] width 245 height 55
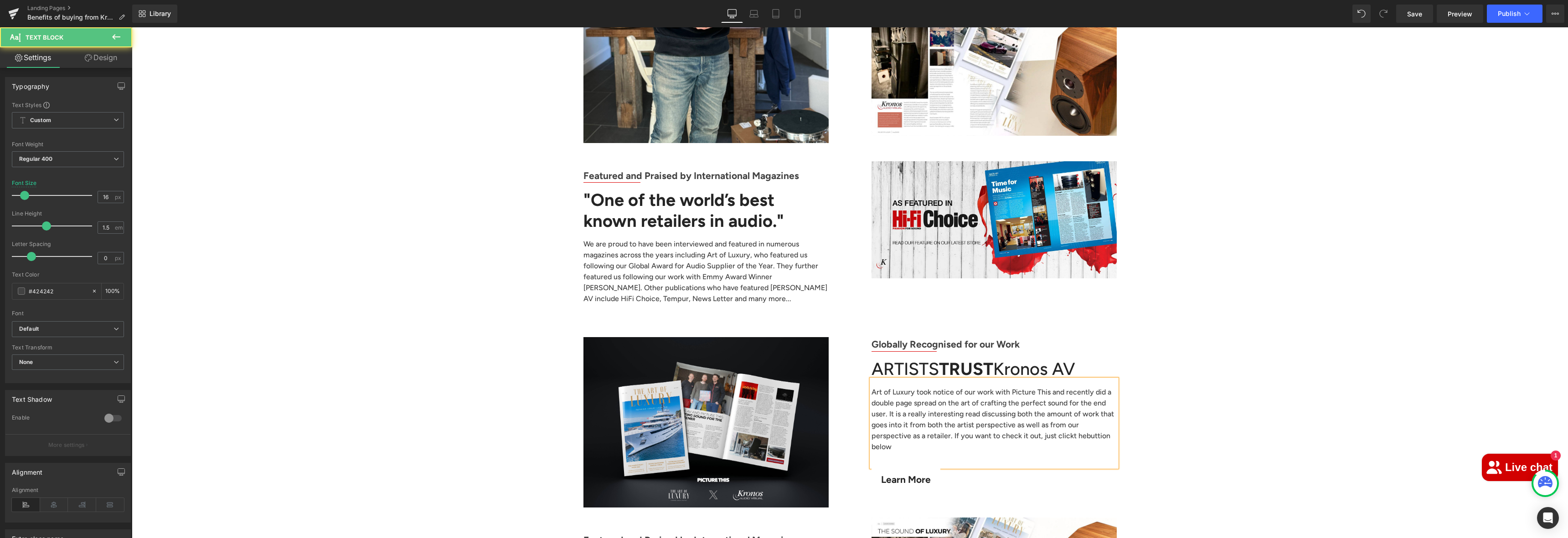
click at [1007, 402] on p "Art of Luxury took notice of our work with Picture This and recently did a doub…" at bounding box center [994, 420] width 245 height 66
click at [1015, 400] on p "Art of Luxury took notice of our work with Picture This and recently did a doub…" at bounding box center [994, 420] width 245 height 66
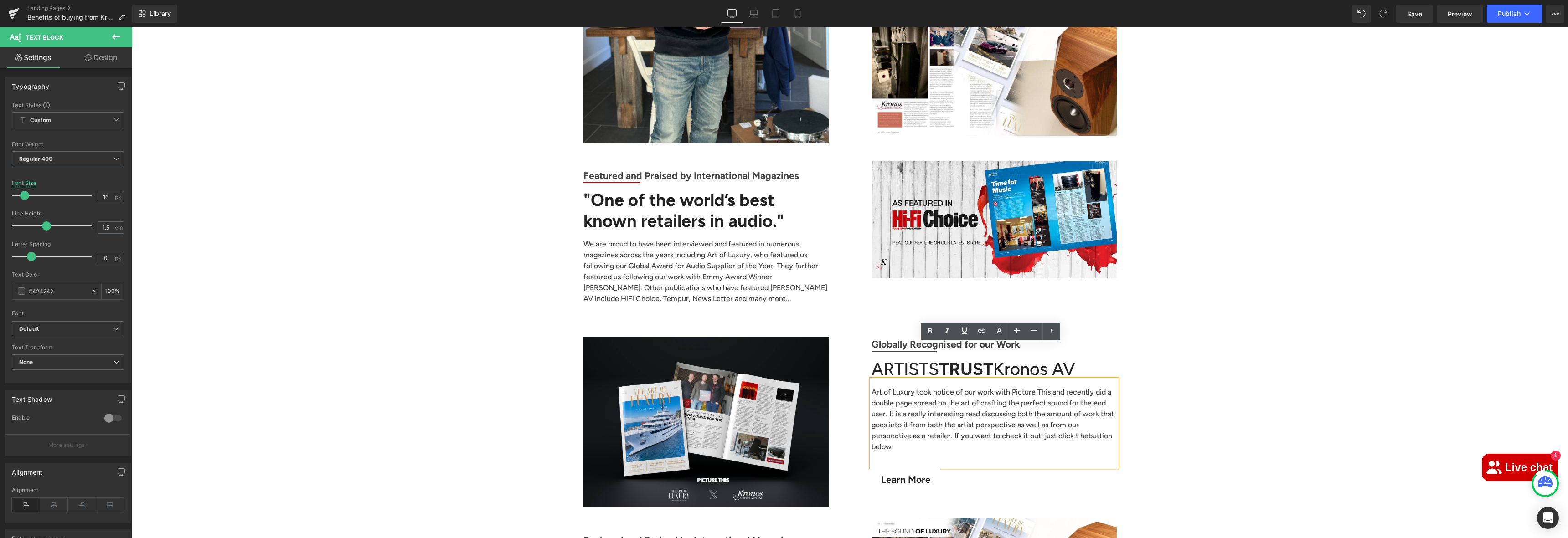
click at [1014, 400] on p "Art of Luxury took notice of our work with Picture This and recently did a doub…" at bounding box center [994, 420] width 245 height 66
click at [1018, 400] on p "Art of Luxury took notice of our work with Picture This and recently did a doub…" at bounding box center [994, 420] width 245 height 66
click at [1036, 401] on p "Art of Luxury took notice of our work with Picture This and recently did a doub…" at bounding box center [994, 420] width 245 height 66
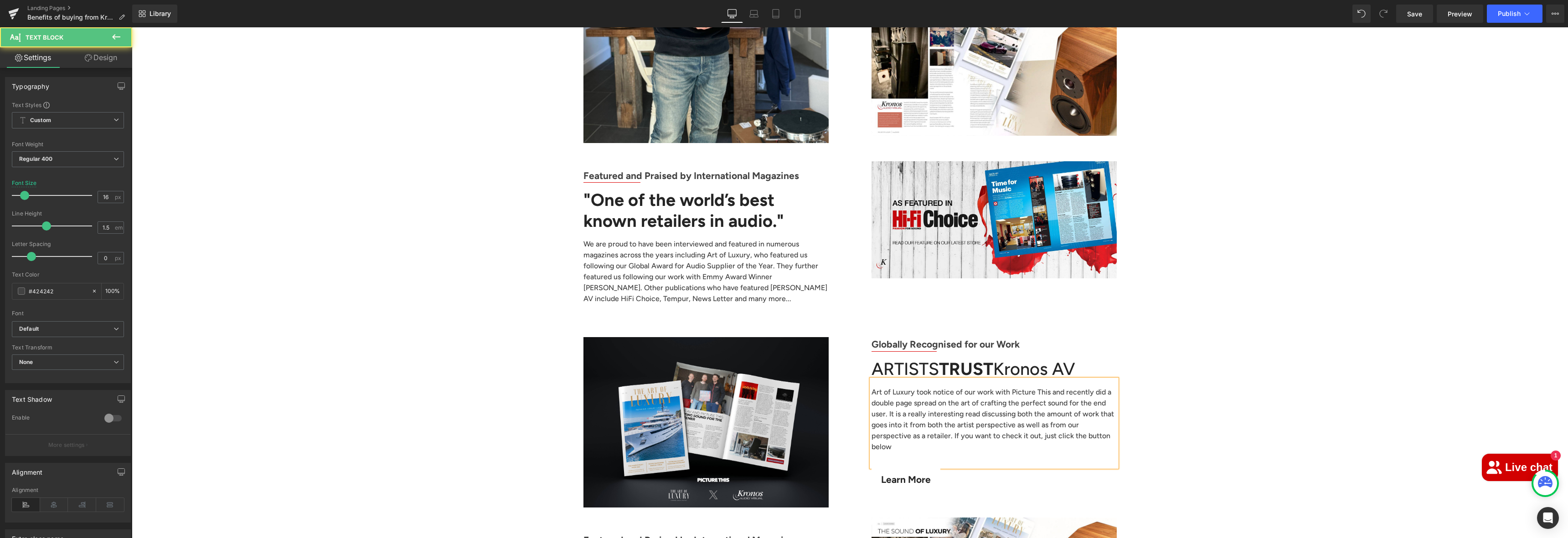
click at [1088, 400] on p "Art of Luxury took notice of our work with Picture This and recently did a doub…" at bounding box center [994, 420] width 245 height 66
click at [903, 475] on span "Button" at bounding box center [906, 480] width 21 height 11
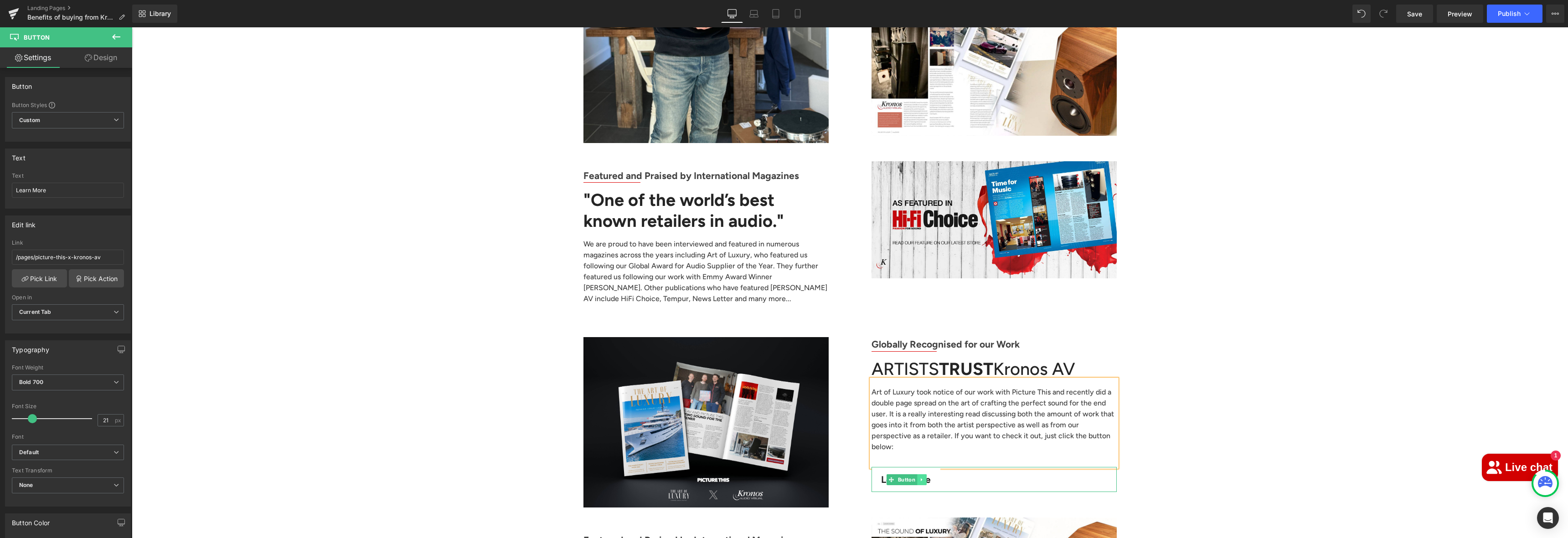
click at [919, 477] on icon at bounding box center [922, 480] width 5 height 5
click at [978, 467] on div "Learn More" at bounding box center [994, 480] width 245 height 25
click at [48, 259] on input "/pages/picture-this-x-kronos-av" at bounding box center [68, 257] width 112 height 15
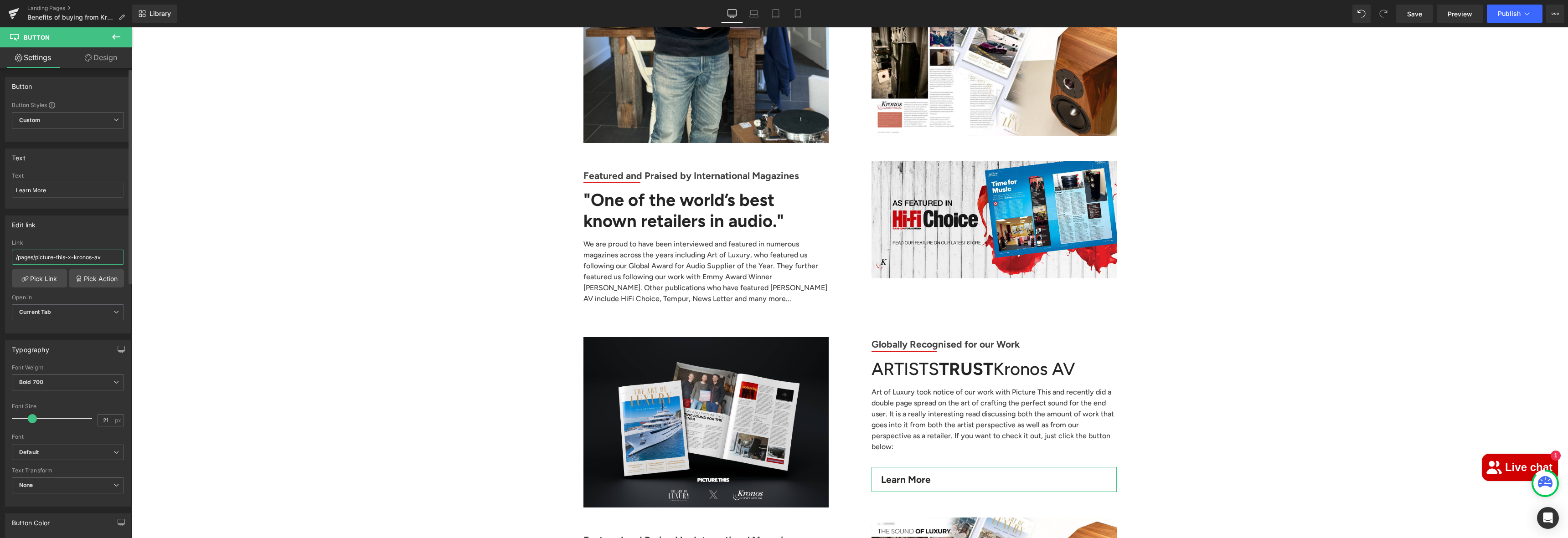
paste input "[URL][DOMAIN_NAME]"
type input "[URL][DOMAIN_NAME]"
click at [29, 281] on link "Pick Link" at bounding box center [39, 279] width 55 height 18
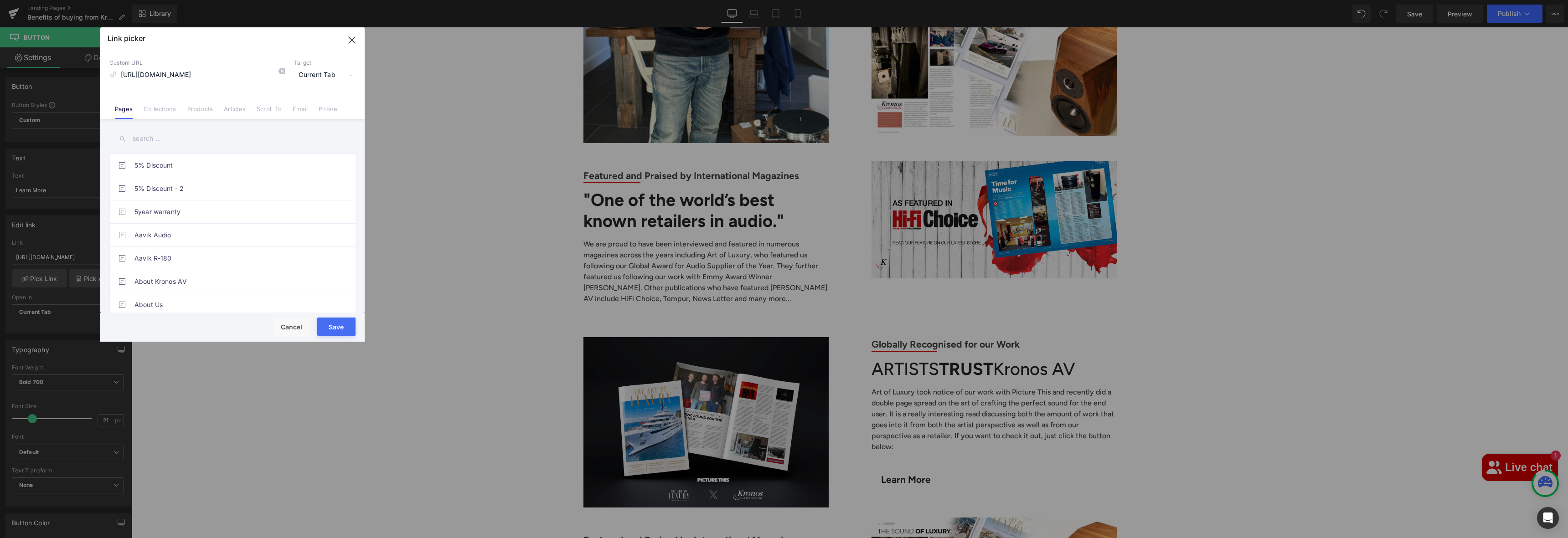
click at [335, 318] on button "Save" at bounding box center [336, 327] width 38 height 18
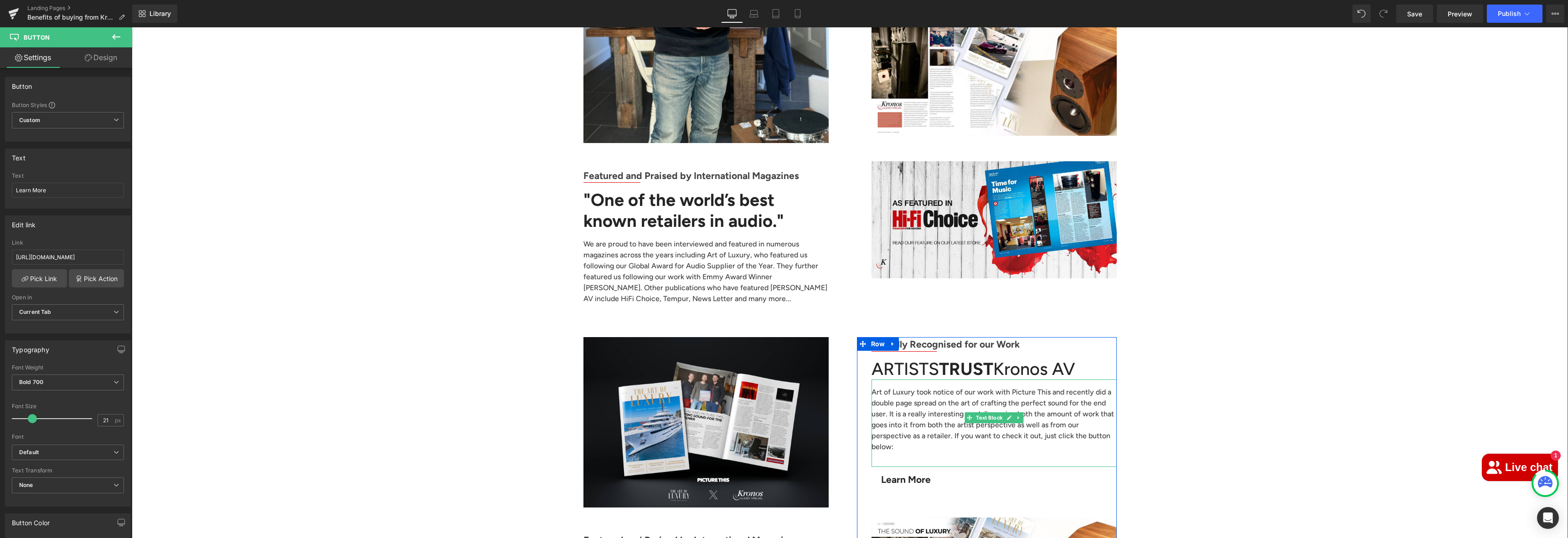
click at [1079, 403] on p "Art of Luxury took notice of our work with Picture This and recently did a doub…" at bounding box center [994, 420] width 245 height 66
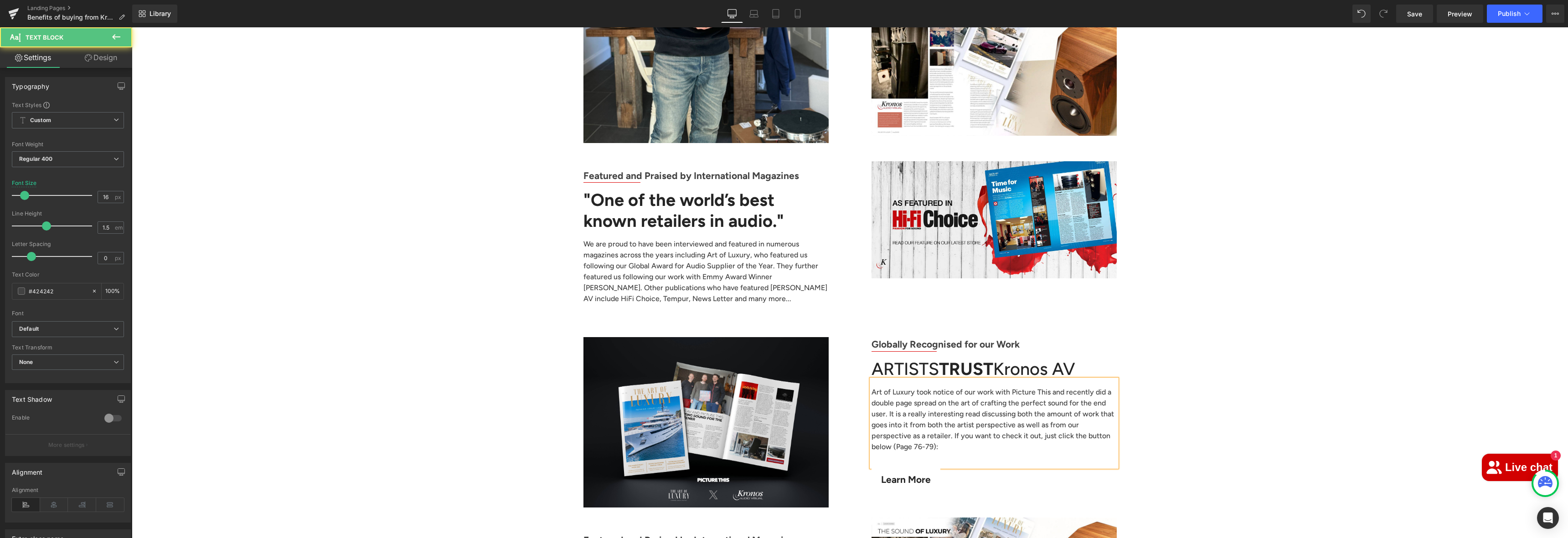
click at [1110, 399] on p "Art of Luxury took notice of our work with Picture This and recently did a doub…" at bounding box center [994, 420] width 245 height 66
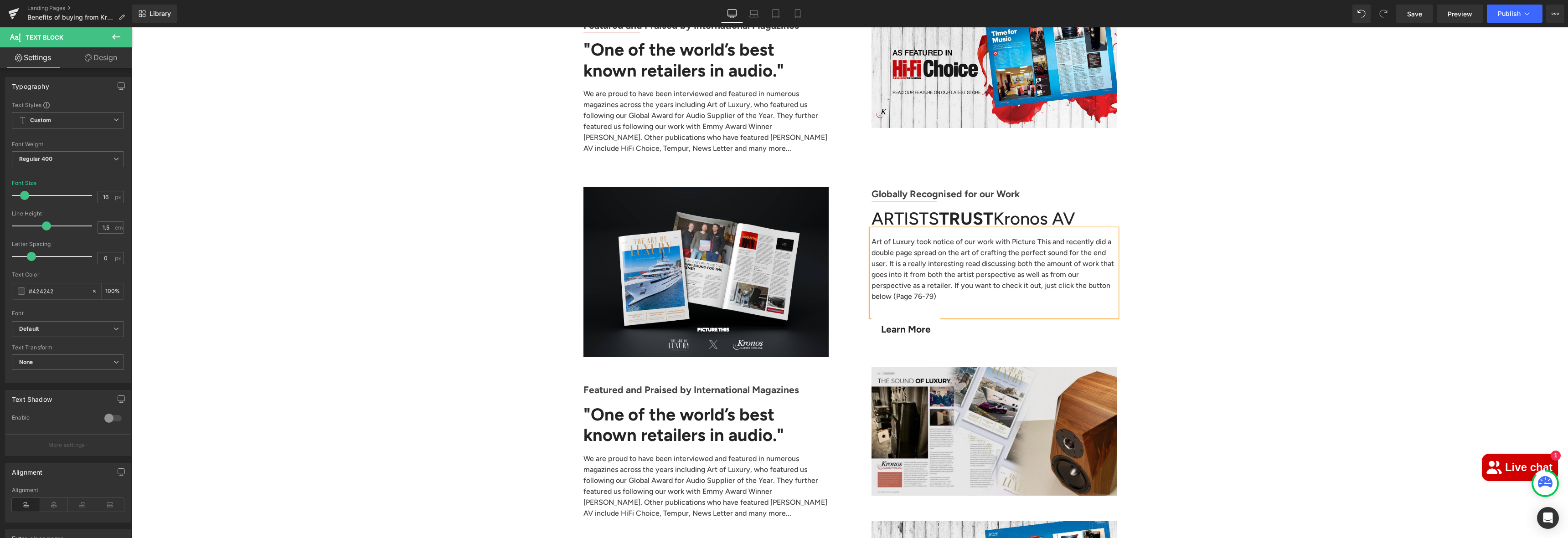
scroll to position [3407, 0]
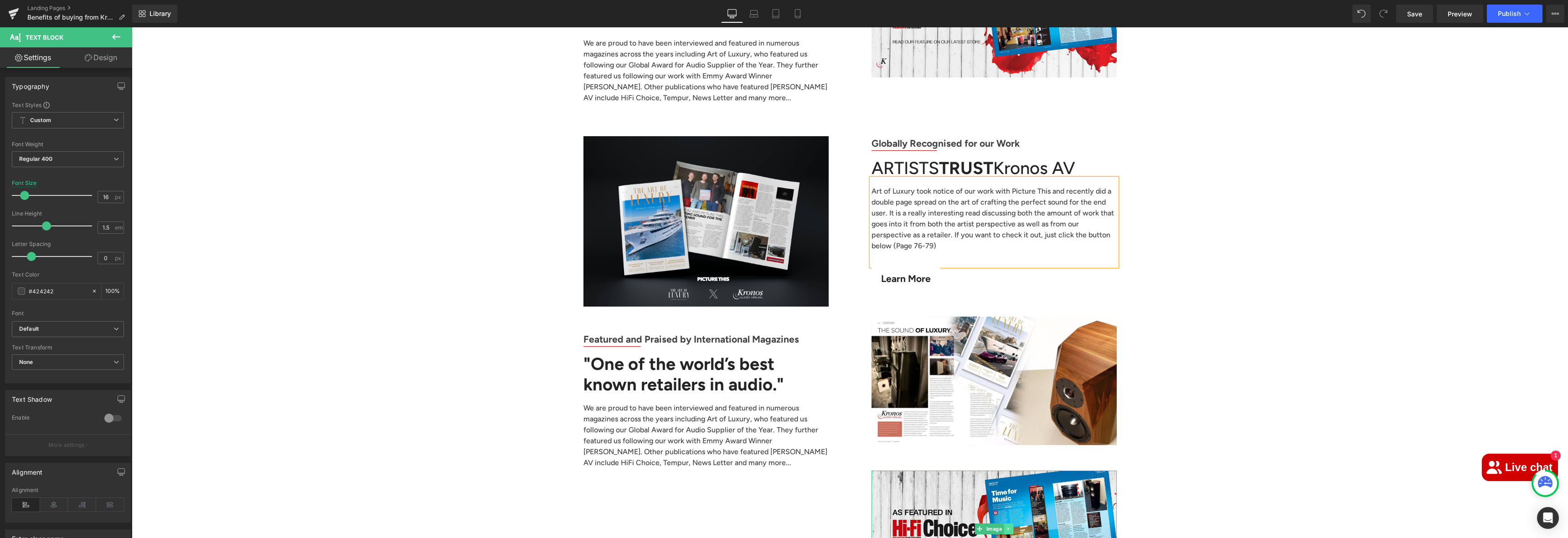
click at [1008, 523] on link at bounding box center [1009, 529] width 10 height 11
click at [1008, 523] on link at bounding box center [1013, 529] width 10 height 11
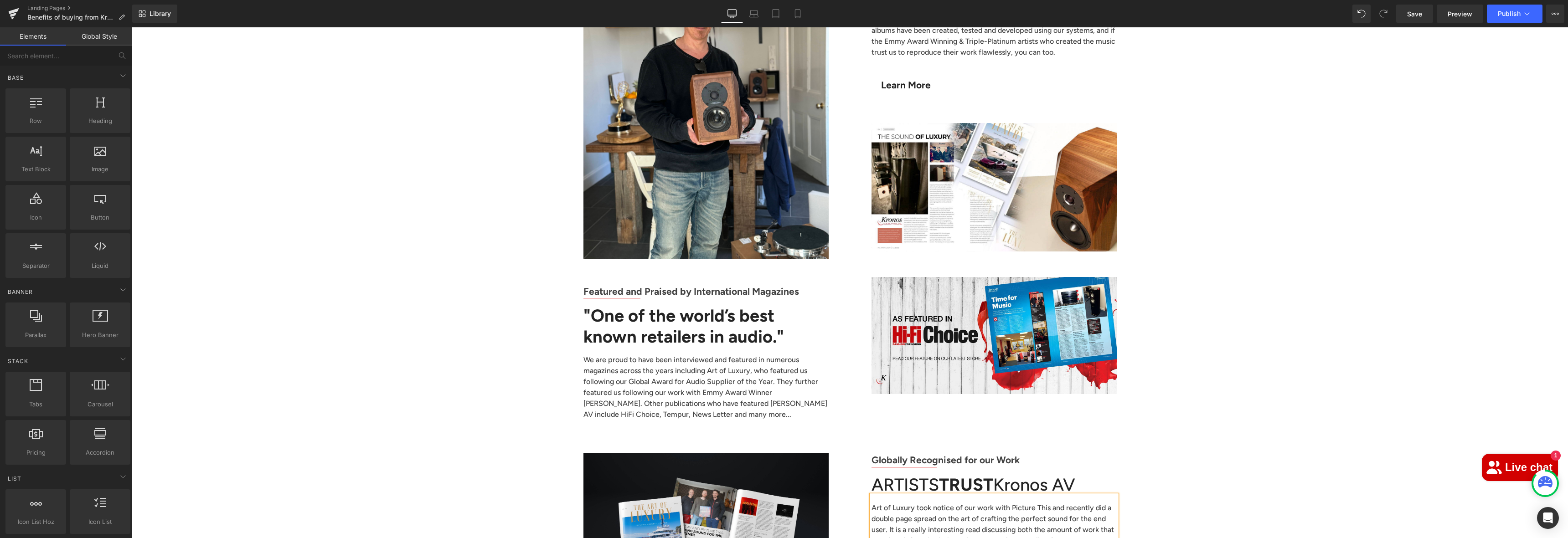
scroll to position [2887, 0]
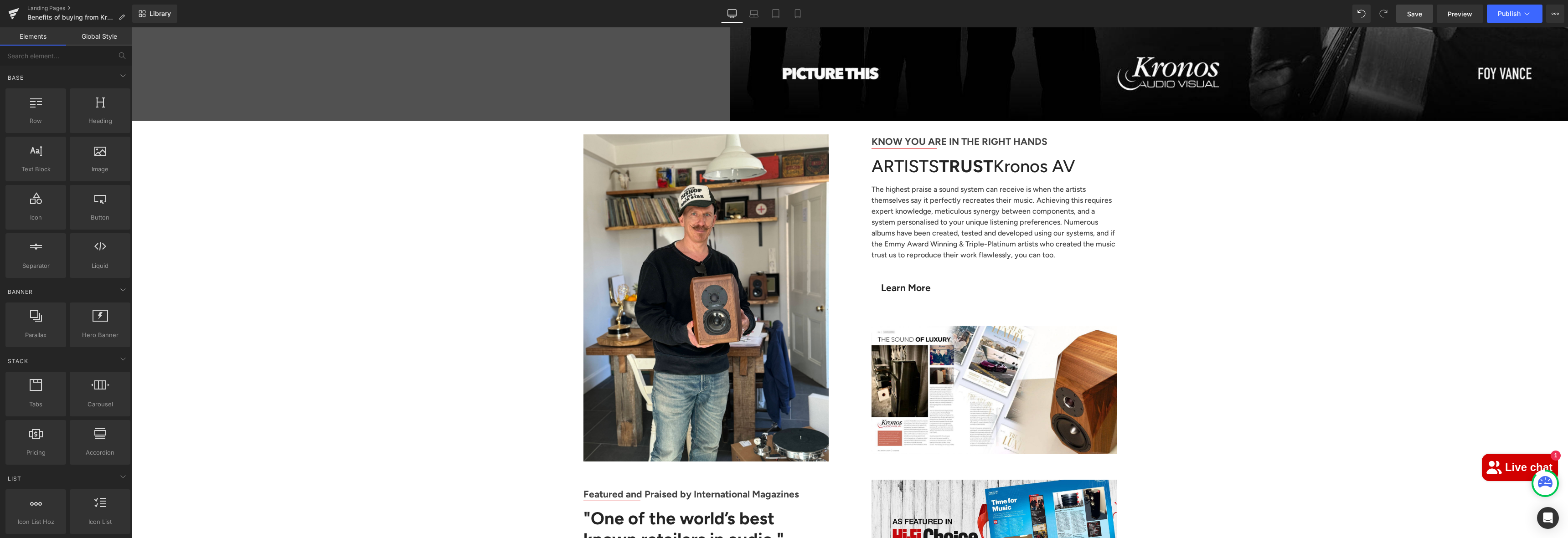
click at [1424, 9] on link "Save" at bounding box center [1415, 13] width 37 height 18
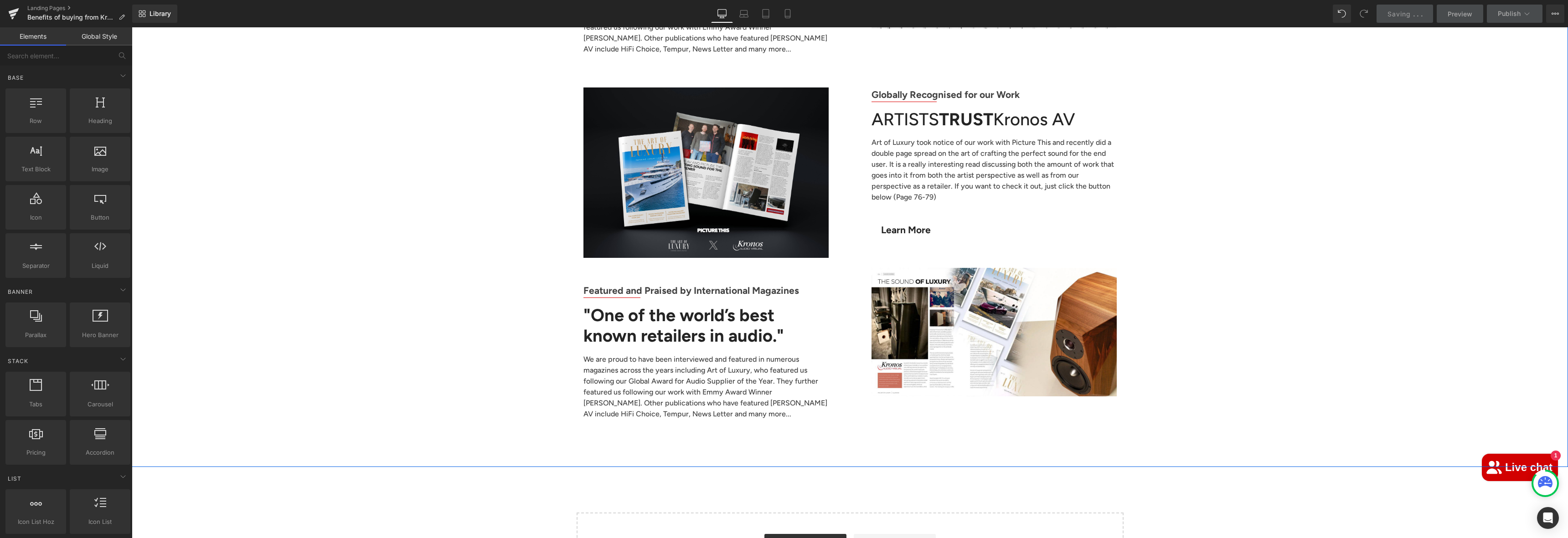
scroll to position [3468, 0]
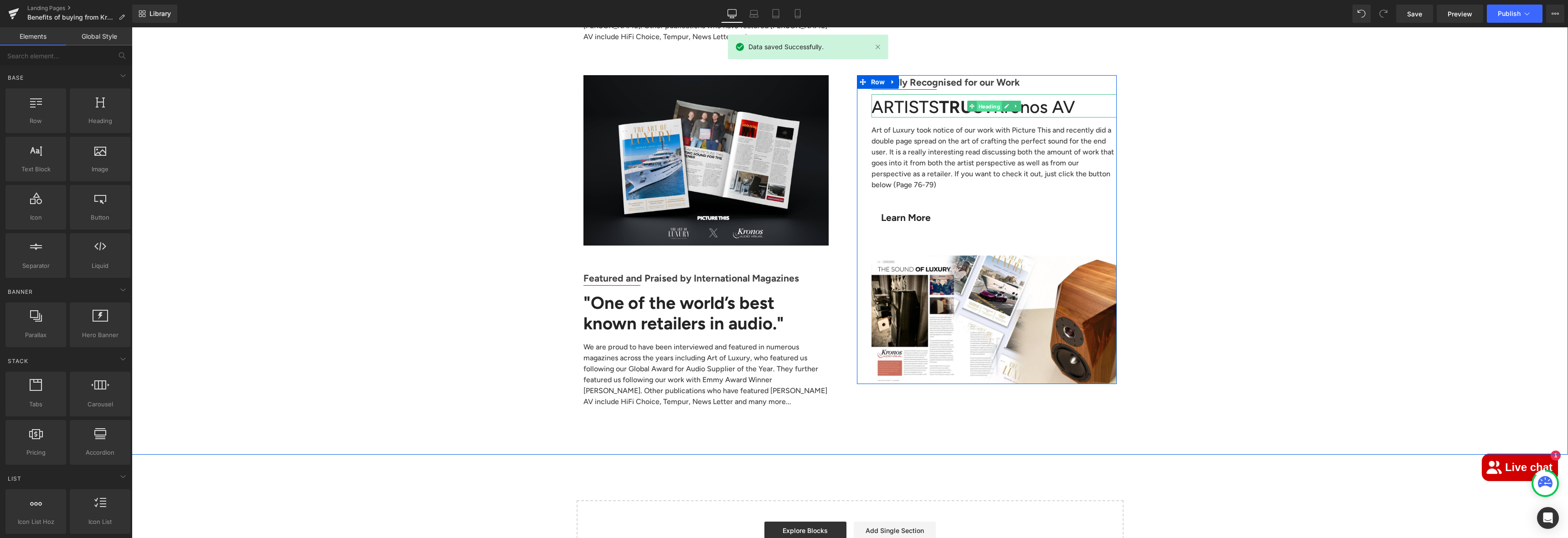
click at [988, 100] on span "Heading" at bounding box center [989, 106] width 25 height 11
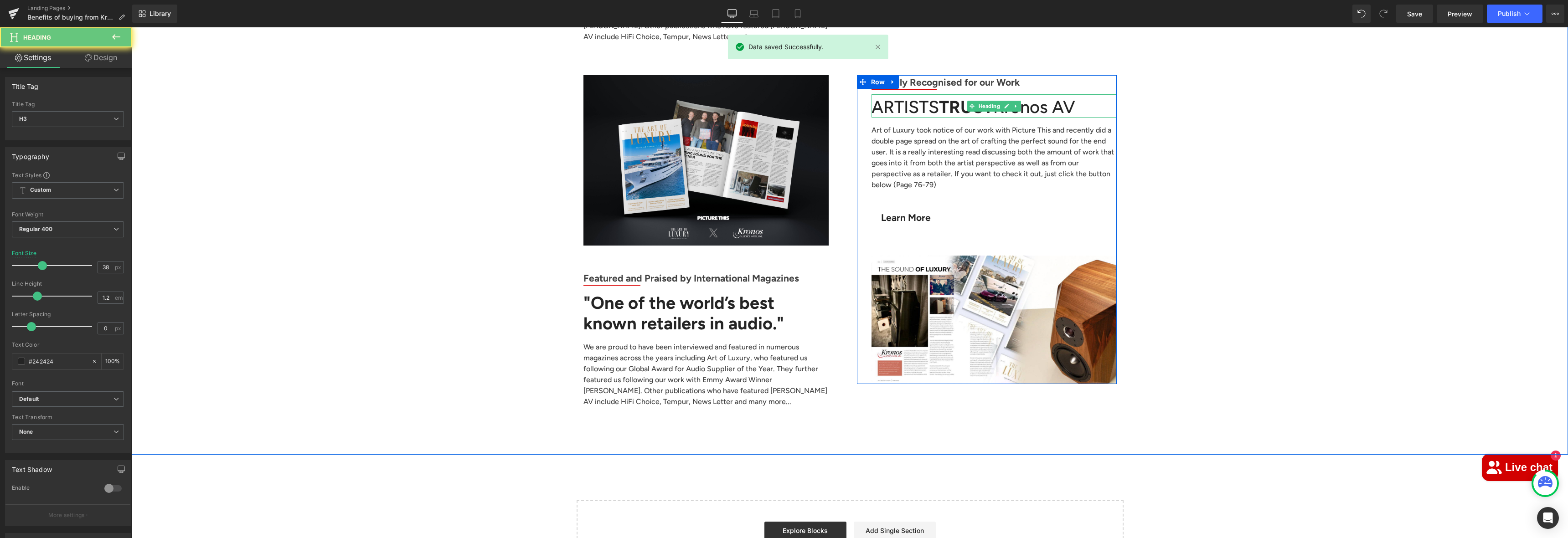
click at [944, 97] on strong "TRUST" at bounding box center [966, 107] width 54 height 21
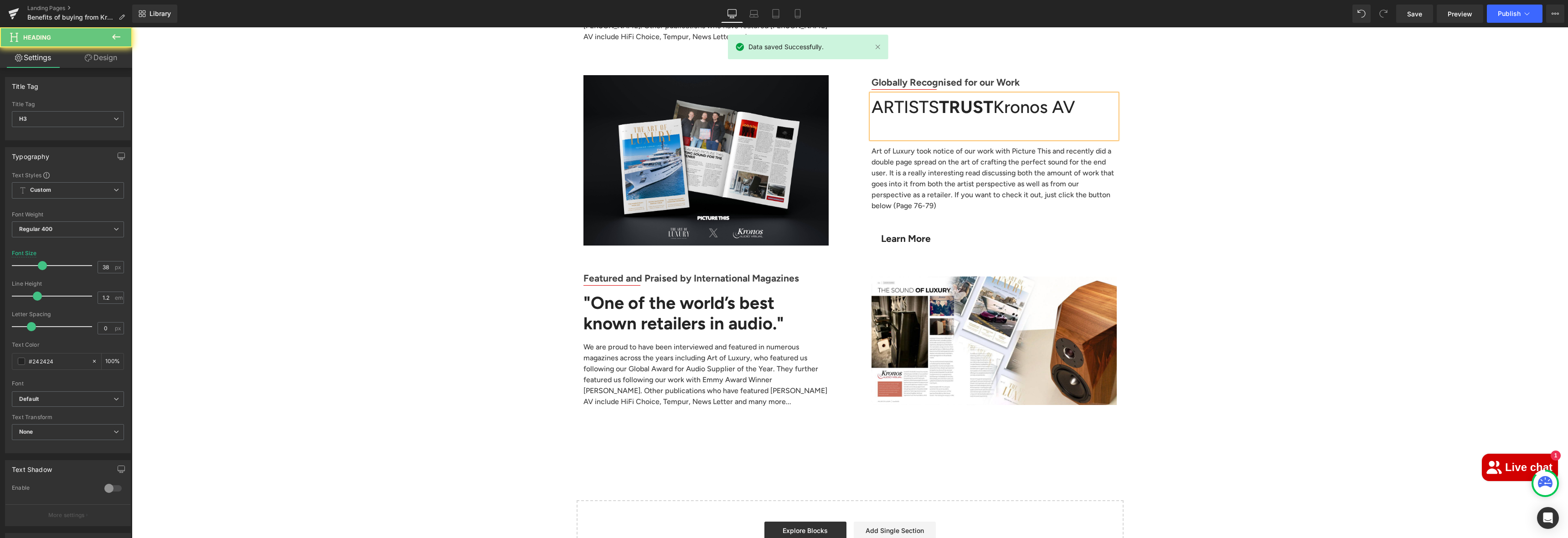
click at [944, 97] on strong "TRUST" at bounding box center [966, 107] width 54 height 21
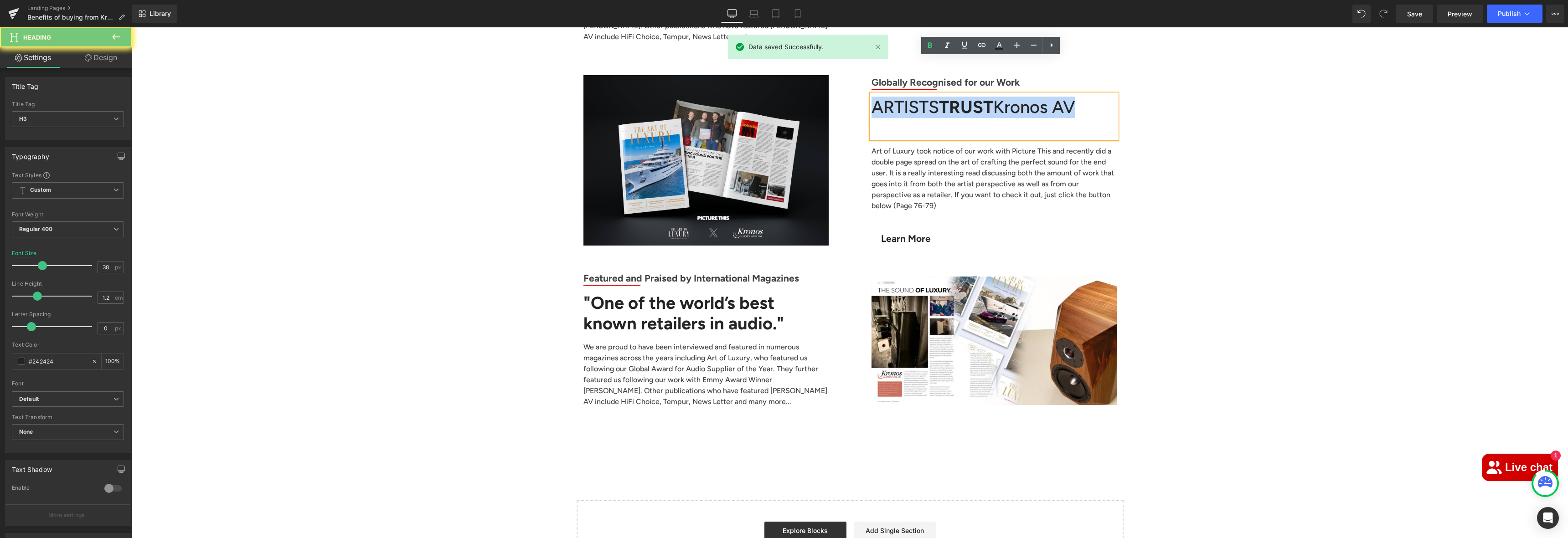
click at [944, 97] on strong "TRUST" at bounding box center [966, 107] width 54 height 21
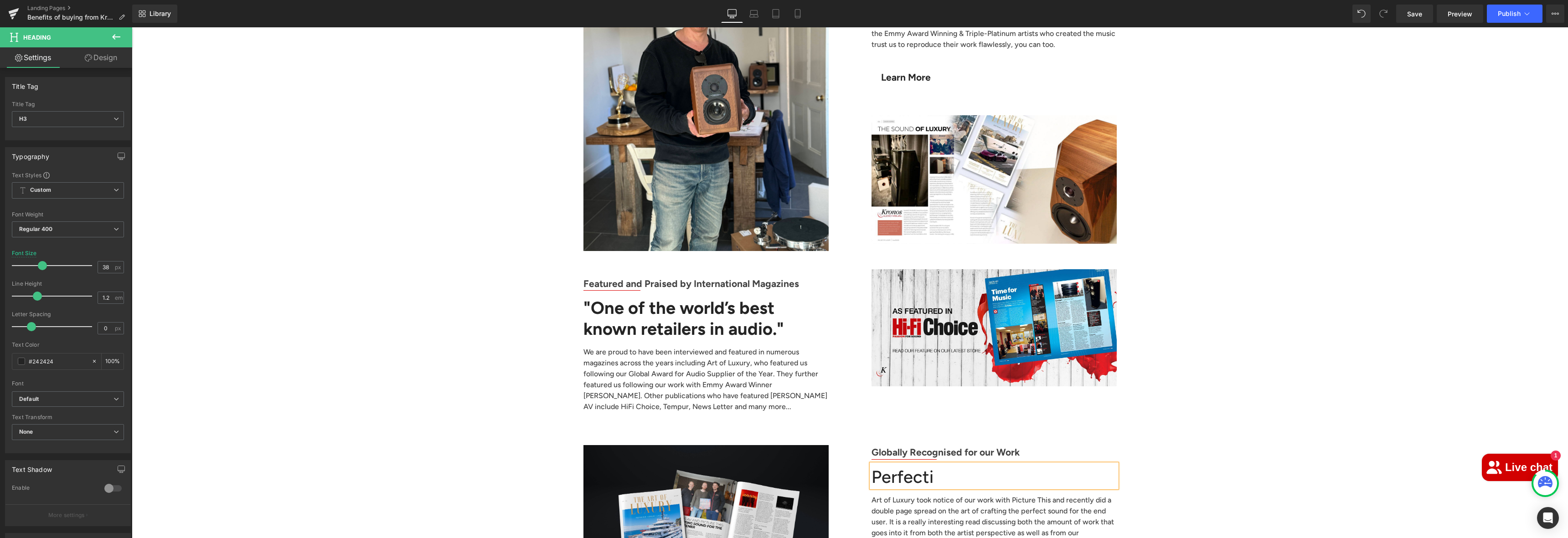
scroll to position [2910, 0]
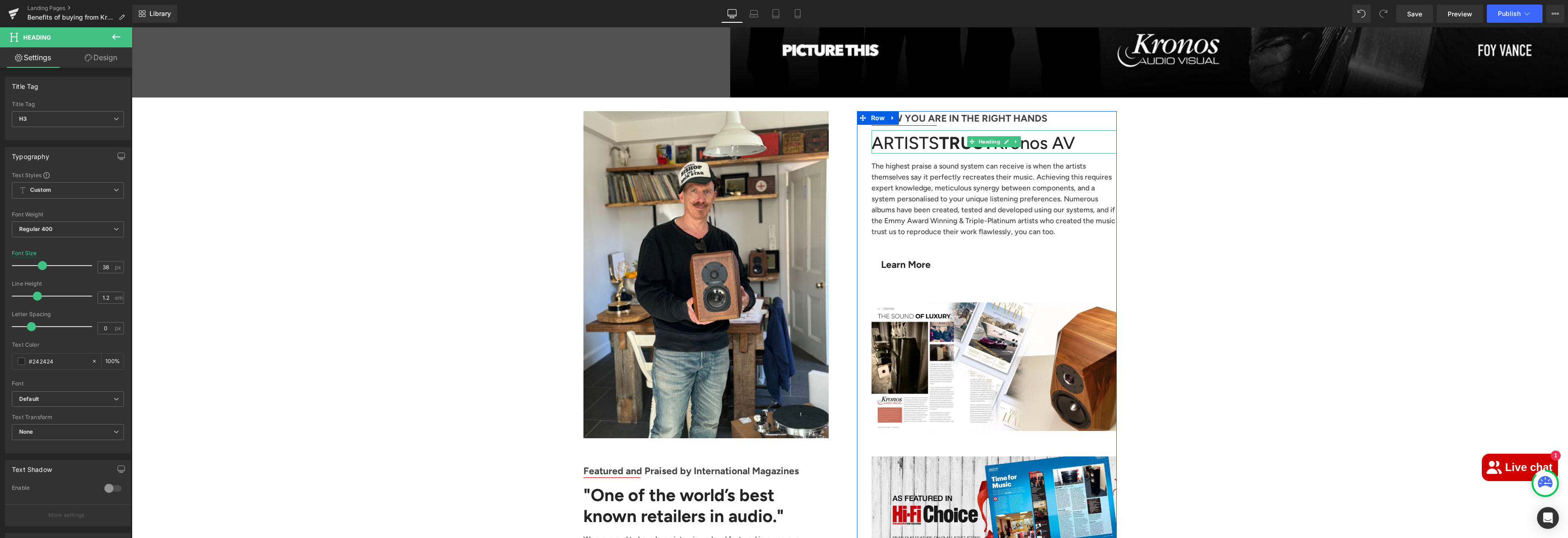
click at [936, 130] on div "ARTISTS TRUST Kronos AV" at bounding box center [994, 142] width 245 height 24
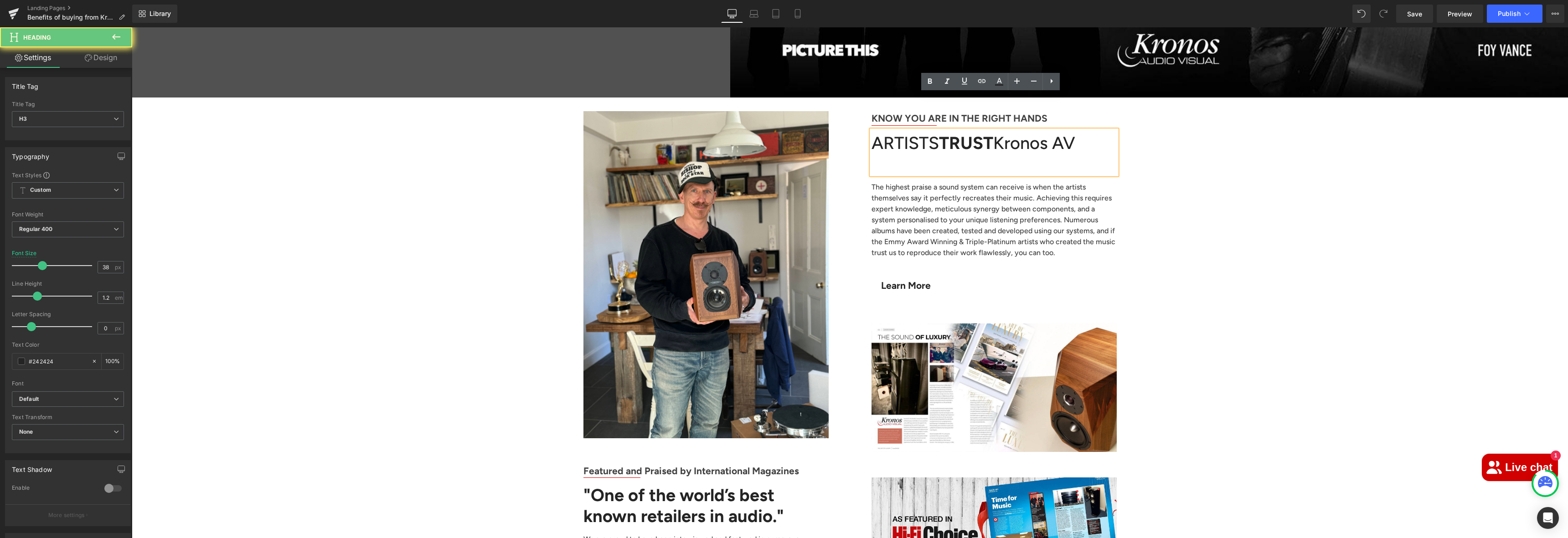
click at [936, 130] on div "ARTISTS TRUST Kronos AV" at bounding box center [994, 152] width 245 height 44
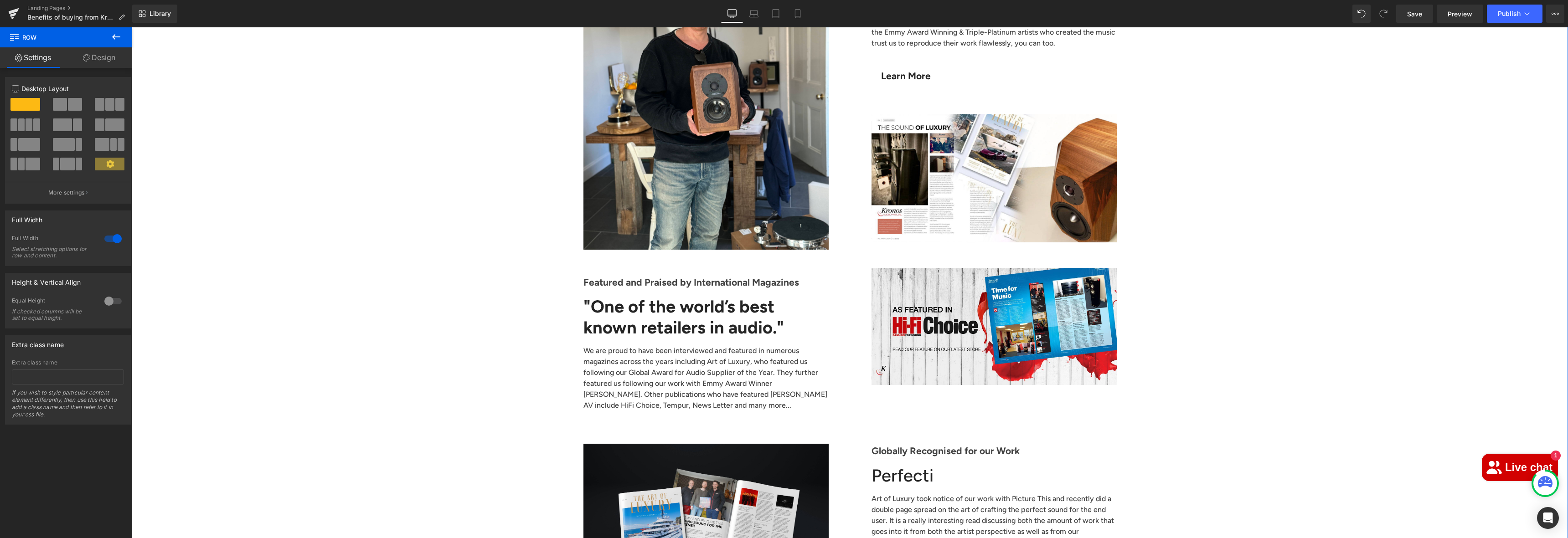
scroll to position [3233, 0]
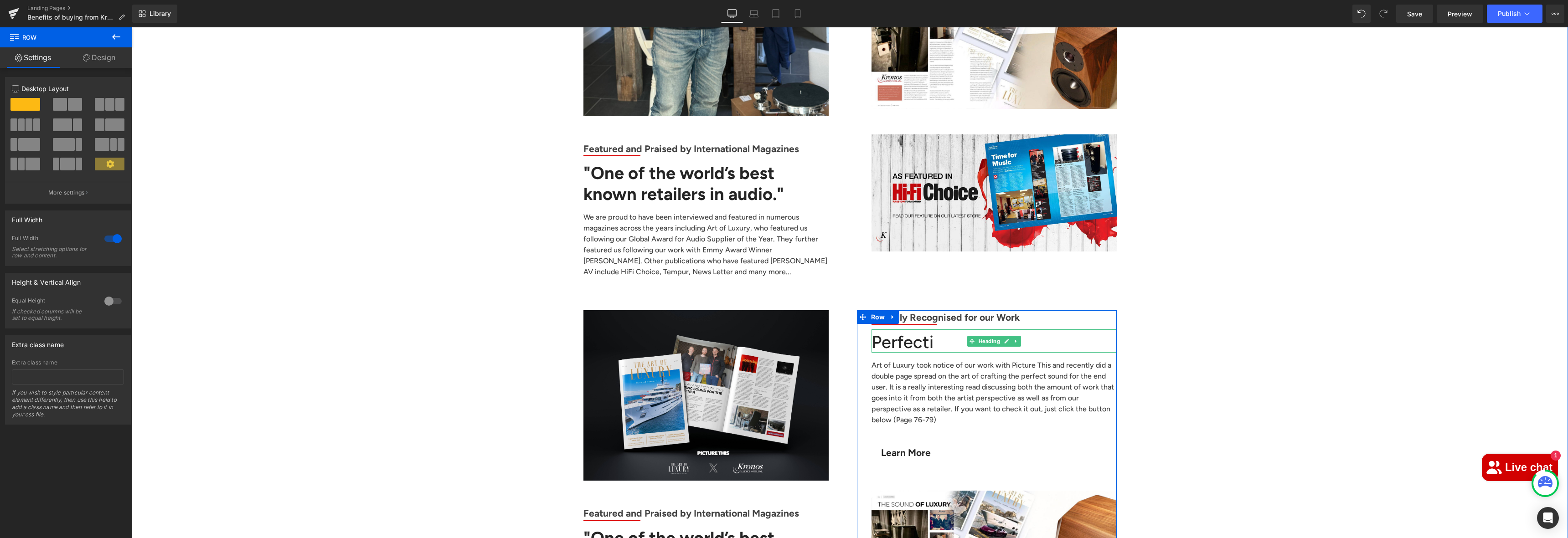
click at [932, 329] on div "Perfecti" at bounding box center [994, 341] width 245 height 24
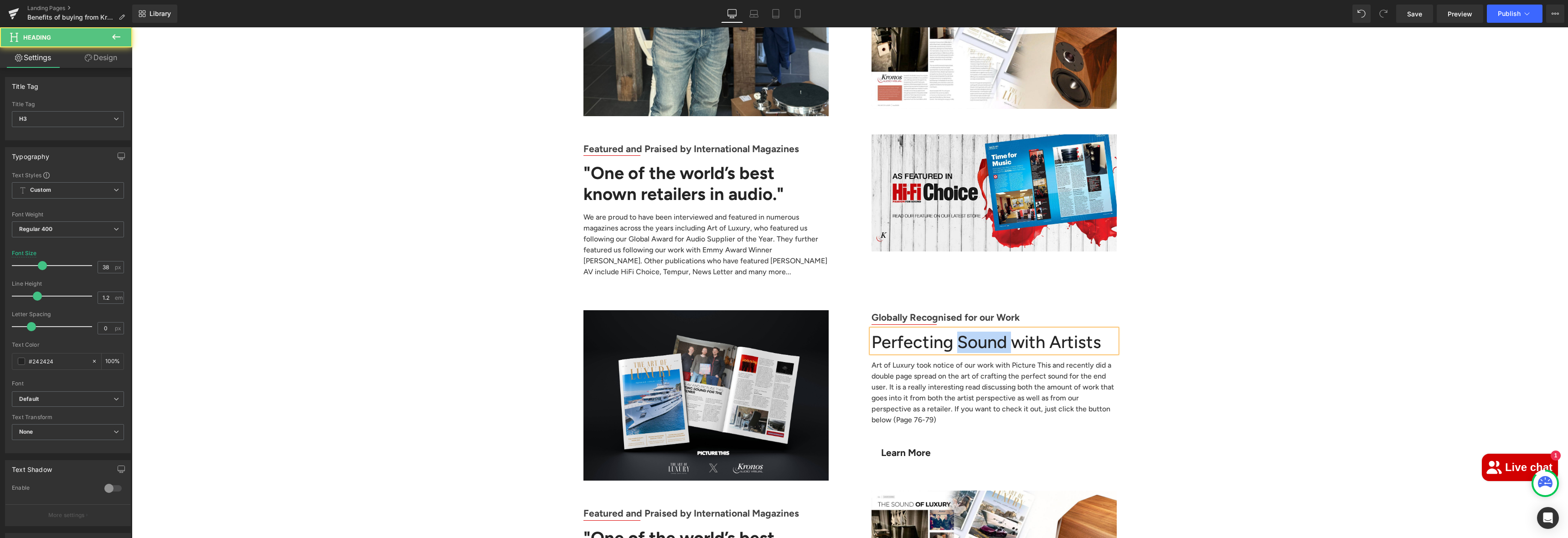
drag, startPoint x: 952, startPoint y: 307, endPoint x: 1004, endPoint y: 307, distance: 52.0
click at [1004, 329] on div "Perfecting Sound with Artists" at bounding box center [994, 341] width 245 height 24
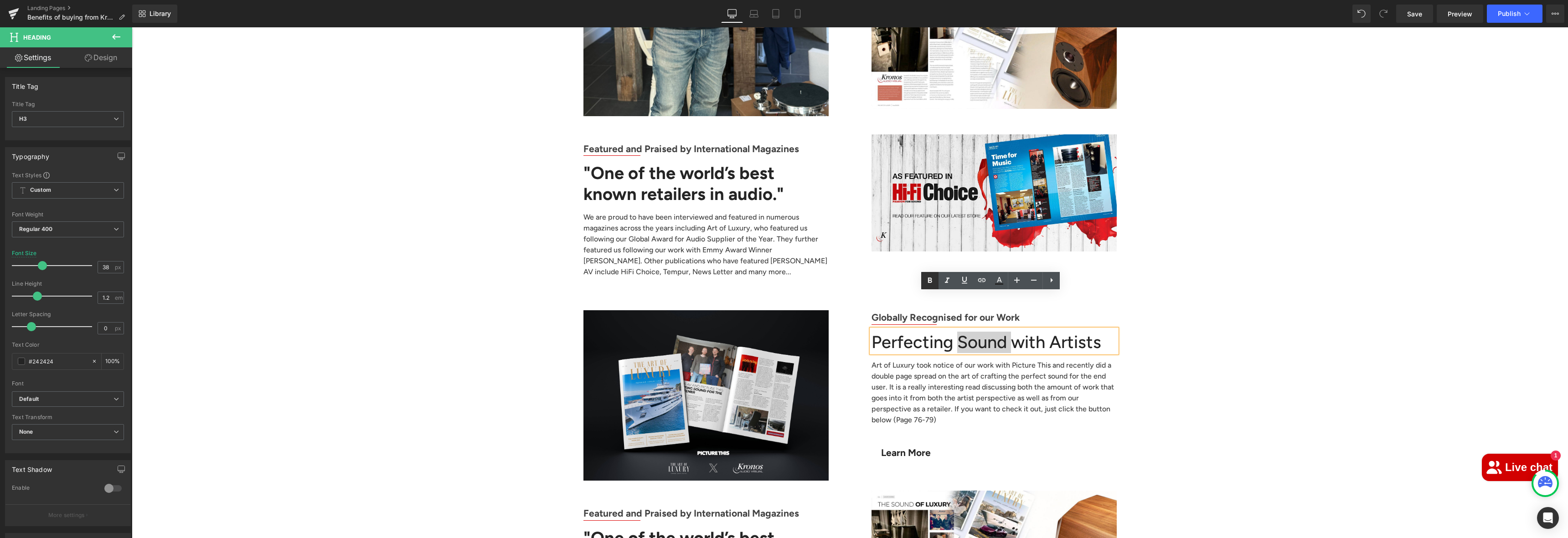
click at [935, 281] on icon at bounding box center [930, 281] width 11 height 11
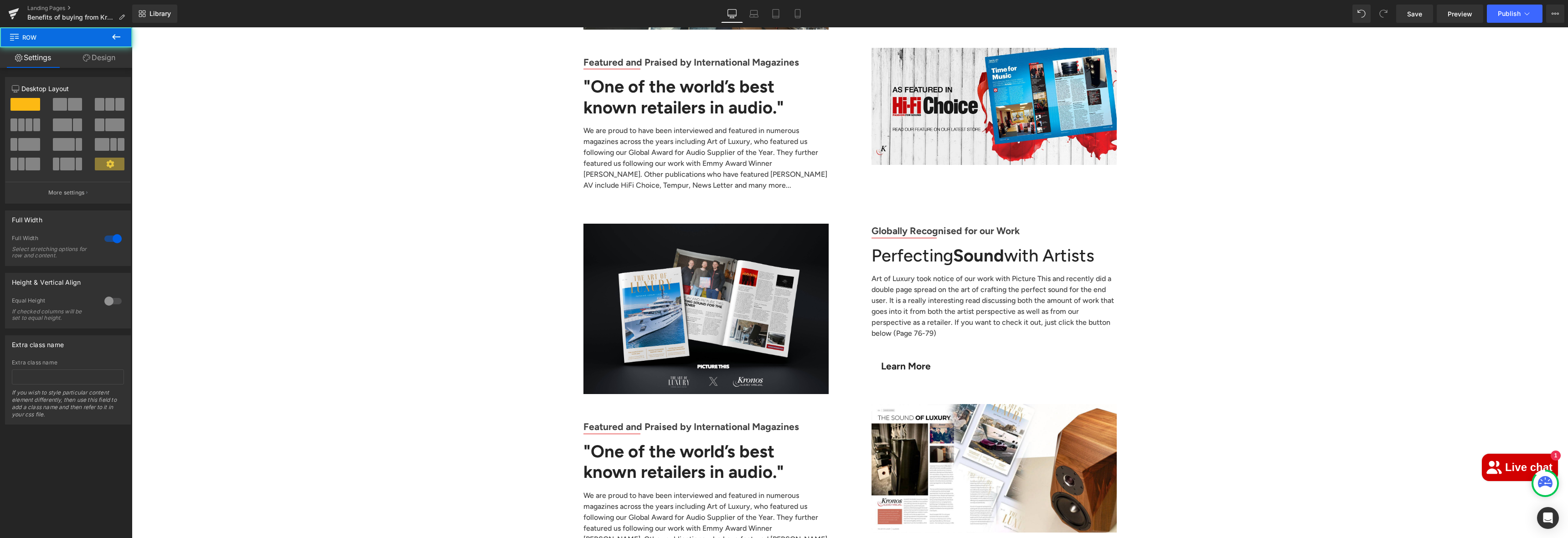
scroll to position [3446, 0]
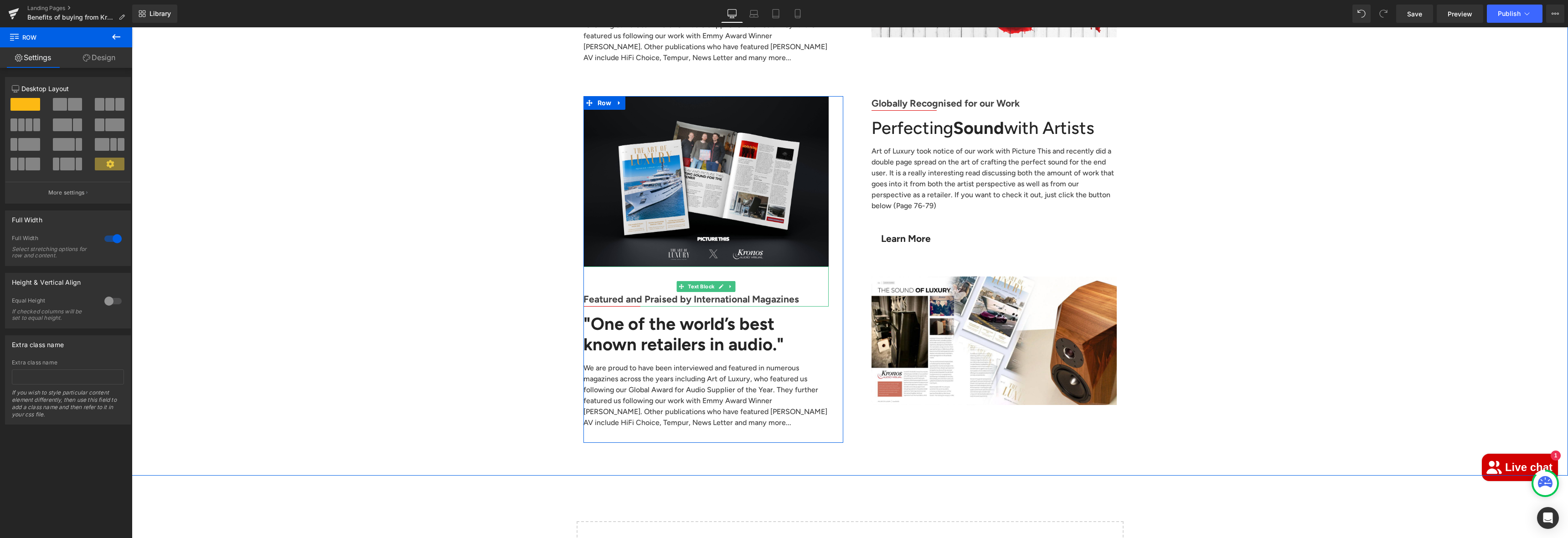
click at [667, 293] on b "Featured and Praised by International Magazines" at bounding box center [691, 299] width 215 height 12
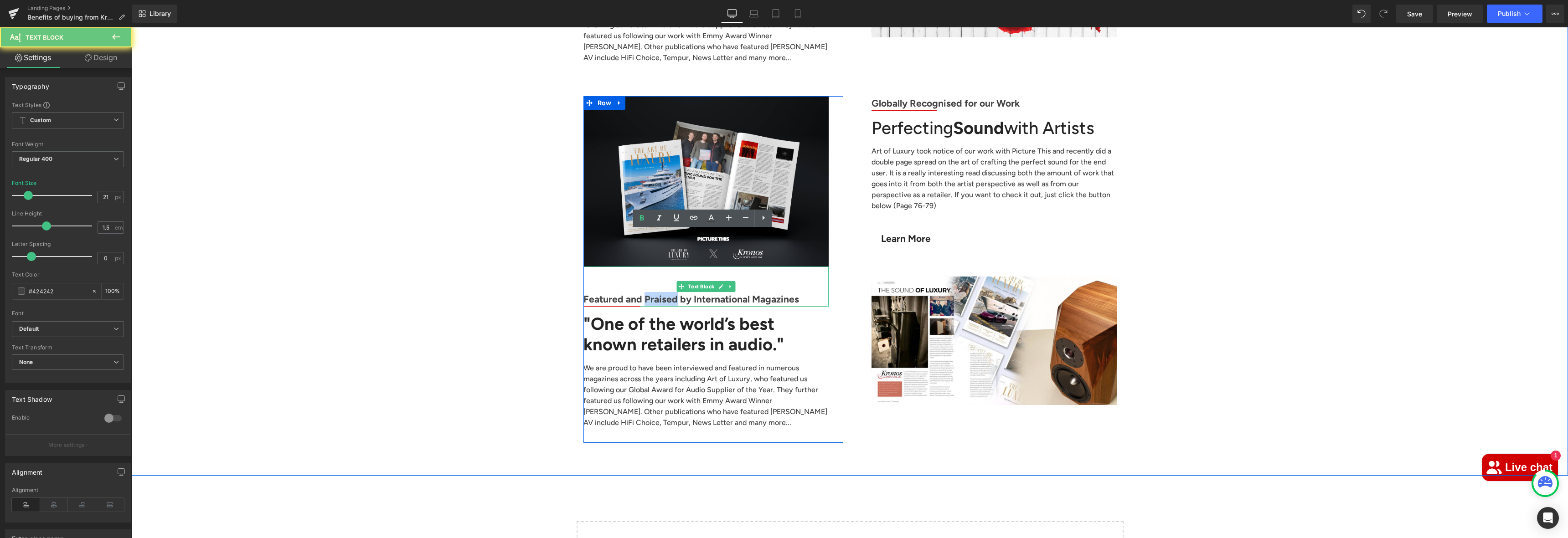
click at [667, 293] on b "Featured and Praised by International Magazines" at bounding box center [691, 299] width 215 height 12
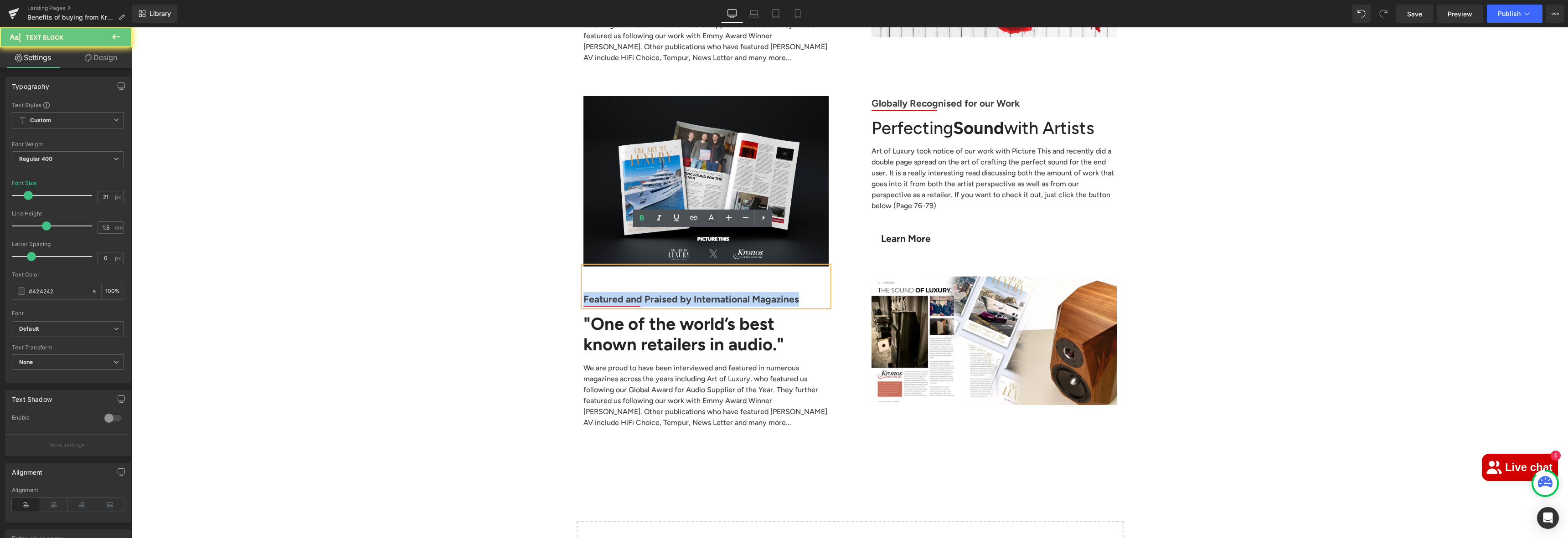
click at [667, 293] on b "Featured and Praised by International Magazines" at bounding box center [691, 299] width 215 height 12
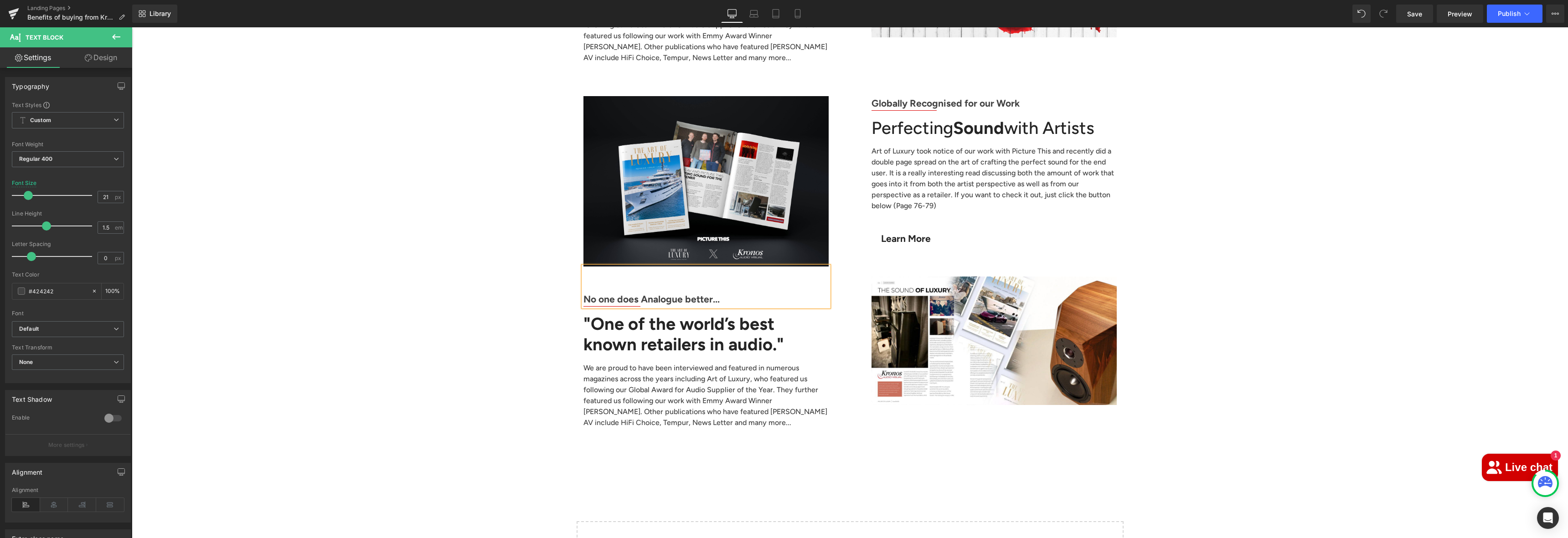
click at [659, 313] on b ""One of the world’s best known retailers in audio."" at bounding box center [684, 334] width 200 height 42
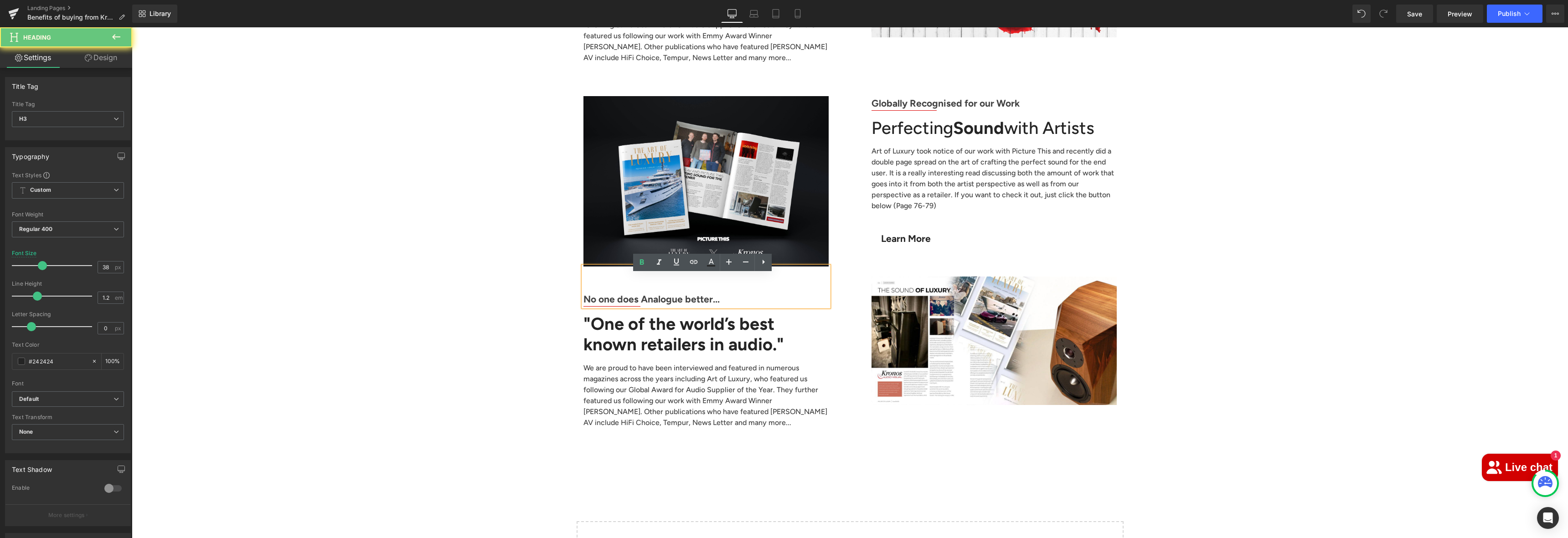
click at [659, 313] on b ""One of the world’s best known retailers in audio."" at bounding box center [684, 334] width 200 height 42
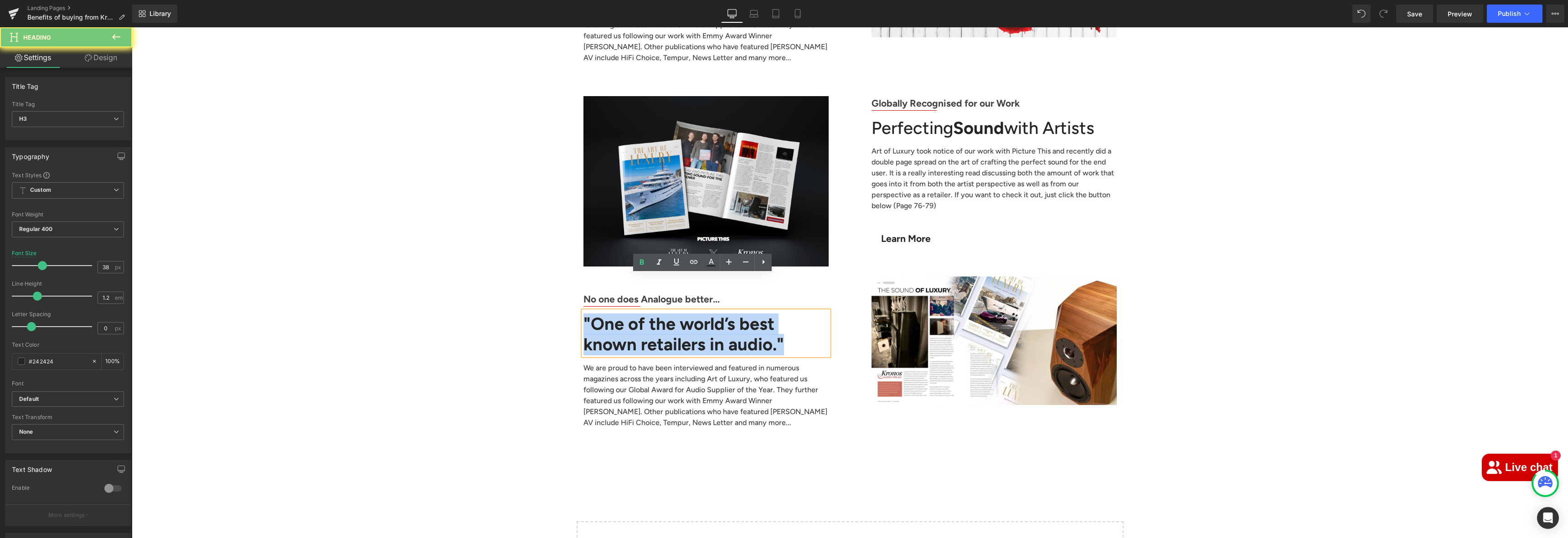
click at [659, 313] on b ""One of the world’s best known retailers in audio."" at bounding box center [684, 334] width 200 height 42
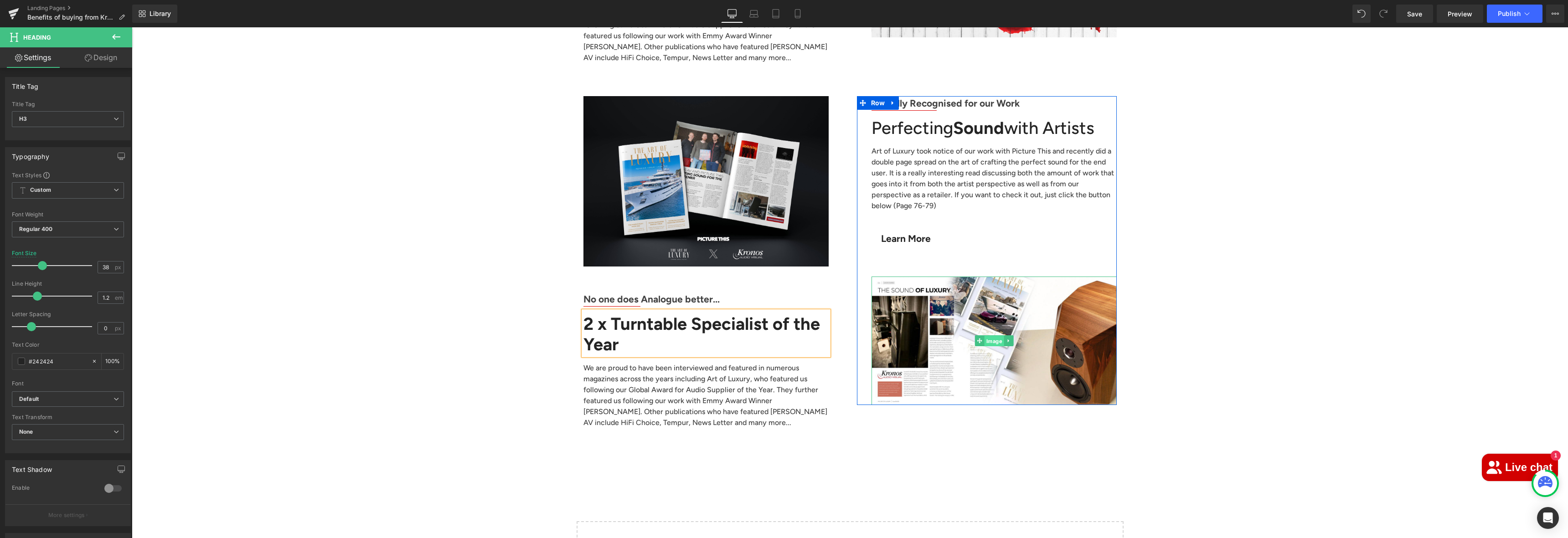
click at [990, 336] on span "Image" at bounding box center [994, 341] width 19 height 11
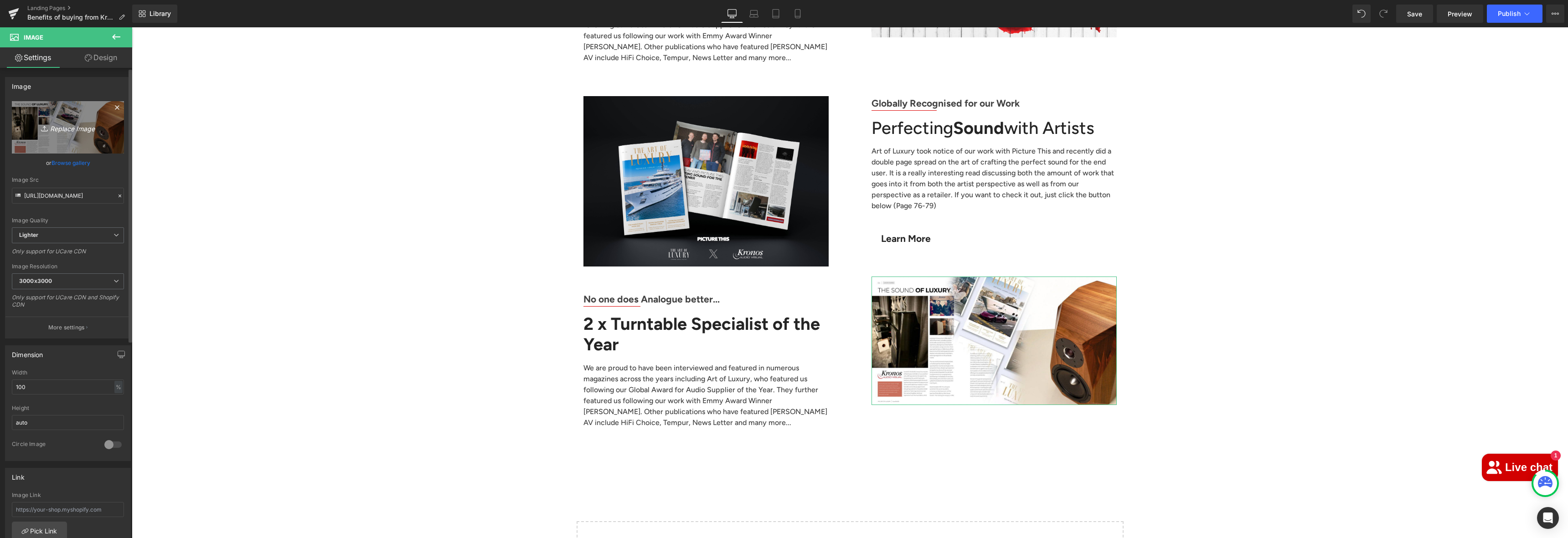
click at [52, 114] on link "Replace Image" at bounding box center [68, 127] width 112 height 52
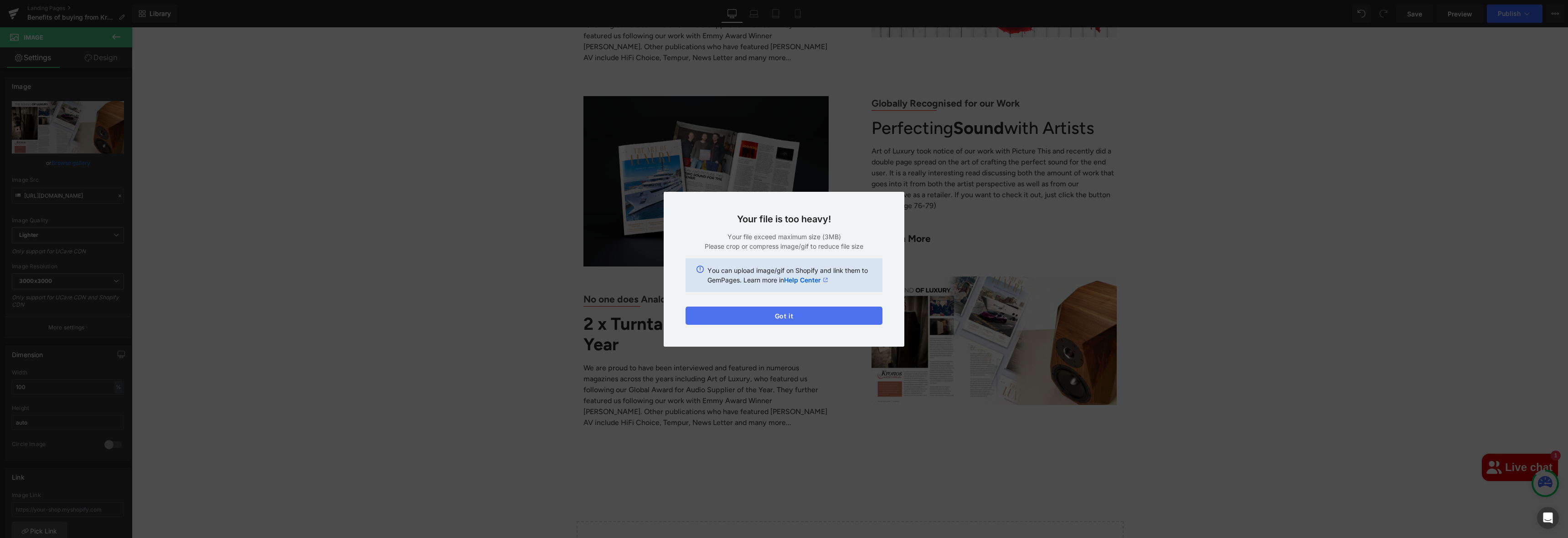
click at [785, 313] on button "Got it" at bounding box center [783, 316] width 197 height 18
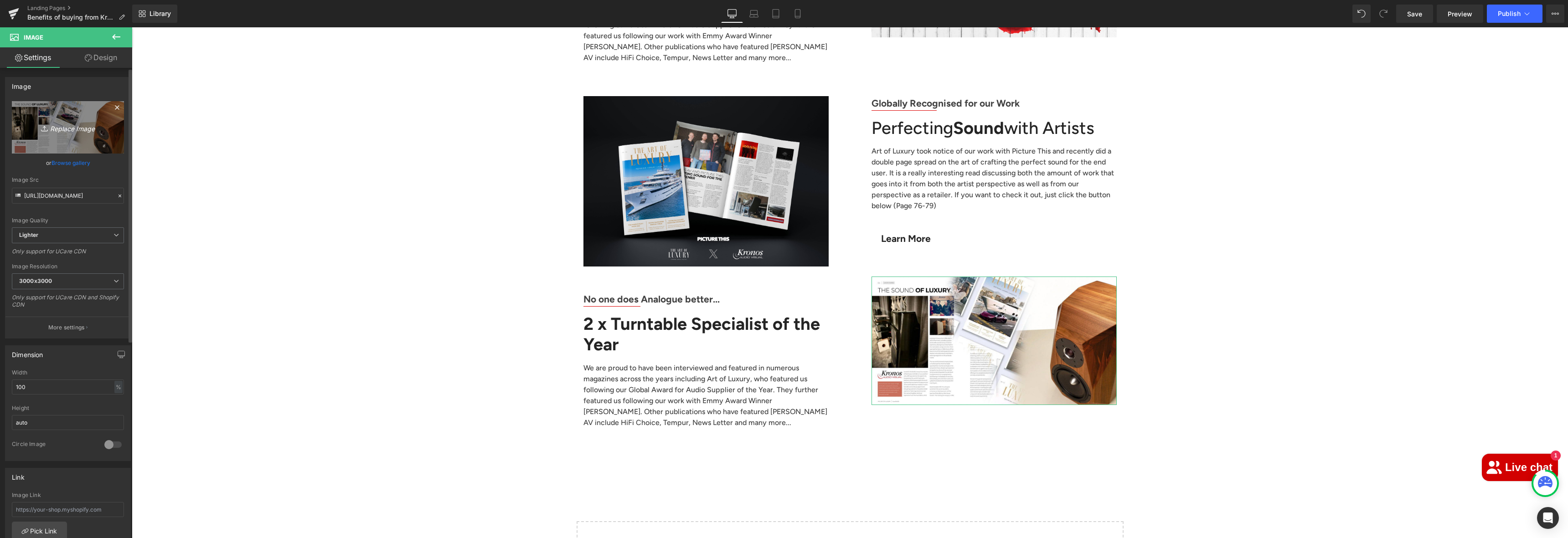
click at [49, 130] on icon "Replace Image" at bounding box center [68, 127] width 73 height 12
type input "C:\fakepath\IMG_7751 (1).jpg"
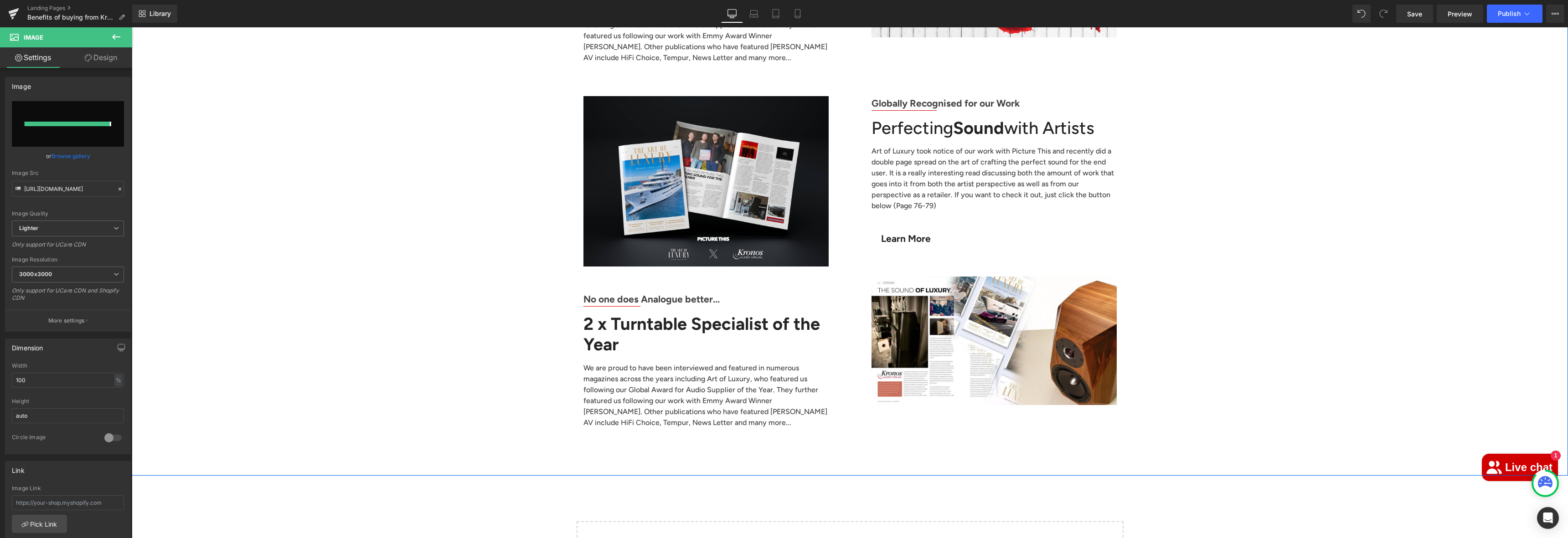
type input "[URL][DOMAIN_NAME]"
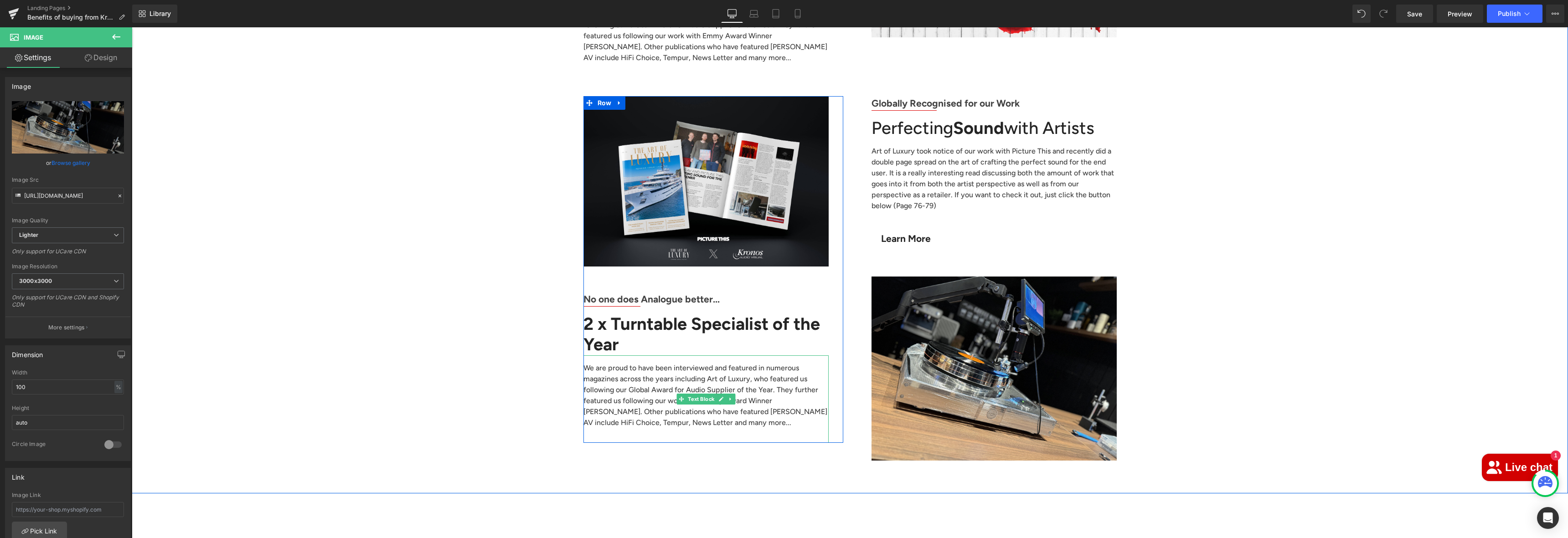
click at [632, 363] on p "We are proud to have been interviewed and featured in numerous magazines across…" at bounding box center [706, 396] width 245 height 66
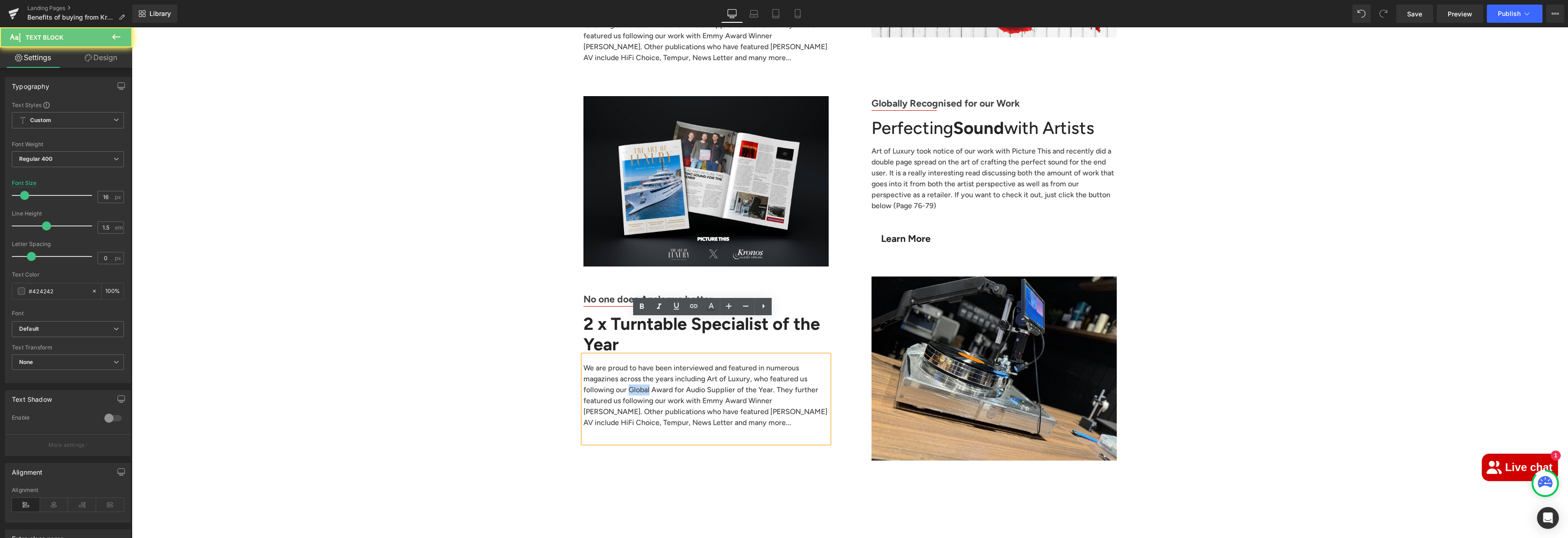
click at [632, 363] on p "We are proud to have been interviewed and featured in numerous magazines across…" at bounding box center [706, 396] width 245 height 66
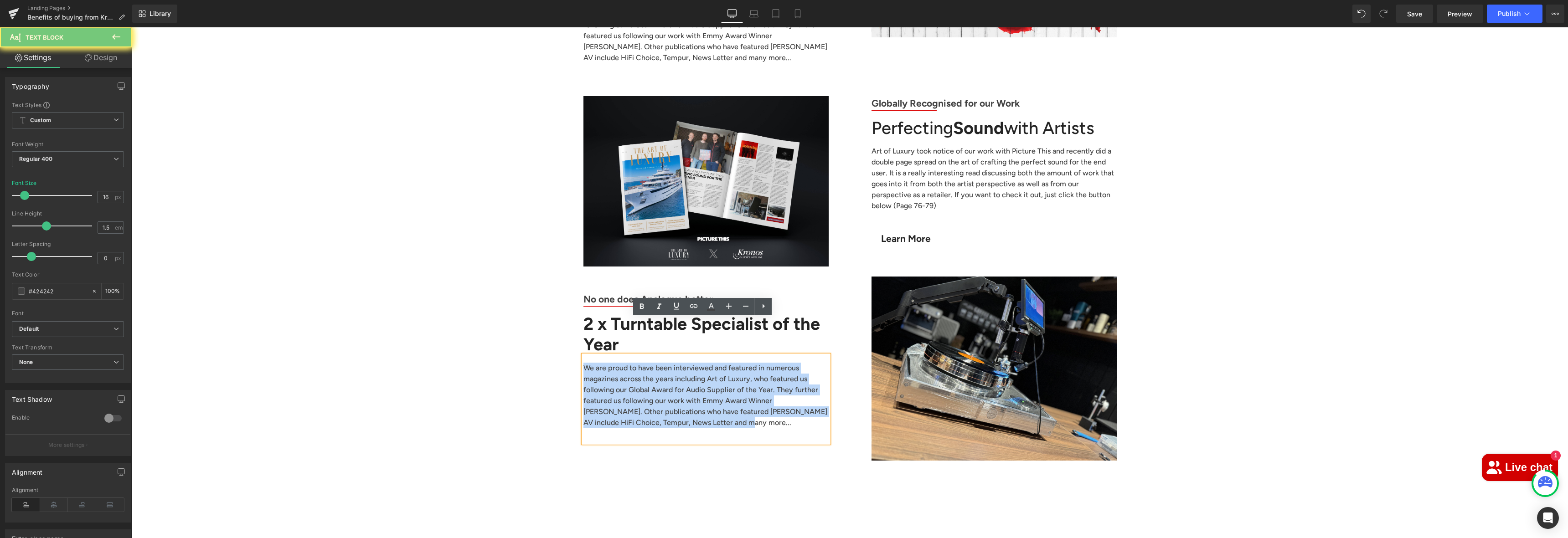
click at [632, 363] on p "We are proud to have been interviewed and featured in numerous magazines across…" at bounding box center [706, 396] width 245 height 66
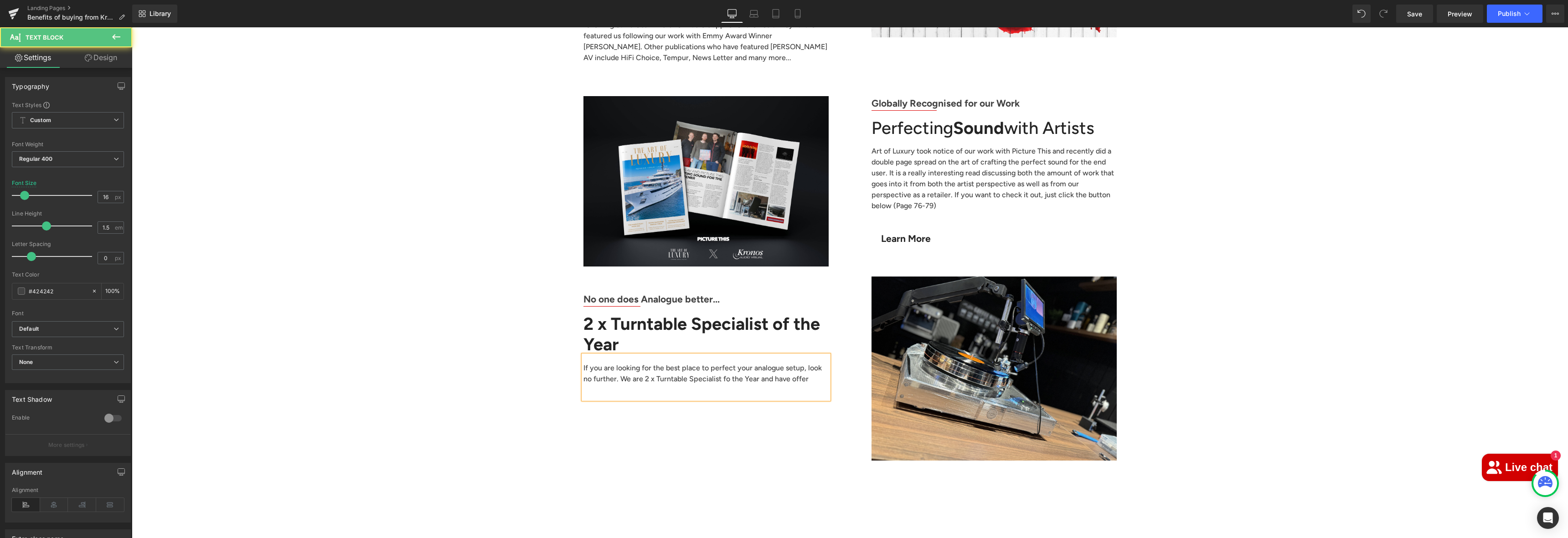
click at [711, 363] on p "If you are looking for the best place to perfect your analogue setup, look no f…" at bounding box center [706, 374] width 245 height 22
drag, startPoint x: 801, startPoint y: 334, endPoint x: 797, endPoint y: 342, distance: 8.9
click at [800, 363] on p "If you are looking for the best place to perfect your analogue setup, look no f…" at bounding box center [706, 374] width 245 height 22
drag, startPoint x: 797, startPoint y: 342, endPoint x: 777, endPoint y: 344, distance: 20.1
click at [777, 363] on p "If you are looking for the best place to perfect your analogue setup, look no f…" at bounding box center [706, 374] width 245 height 22
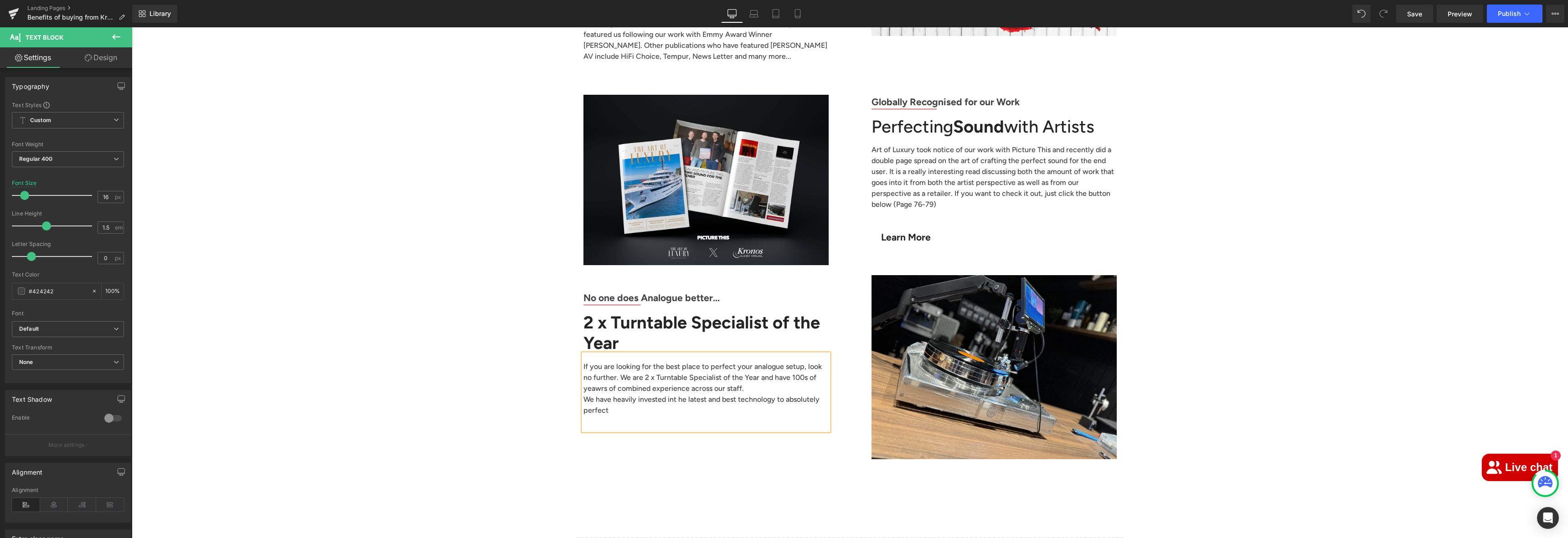
scroll to position [3448, 0]
click at [598, 361] on p "If you are looking for the best place to perfect your analogue setup, look no f…" at bounding box center [706, 377] width 245 height 33
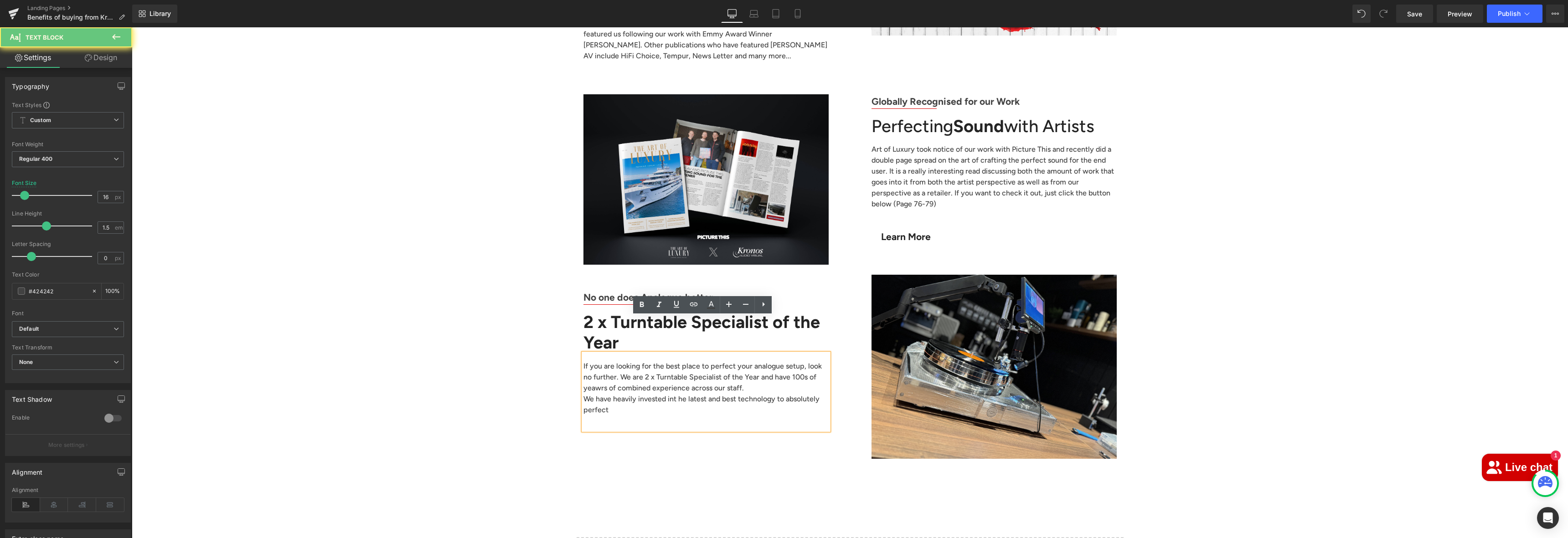
click at [597, 361] on p "If you are looking for the best place to perfect your analogue setup, look no f…" at bounding box center [706, 377] width 245 height 33
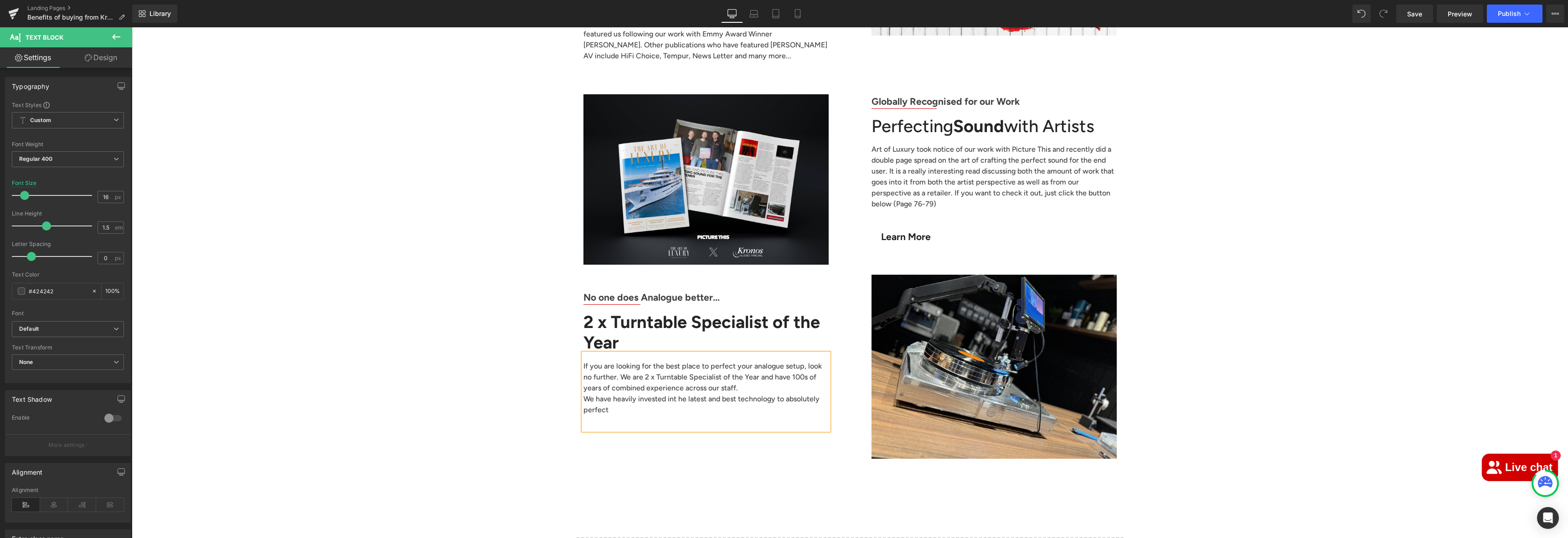
click at [621, 394] on p "We have heavily invested int he latest and best technology to absolutely perfect" at bounding box center [706, 405] width 245 height 22
click at [670, 394] on p "We have heavily invested int he latest and best technology to absolutely perfect" at bounding box center [706, 405] width 245 height 22
click at [675, 394] on p "We have heavily invested in t he latest and best technology to absolutely perfe…" at bounding box center [706, 405] width 245 height 22
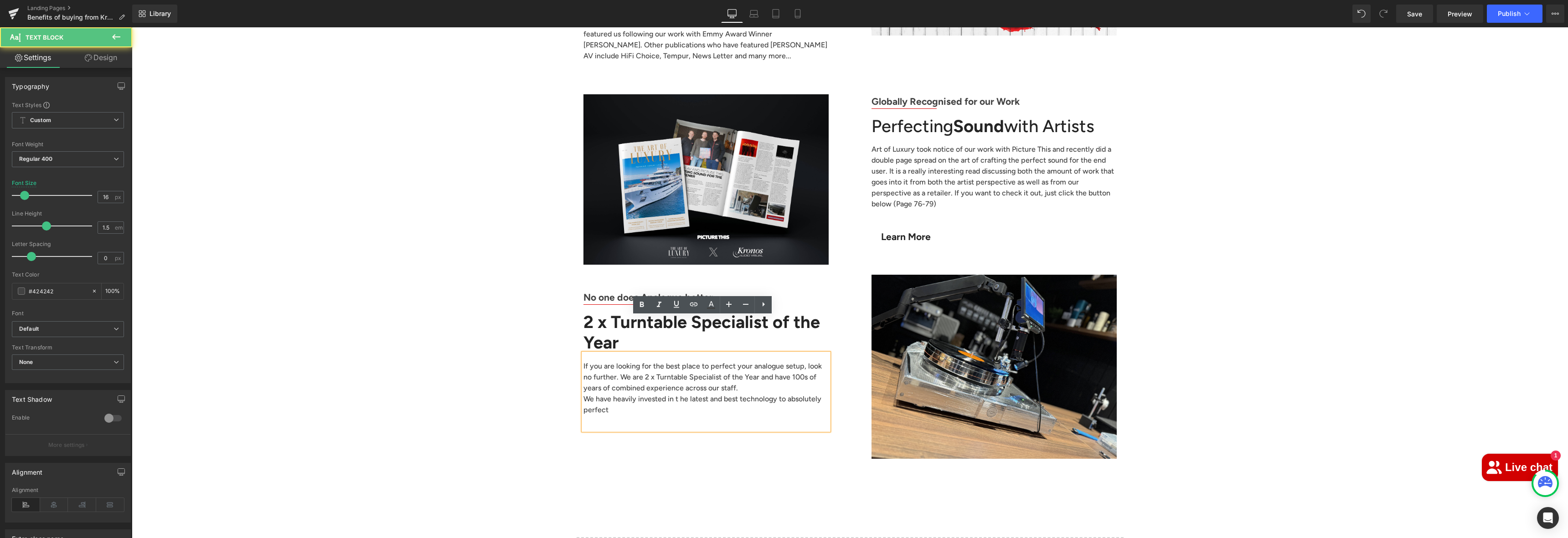
click at [676, 394] on p "We have heavily invested in t he latest and best technology to absolutely perfe…" at bounding box center [706, 405] width 245 height 22
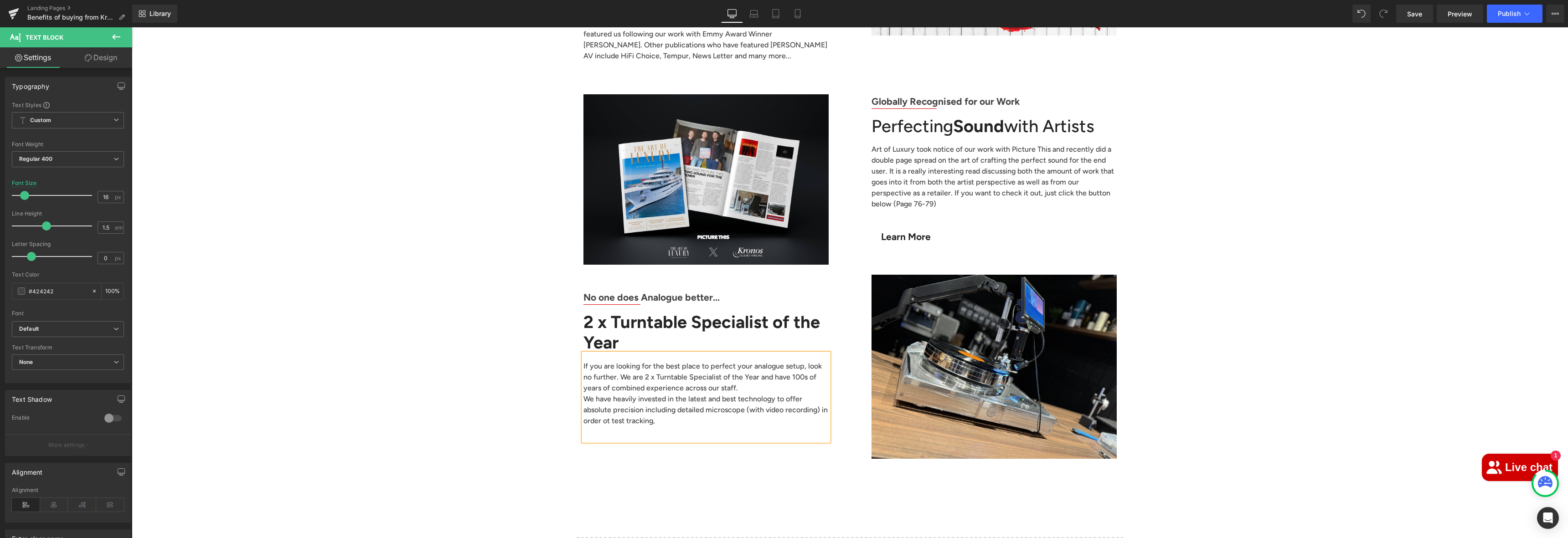
click at [810, 394] on p "We have heavily invested in the latest and best technology to offer absolute pr…" at bounding box center [706, 410] width 245 height 33
click at [802, 394] on p "We have heavily invested in the latest and best technology to offer absolute pr…" at bounding box center [706, 410] width 245 height 33
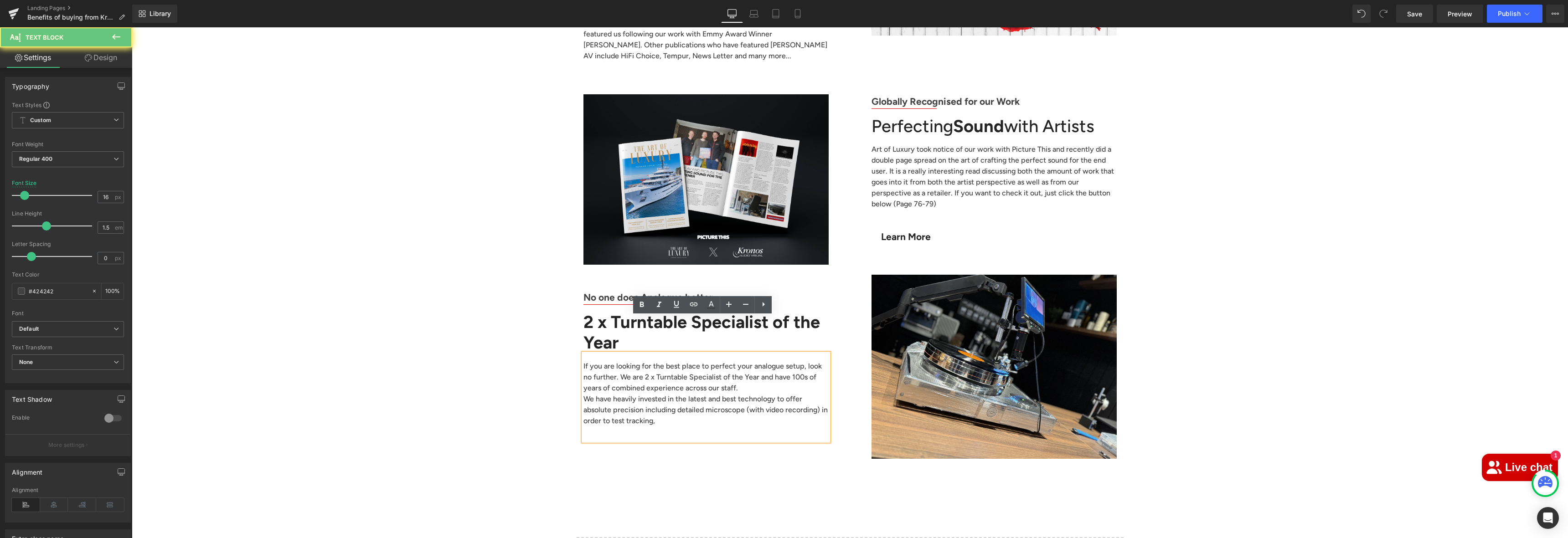
click at [793, 394] on p "We have heavily invested in the latest and best technology to offer absolute pr…" at bounding box center [706, 410] width 245 height 33
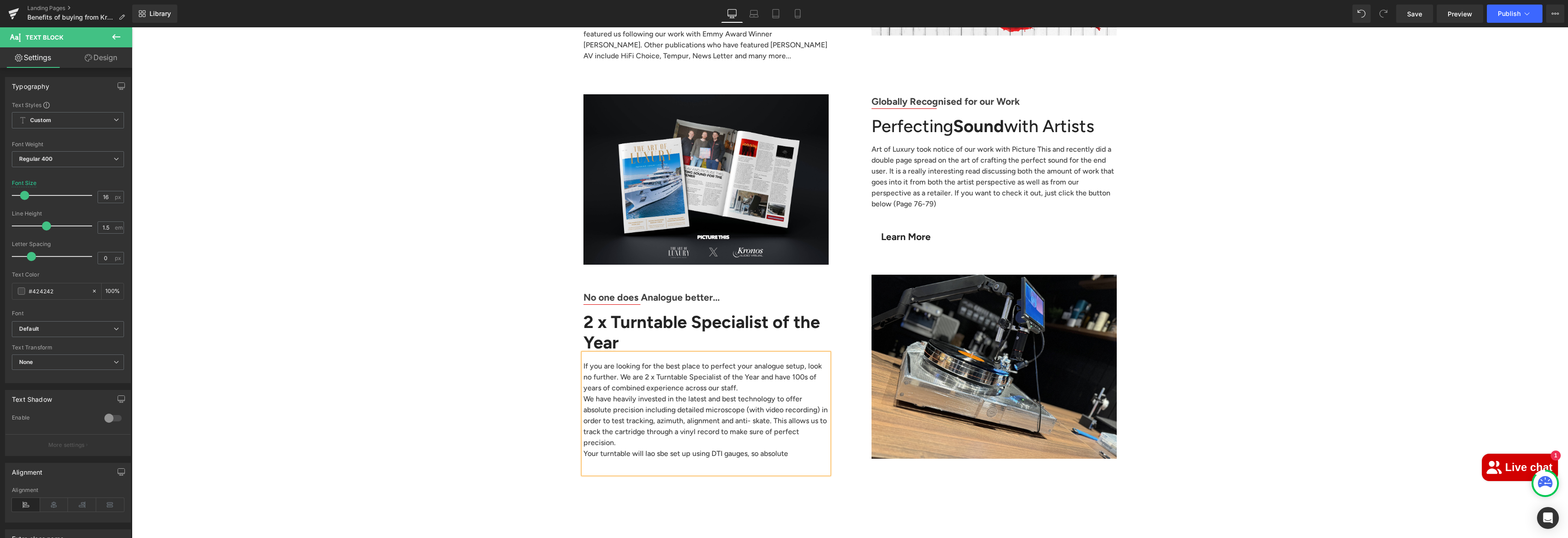
click at [655, 449] on p "Your turntable will lao sbe set up using DTI gauges, so absolute" at bounding box center [706, 454] width 245 height 11
click at [795, 449] on p "Your turntable will also be set up using DTI gauges, so absolute" at bounding box center [706, 454] width 245 height 11
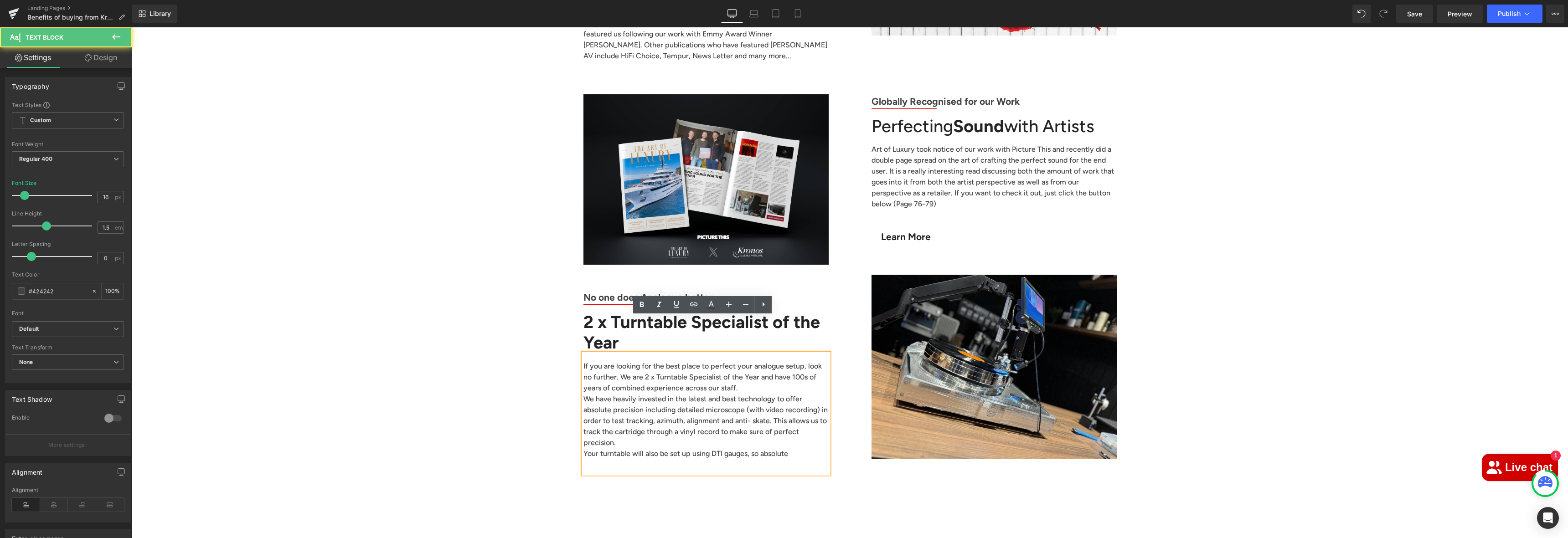
drag, startPoint x: 751, startPoint y: 407, endPoint x: 788, endPoint y: 405, distance: 37.1
click at [788, 449] on p "Your turntable will also be set up using DTI gauges, so absolute" at bounding box center [706, 454] width 245 height 11
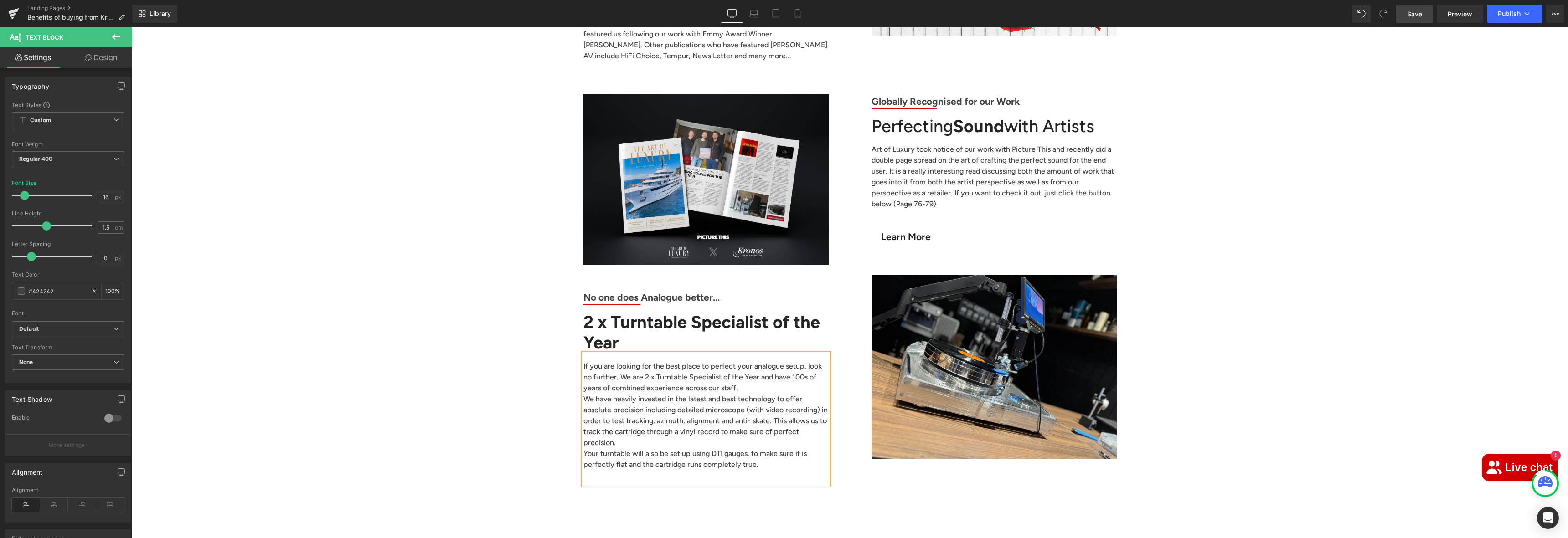
click at [1417, 10] on span "Save" at bounding box center [1415, 14] width 15 height 10
click at [788, 361] on p "If you are looking for the best place to perfect your analogue setup, look no f…" at bounding box center [706, 377] width 245 height 33
click at [708, 394] on p "We have heavily invested in the latest and best technology to offer absolute pr…" at bounding box center [706, 421] width 245 height 55
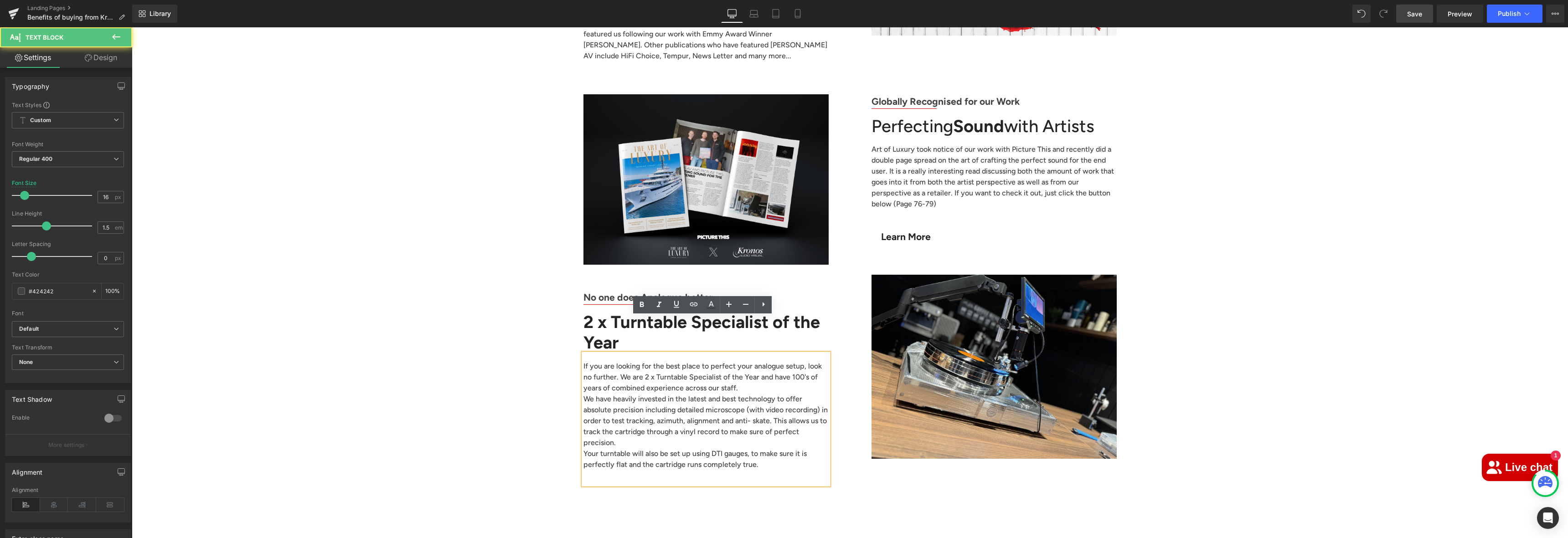
click at [707, 394] on p "We have heavily invested in the latest and best technology to offer absolute pr…" at bounding box center [706, 421] width 245 height 55
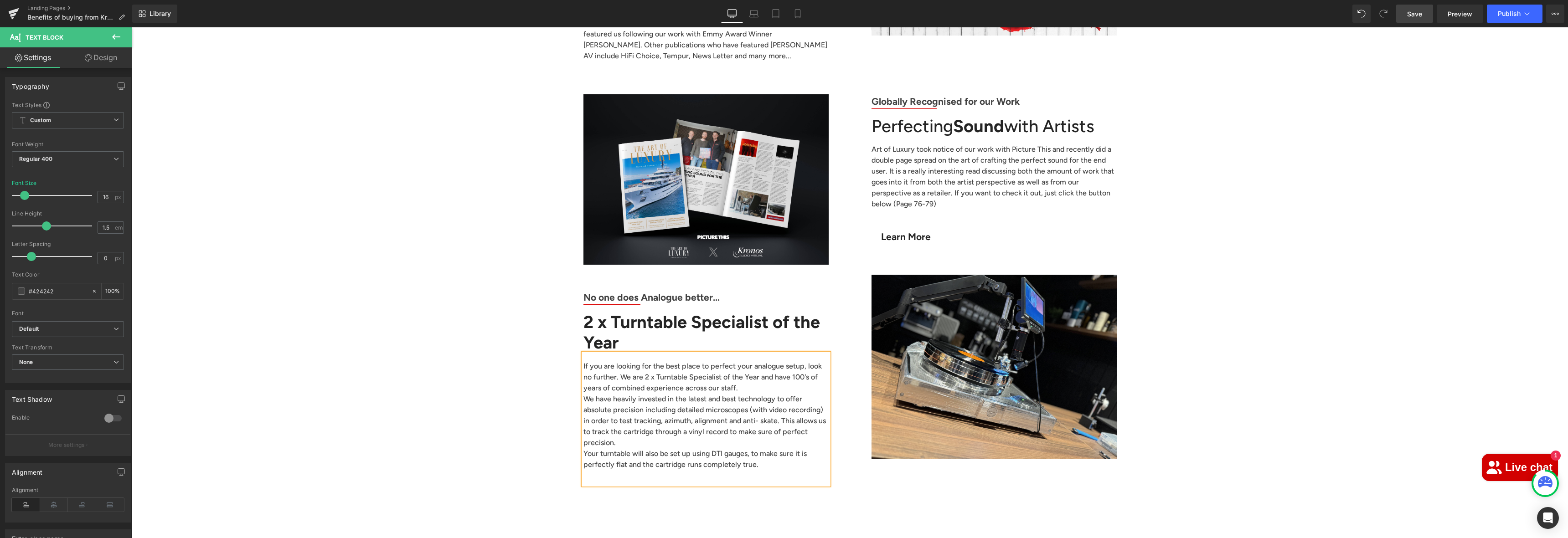
click at [761, 424] on div "If you are looking for the best place to perfect your analogue setup, look no f…" at bounding box center [706, 419] width 245 height 131
click at [1408, 20] on link "Save" at bounding box center [1415, 13] width 37 height 18
